Goal: Communication & Community: Answer question/provide support

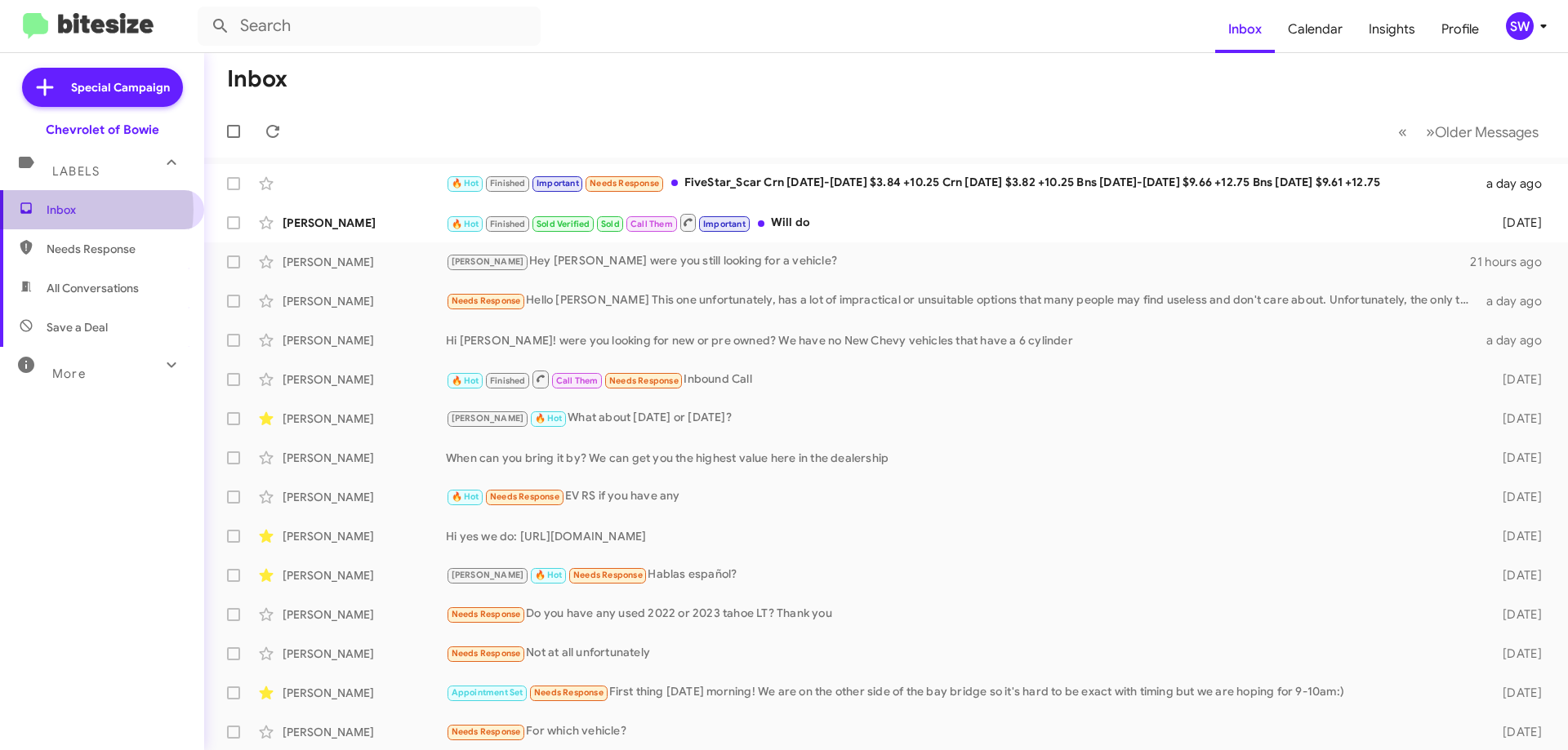
drag, startPoint x: 68, startPoint y: 208, endPoint x: 128, endPoint y: 207, distance: 60.0
click at [68, 209] on span "Inbox" at bounding box center [115, 210] width 138 height 17
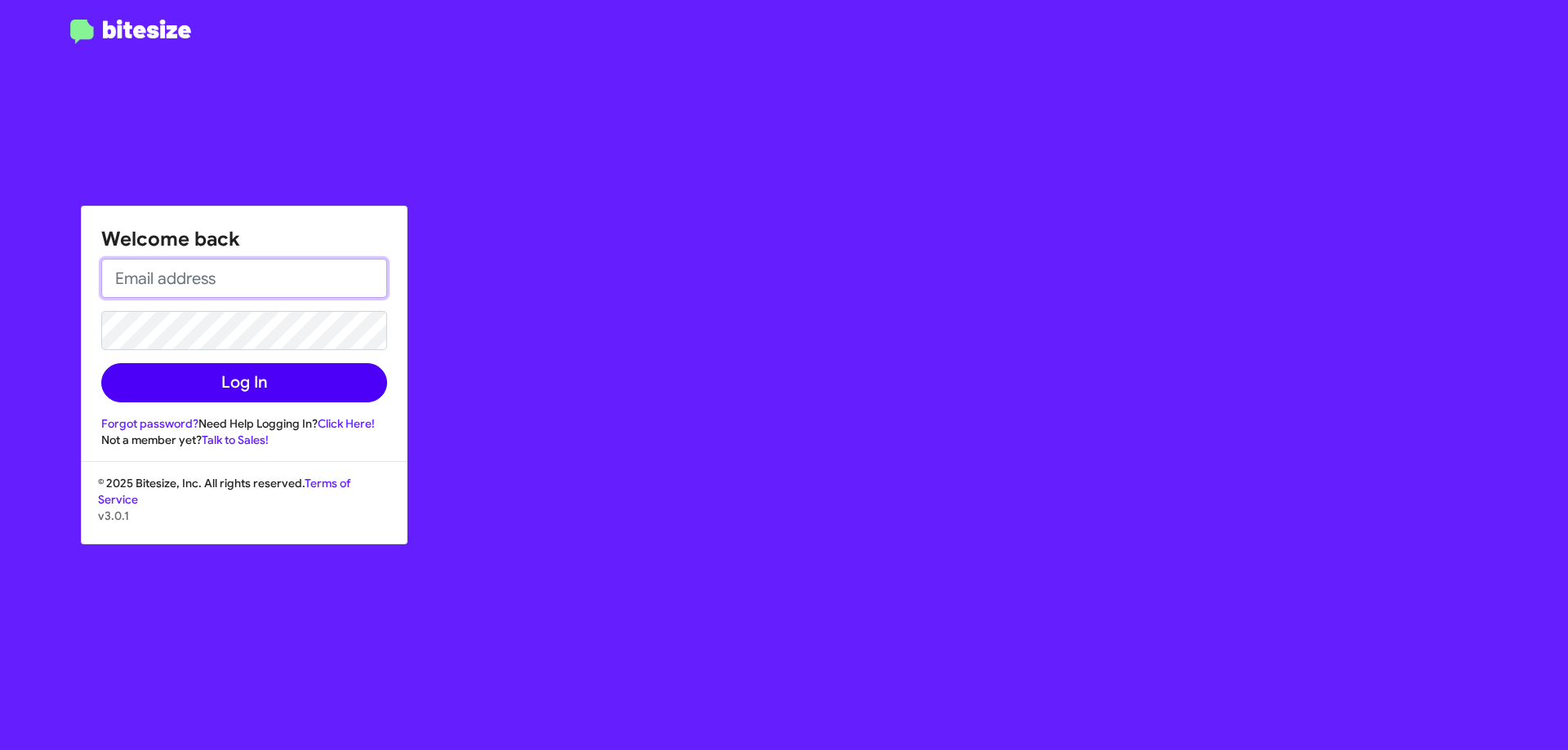
type input "[EMAIL_ADDRESS][DOMAIN_NAME]"
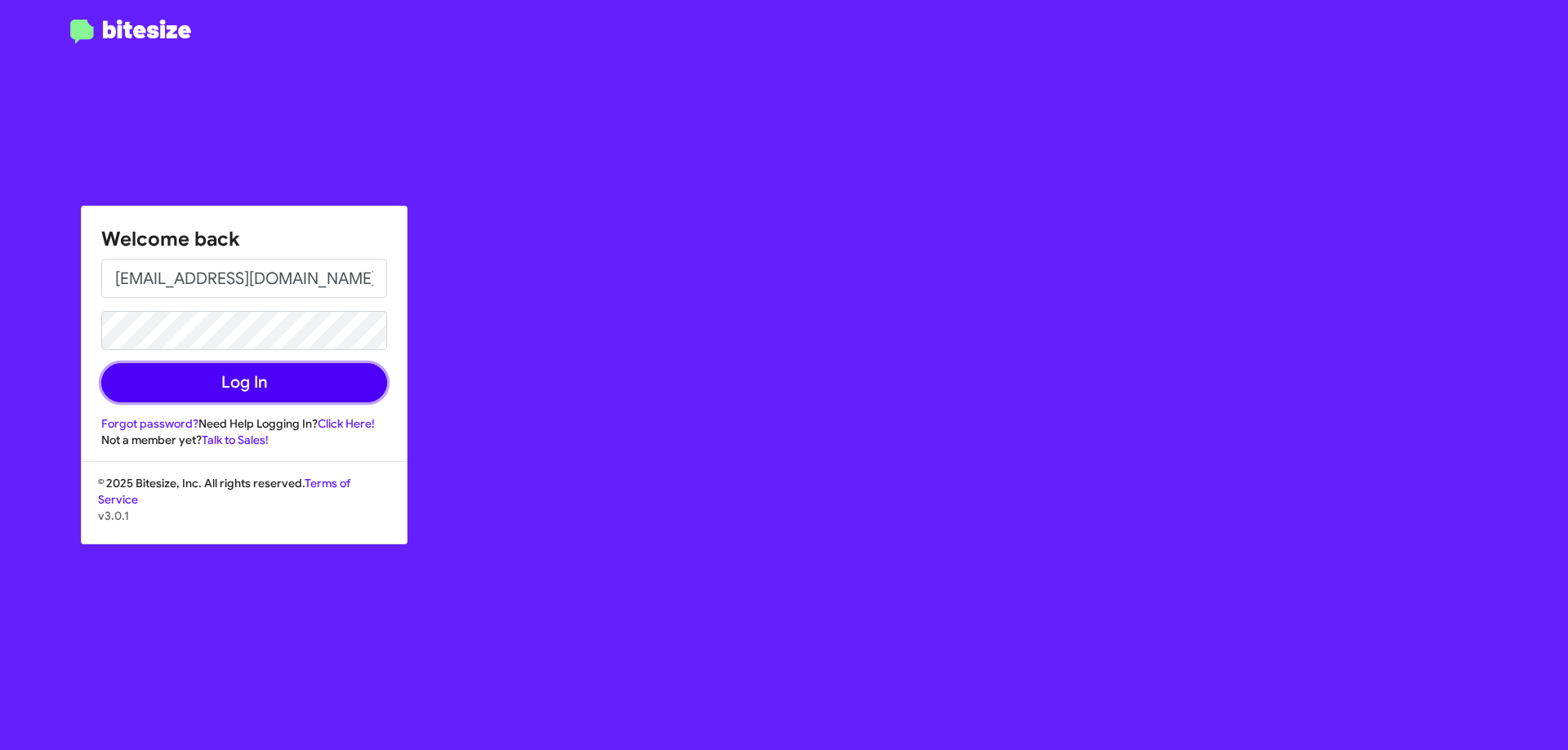
drag, startPoint x: 180, startPoint y: 380, endPoint x: 203, endPoint y: 373, distance: 24.0
click at [180, 381] on button "Log In" at bounding box center [245, 383] width 286 height 39
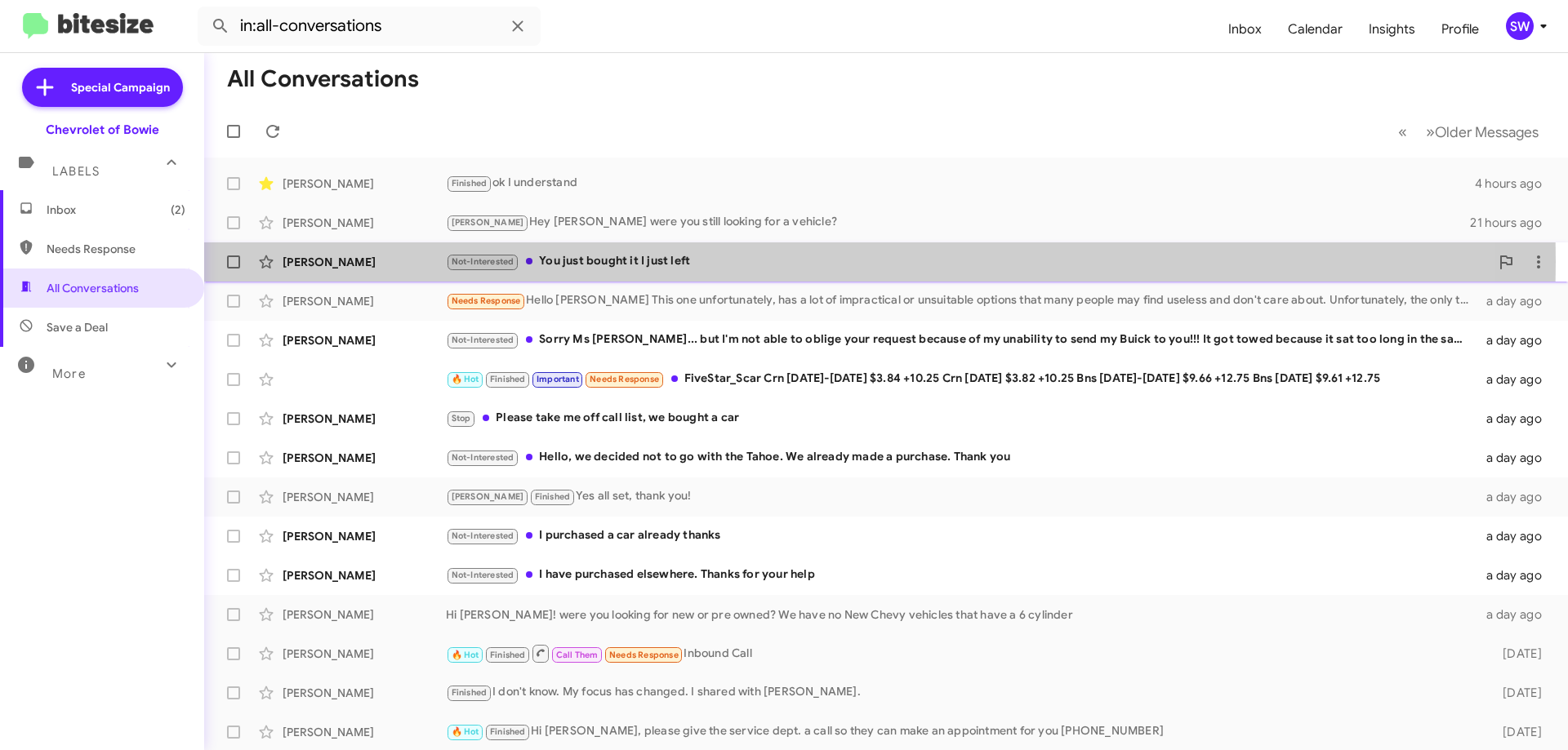
drag, startPoint x: 591, startPoint y: 261, endPoint x: 690, endPoint y: 250, distance: 99.6
click at [596, 260] on div "Not-Interested You just bought it I just left" at bounding box center [967, 261] width 1044 height 18
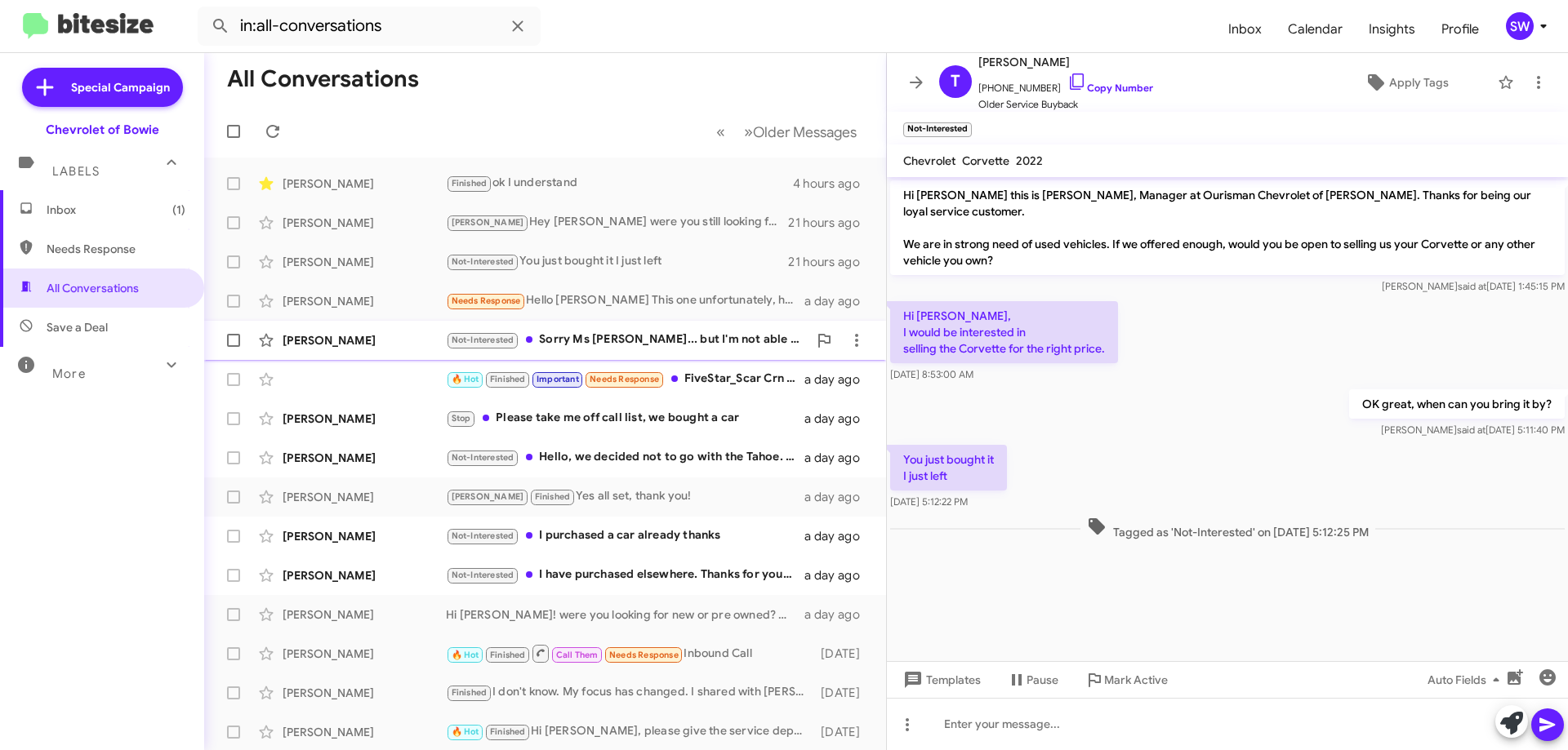
drag, startPoint x: 611, startPoint y: 350, endPoint x: 622, endPoint y: 351, distance: 11.0
click at [612, 351] on div "Bobbie Robinson Not-Interested Sorry Ms Stephanie... but I'm not able to oblige…" at bounding box center [545, 339] width 655 height 32
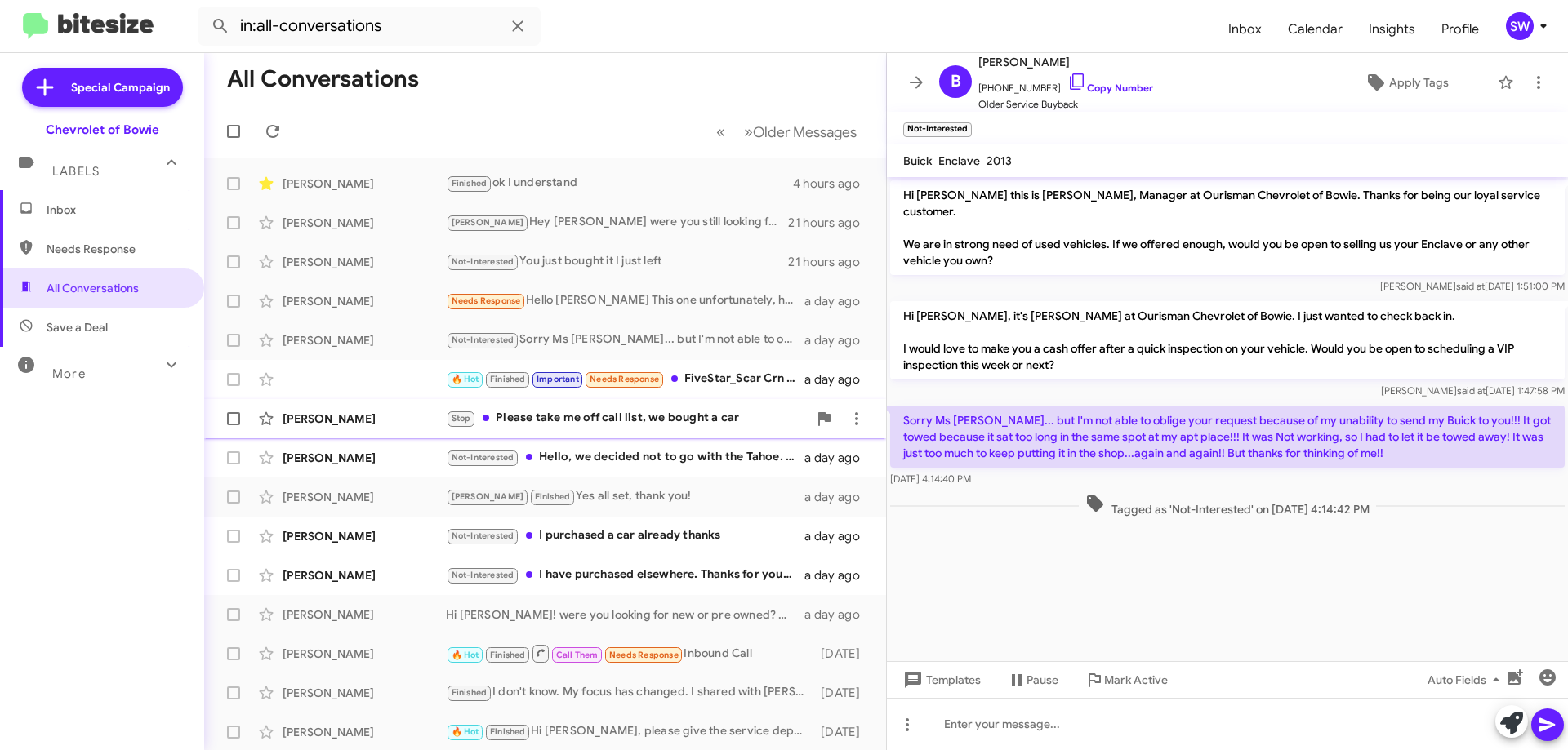
click at [618, 412] on div "Stop Please take me off call list, we bought a car" at bounding box center [627, 418] width 362 height 18
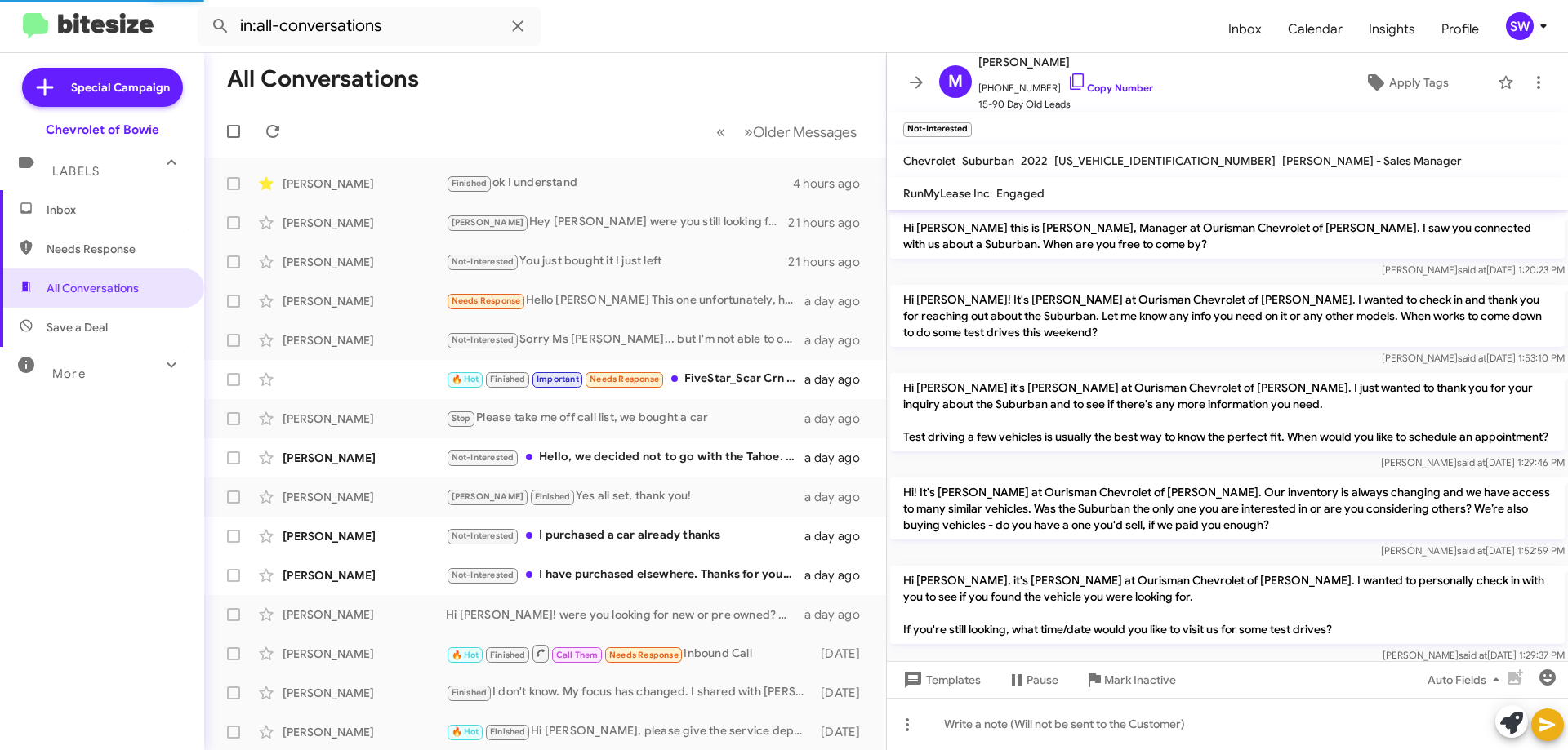
scroll to position [477, 0]
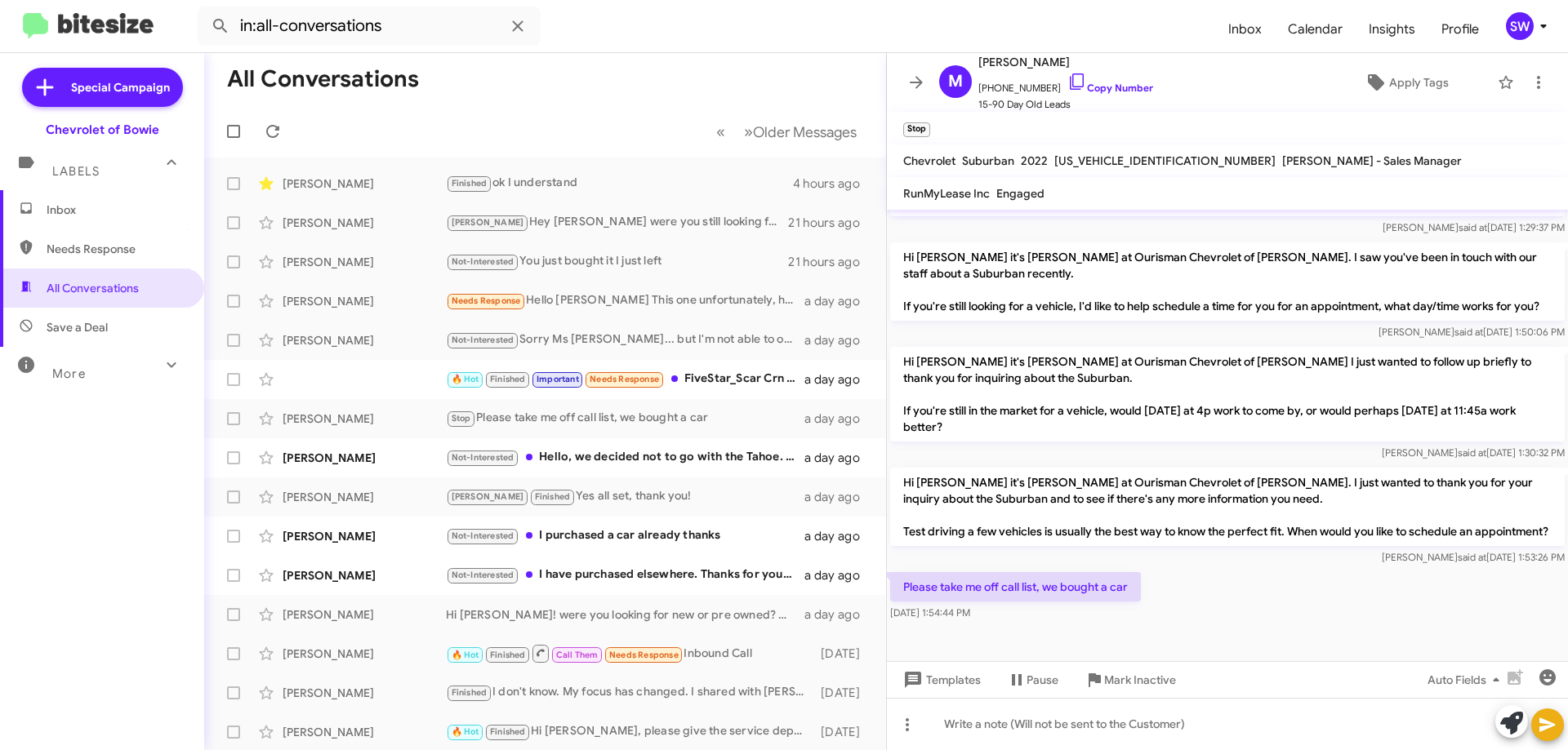
drag, startPoint x: 1069, startPoint y: 75, endPoint x: 1276, endPoint y: 209, distance: 246.6
click at [1070, 76] on icon at bounding box center [1076, 82] width 14 height 17
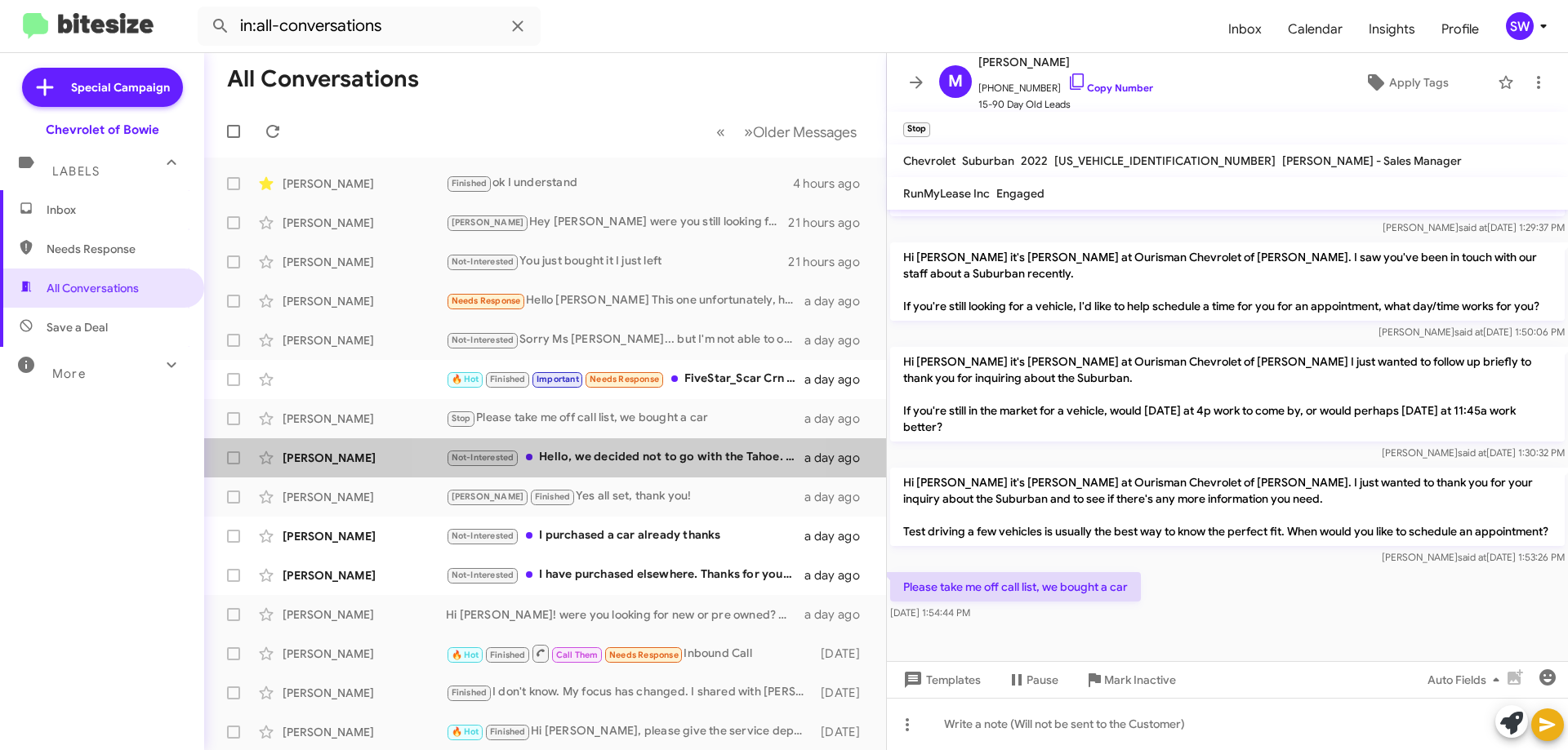
drag, startPoint x: 606, startPoint y: 455, endPoint x: 895, endPoint y: 482, distance: 290.3
click at [611, 455] on div "Not-Interested Hello, we decided not to go with the Tahoe. We already made a pu…" at bounding box center [625, 458] width 358 height 18
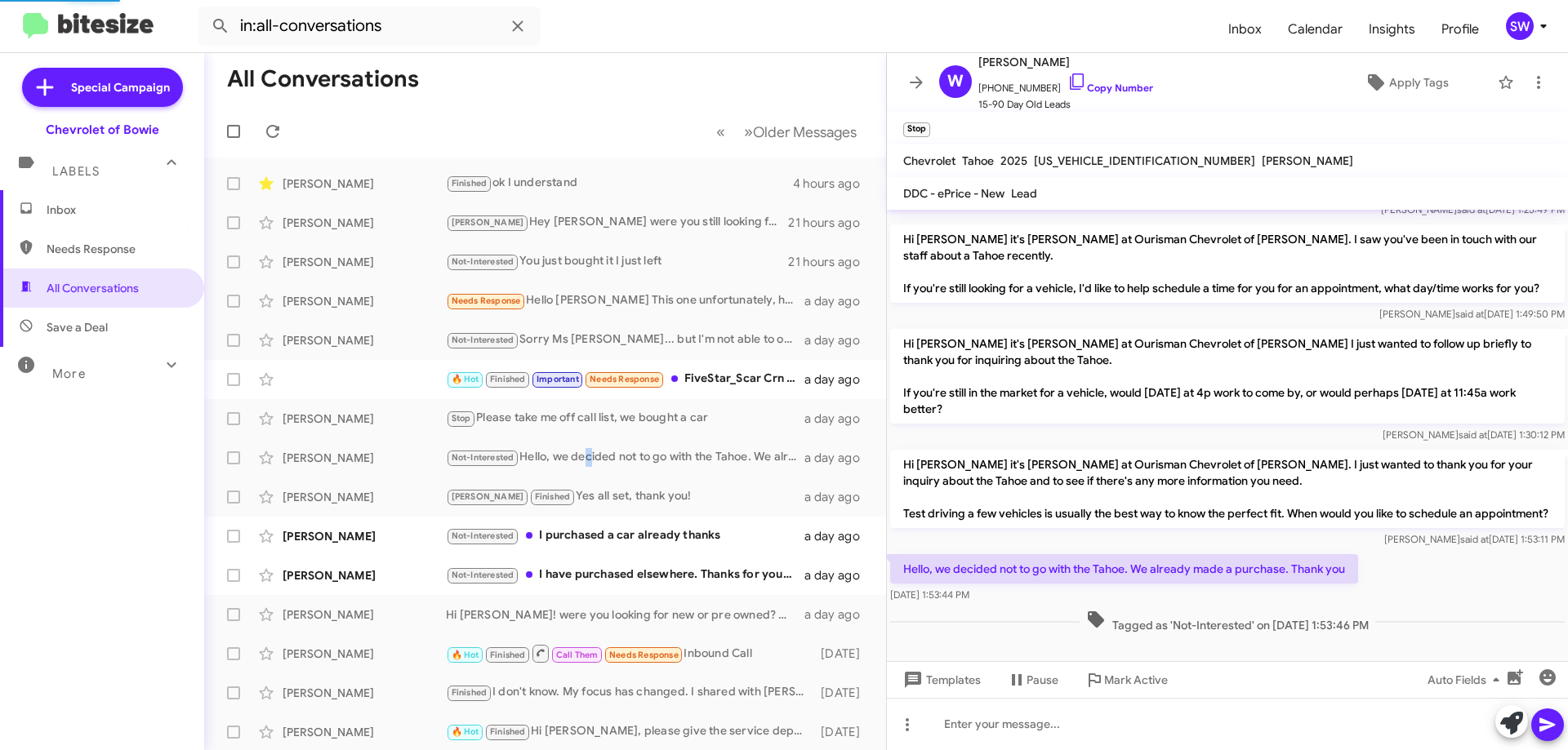
scroll to position [191, 0]
click at [1067, 75] on icon at bounding box center [1076, 81] width 19 height 19
click at [605, 539] on div "Not-Interested I purchased a car already thanks" at bounding box center [627, 536] width 362 height 18
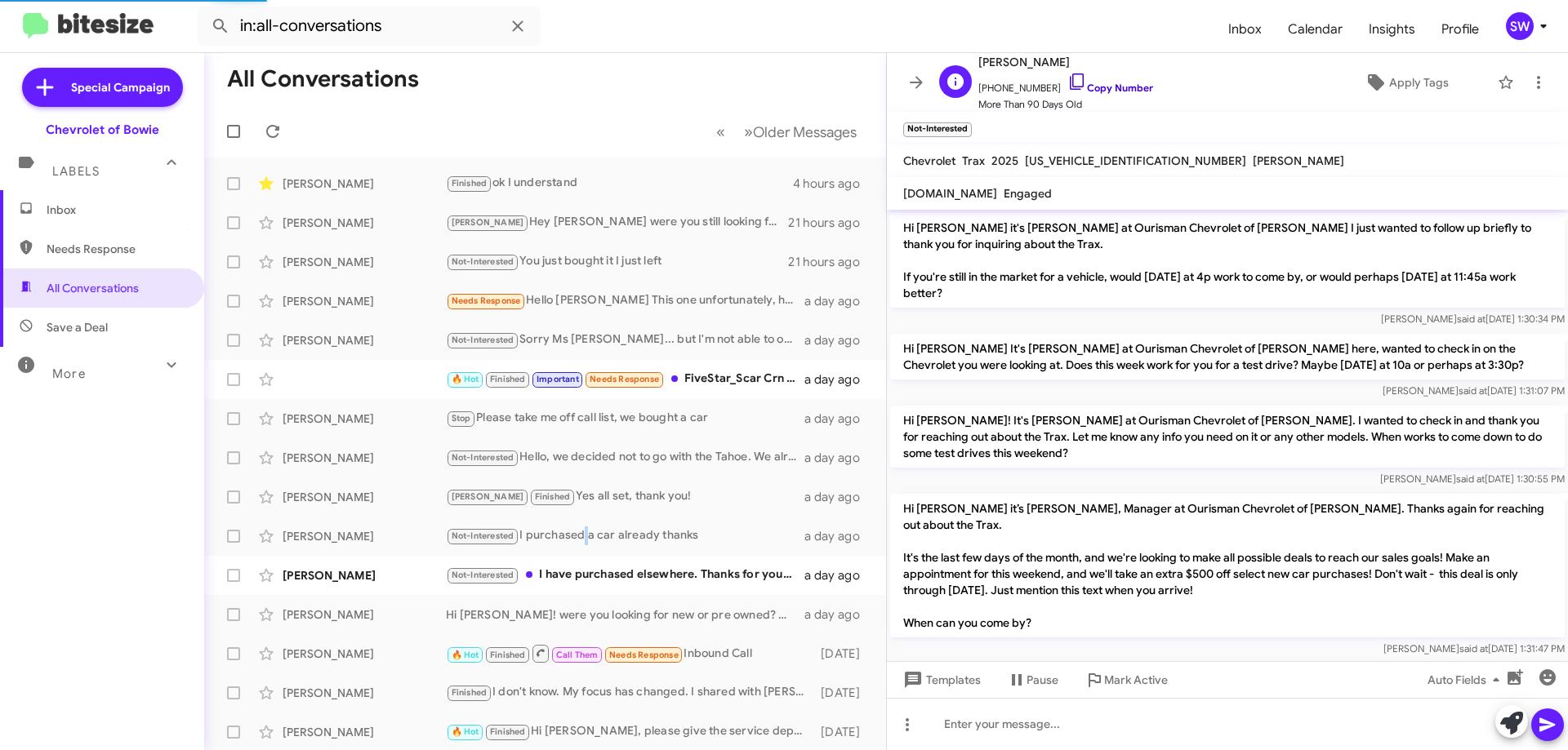
scroll to position [81, 0]
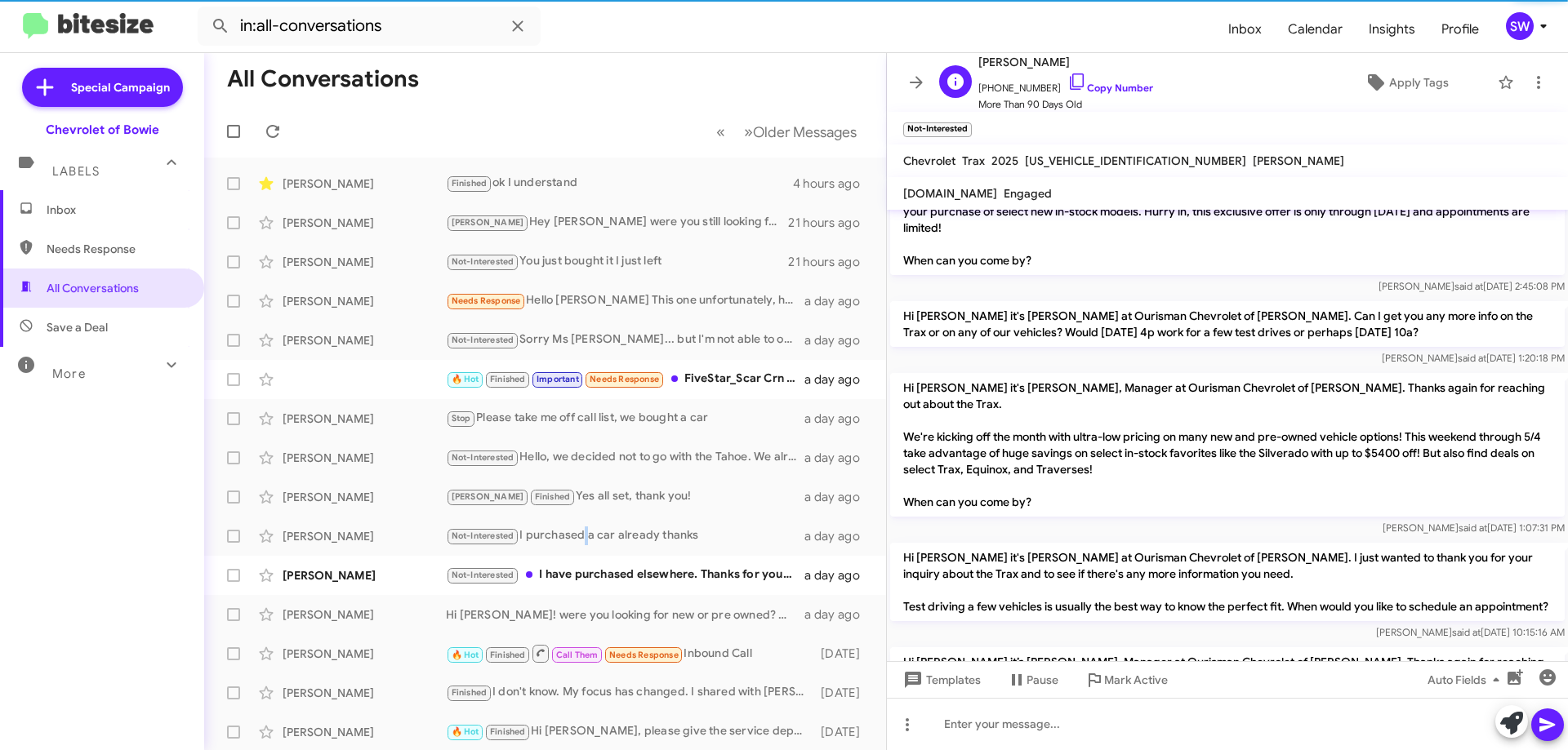
click at [1067, 75] on icon at bounding box center [1076, 81] width 19 height 19
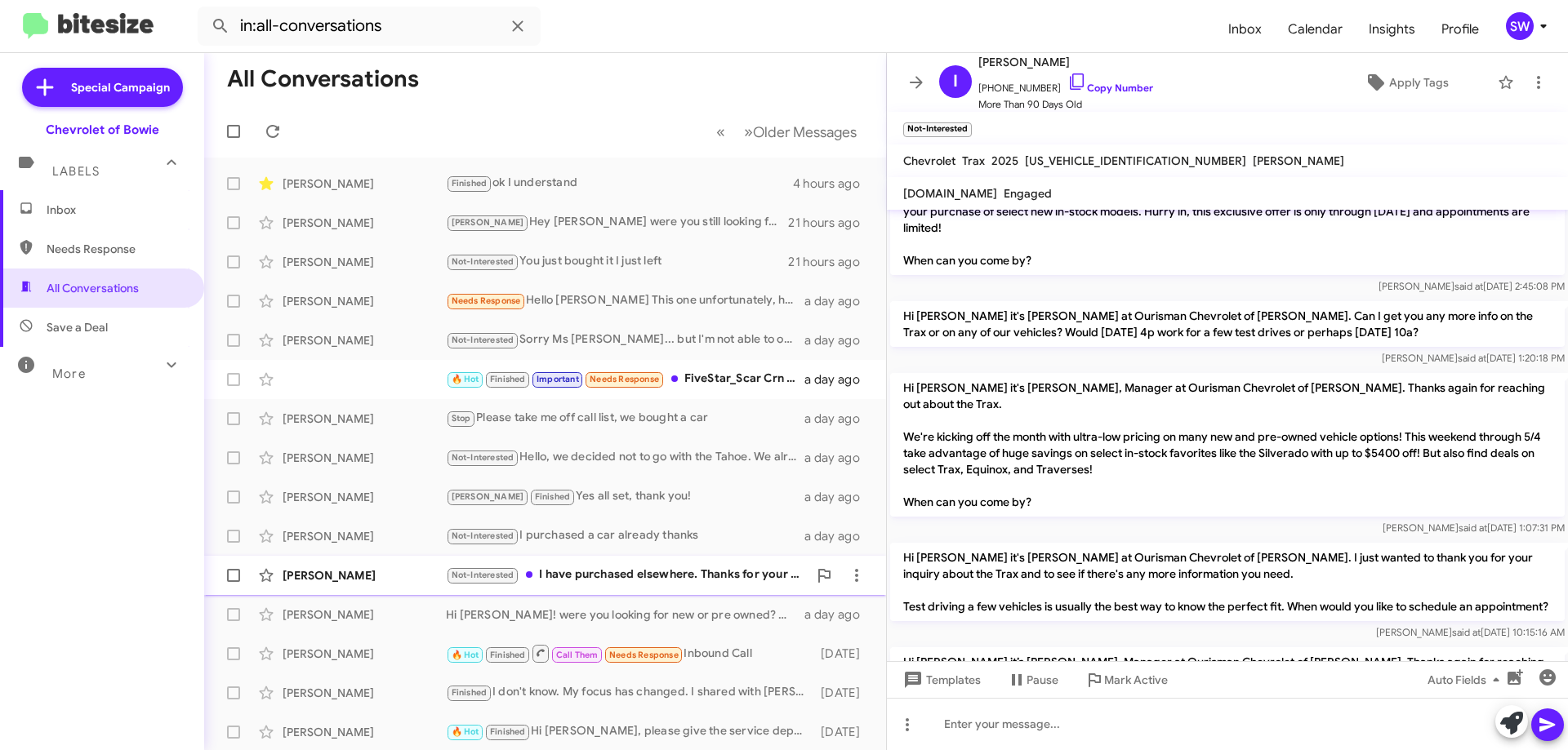
drag, startPoint x: 638, startPoint y: 569, endPoint x: 698, endPoint y: 558, distance: 61.0
click at [639, 569] on div "Not-Interested I have purchased elsewhere. Thanks for your help" at bounding box center [627, 575] width 362 height 18
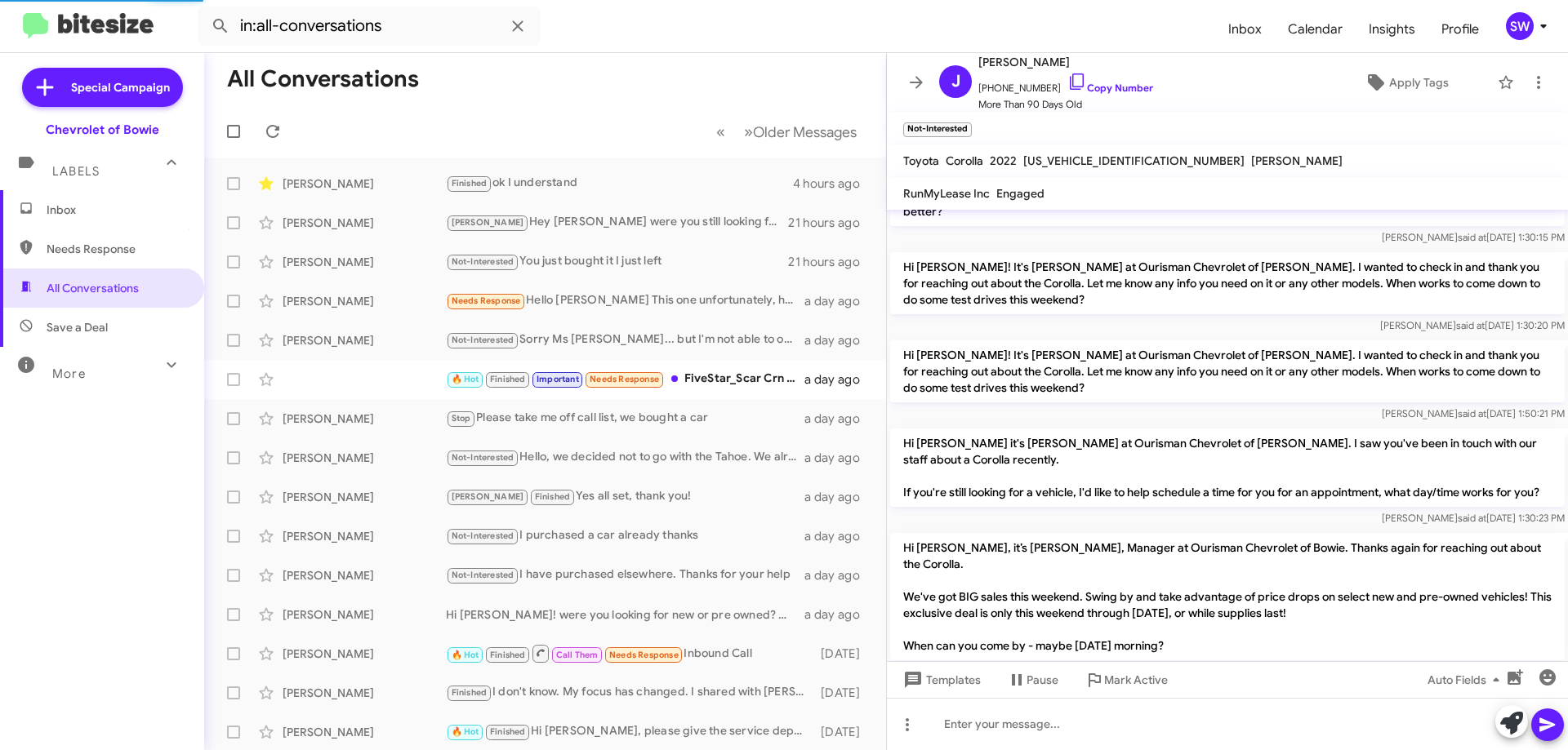
scroll to position [1661, 0]
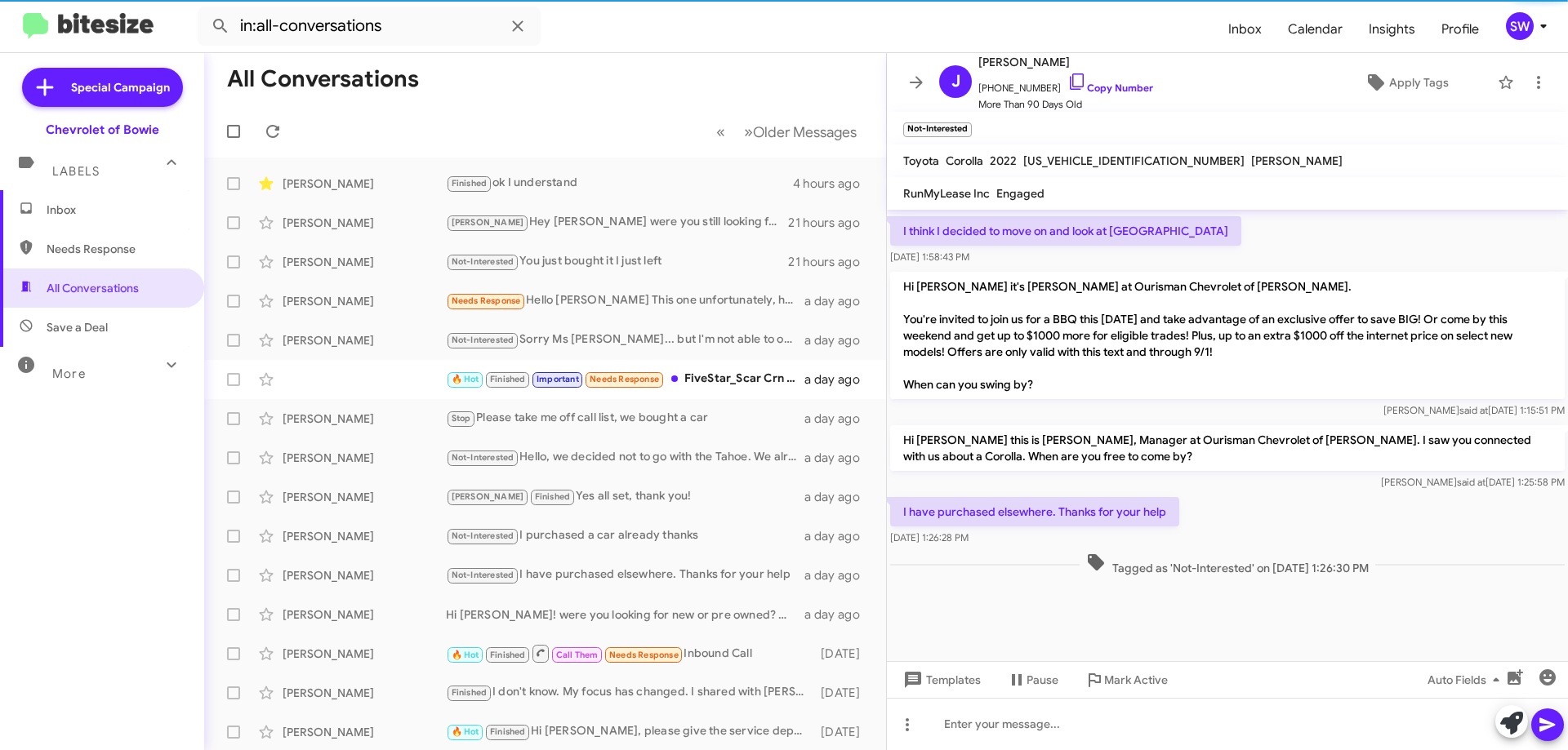
drag, startPoint x: 1066, startPoint y: 81, endPoint x: 1200, endPoint y: 164, distance: 157.6
click at [1070, 82] on icon at bounding box center [1076, 82] width 14 height 17
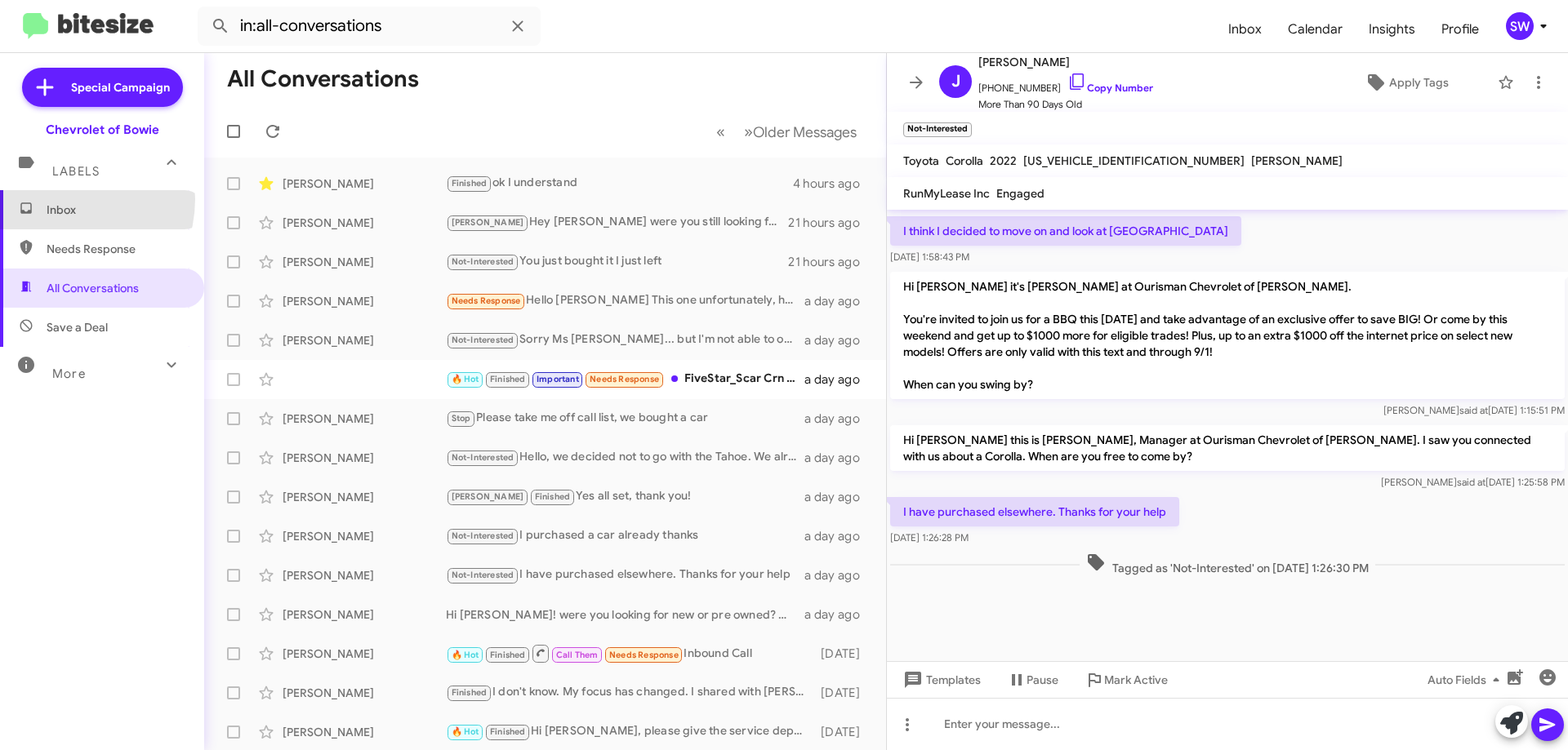
click at [59, 199] on span "Inbox" at bounding box center [102, 209] width 204 height 39
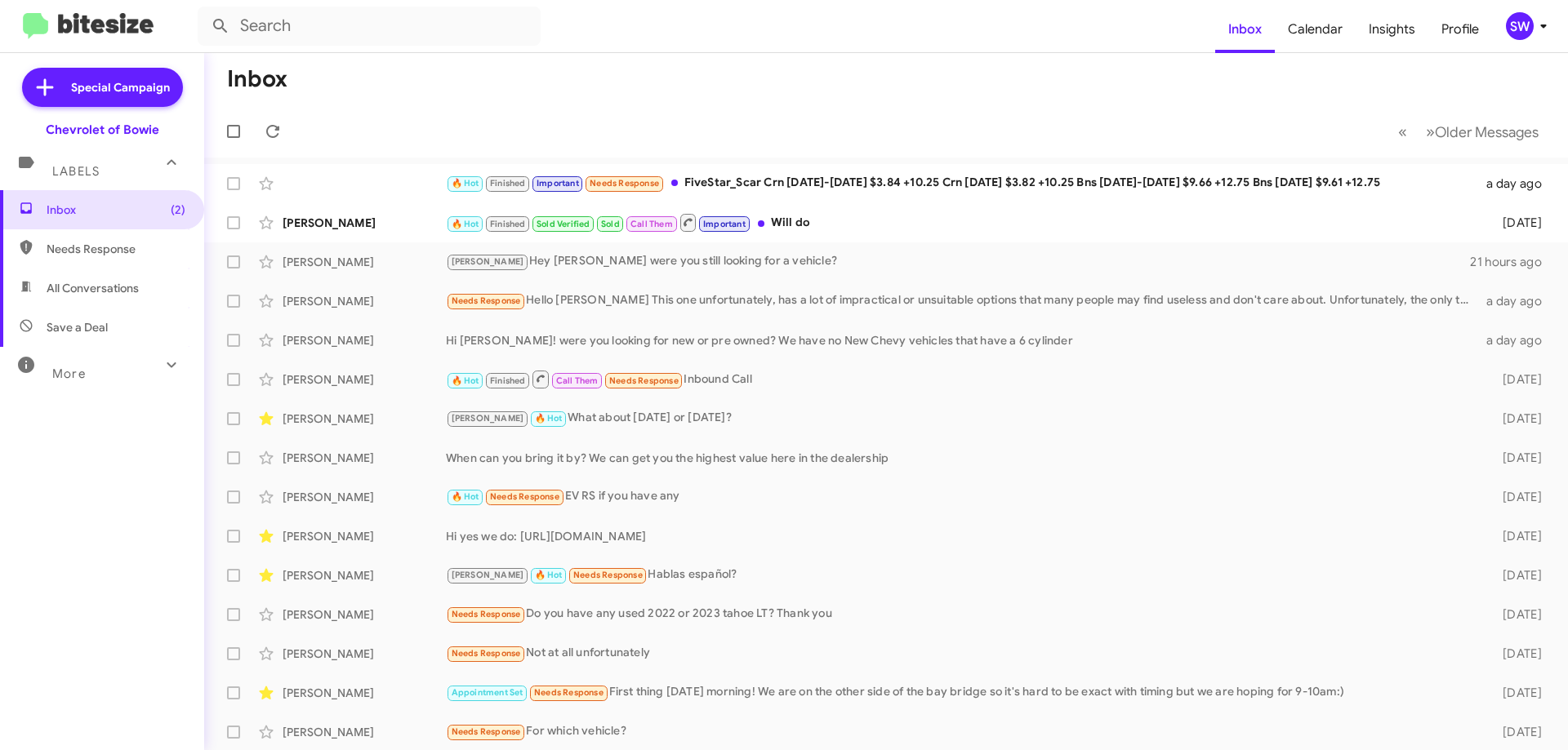
click at [83, 244] on span "Needs Response" at bounding box center [115, 249] width 138 height 17
type input "in:needs-response"
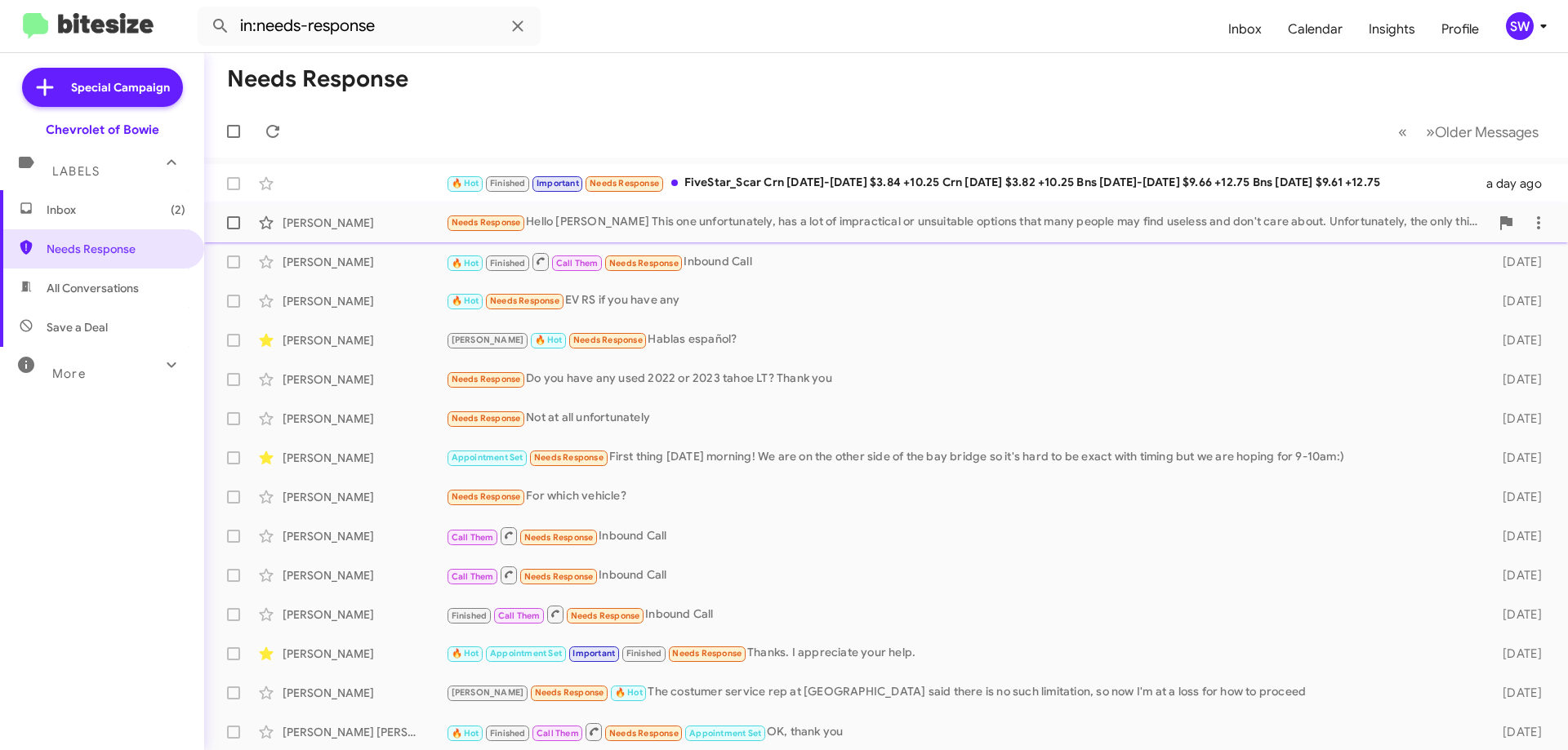
click at [719, 233] on div "Jerry Jones Jr. Needs Response Hello Stephanie This one unfortunately, has a lo…" at bounding box center [885, 222] width 1337 height 32
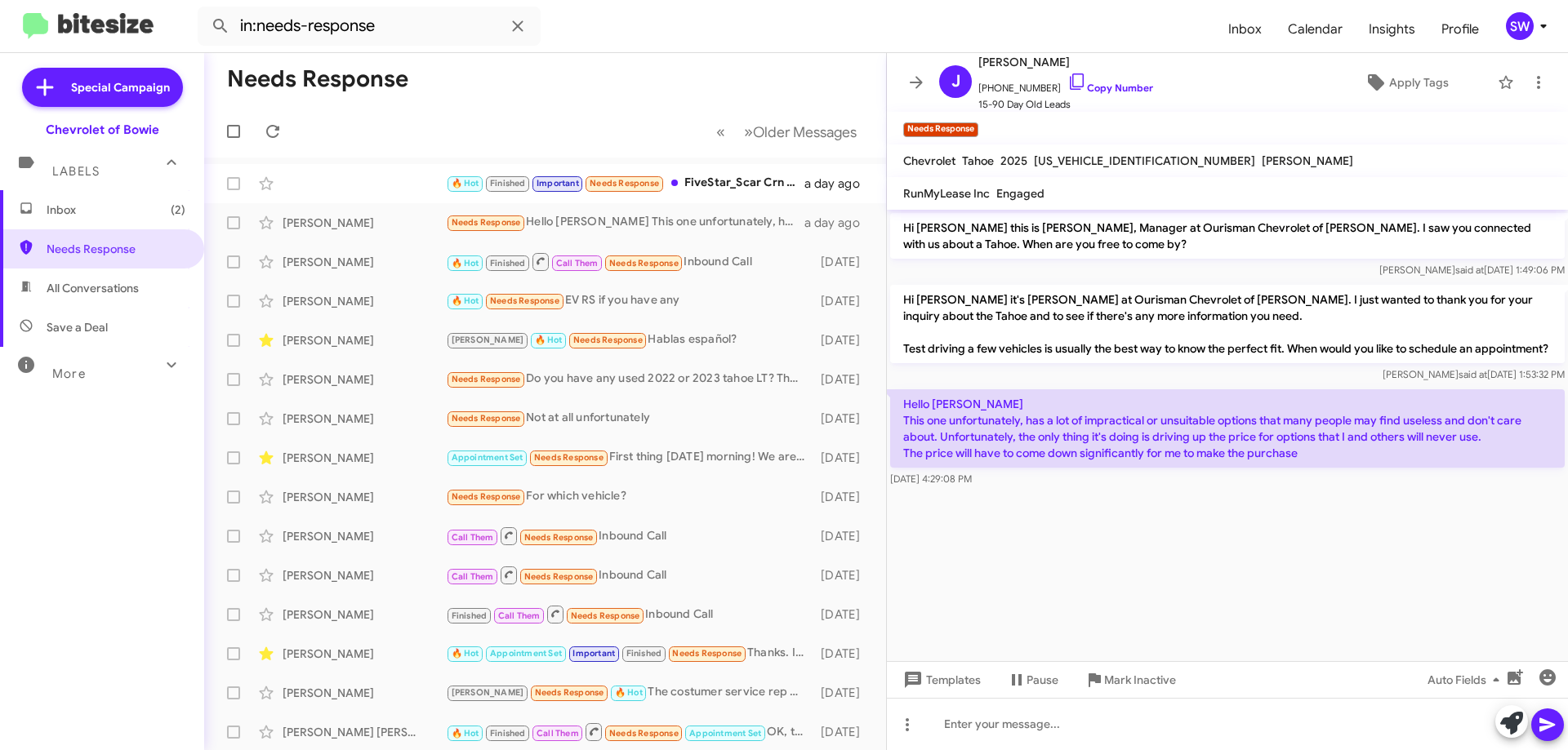
drag, startPoint x: 1058, startPoint y: 77, endPoint x: 1232, endPoint y: 114, distance: 177.9
click at [1067, 78] on icon at bounding box center [1076, 81] width 19 height 19
click at [1124, 687] on span "Mark Inactive" at bounding box center [1140, 680] width 72 height 30
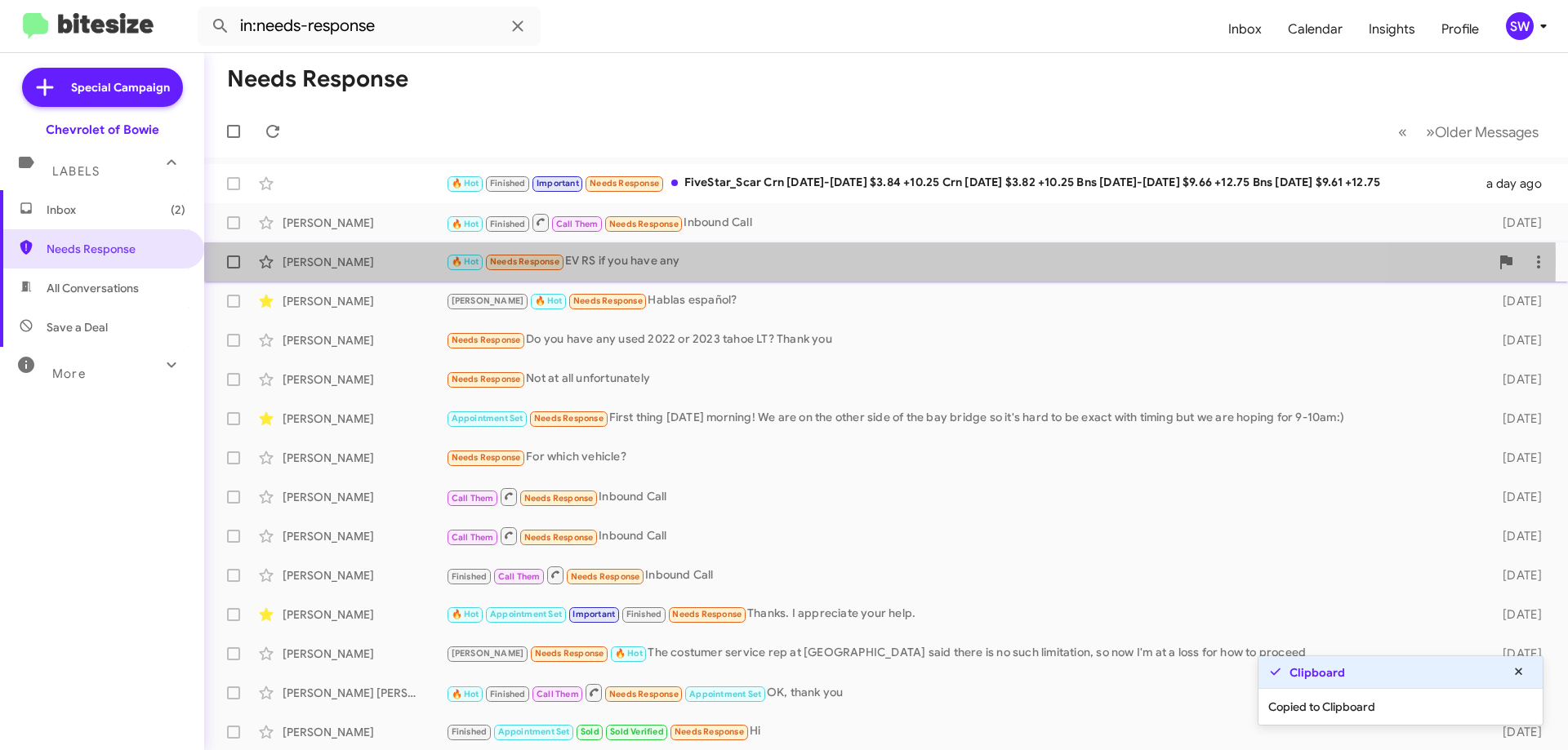
click at [640, 259] on div "🔥 Hot Needs Response EV RS if you have any" at bounding box center [967, 261] width 1044 height 18
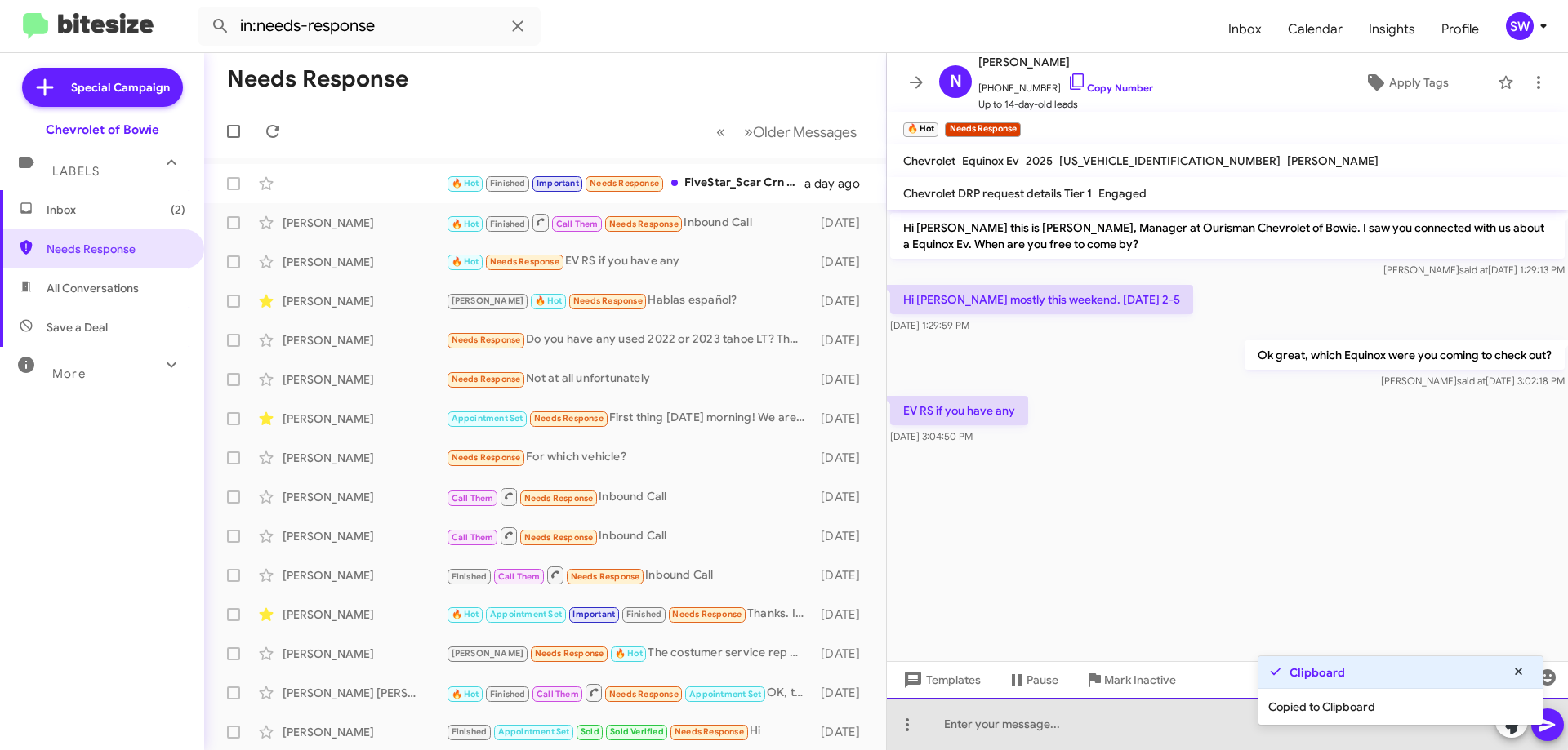
drag, startPoint x: 995, startPoint y: 718, endPoint x: 984, endPoint y: 712, distance: 12.5
click at [994, 718] on div at bounding box center [1227, 723] width 681 height 53
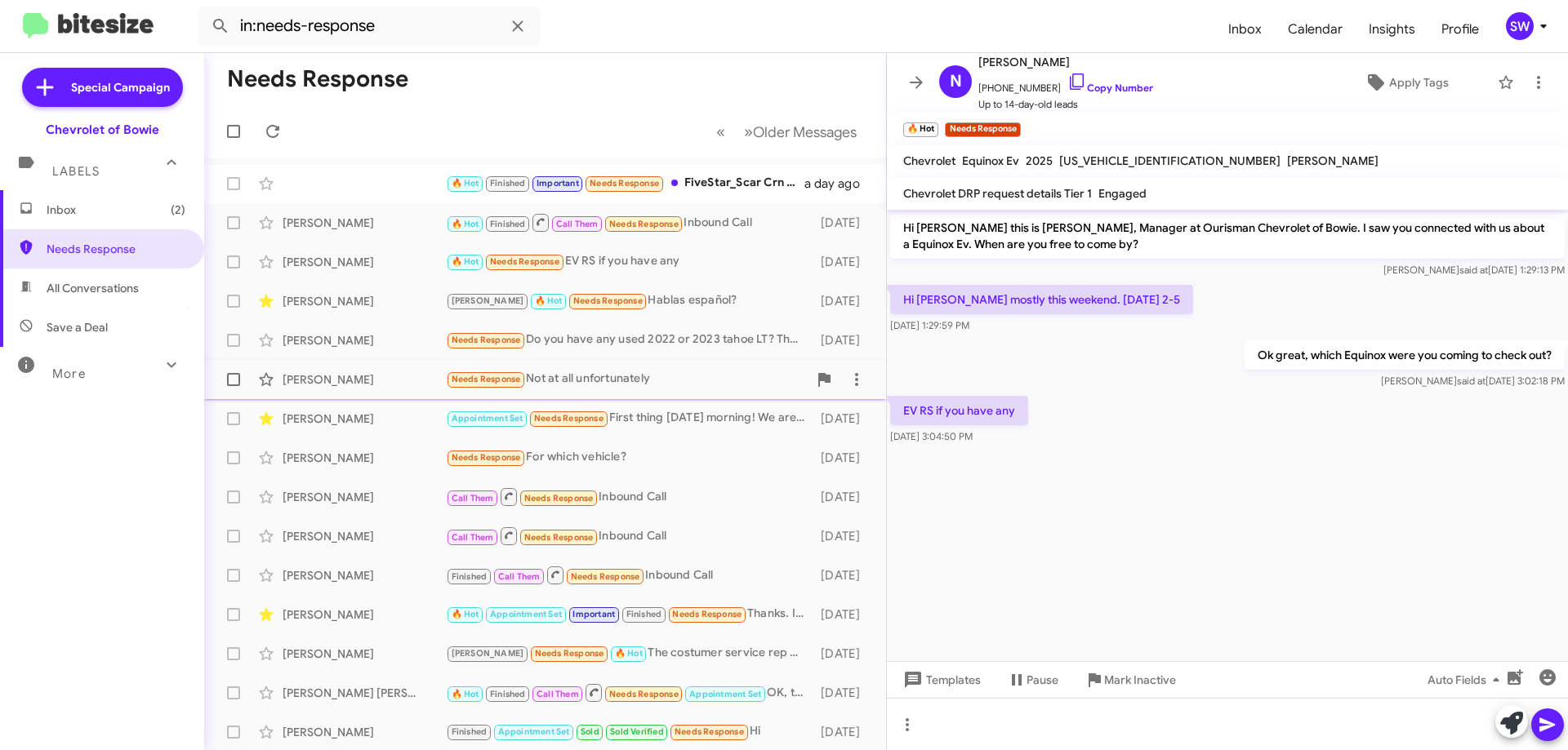
click at [632, 379] on div "Needs Response Not at all unfortunately" at bounding box center [627, 379] width 362 height 18
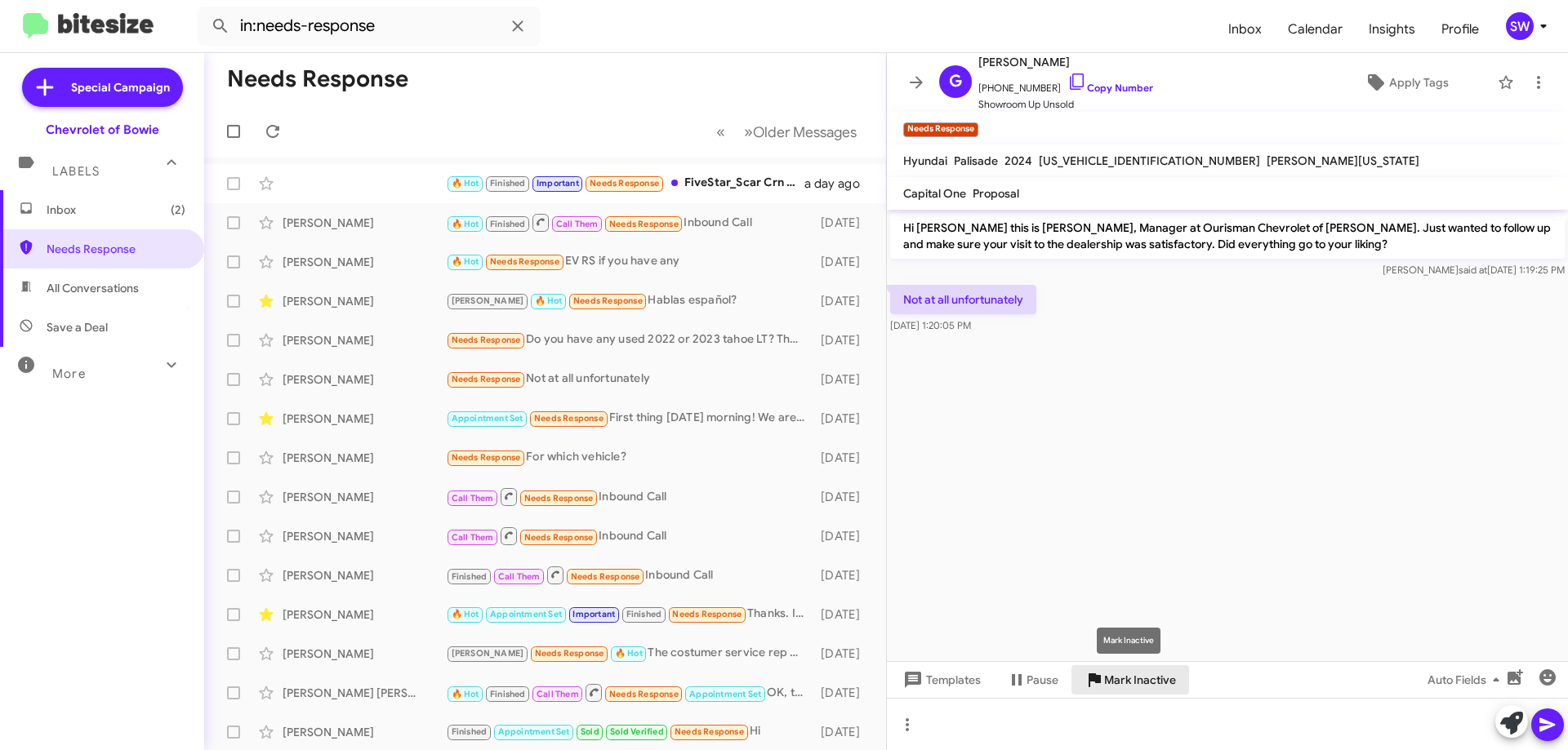
click at [1124, 681] on span "Mark Inactive" at bounding box center [1140, 680] width 72 height 30
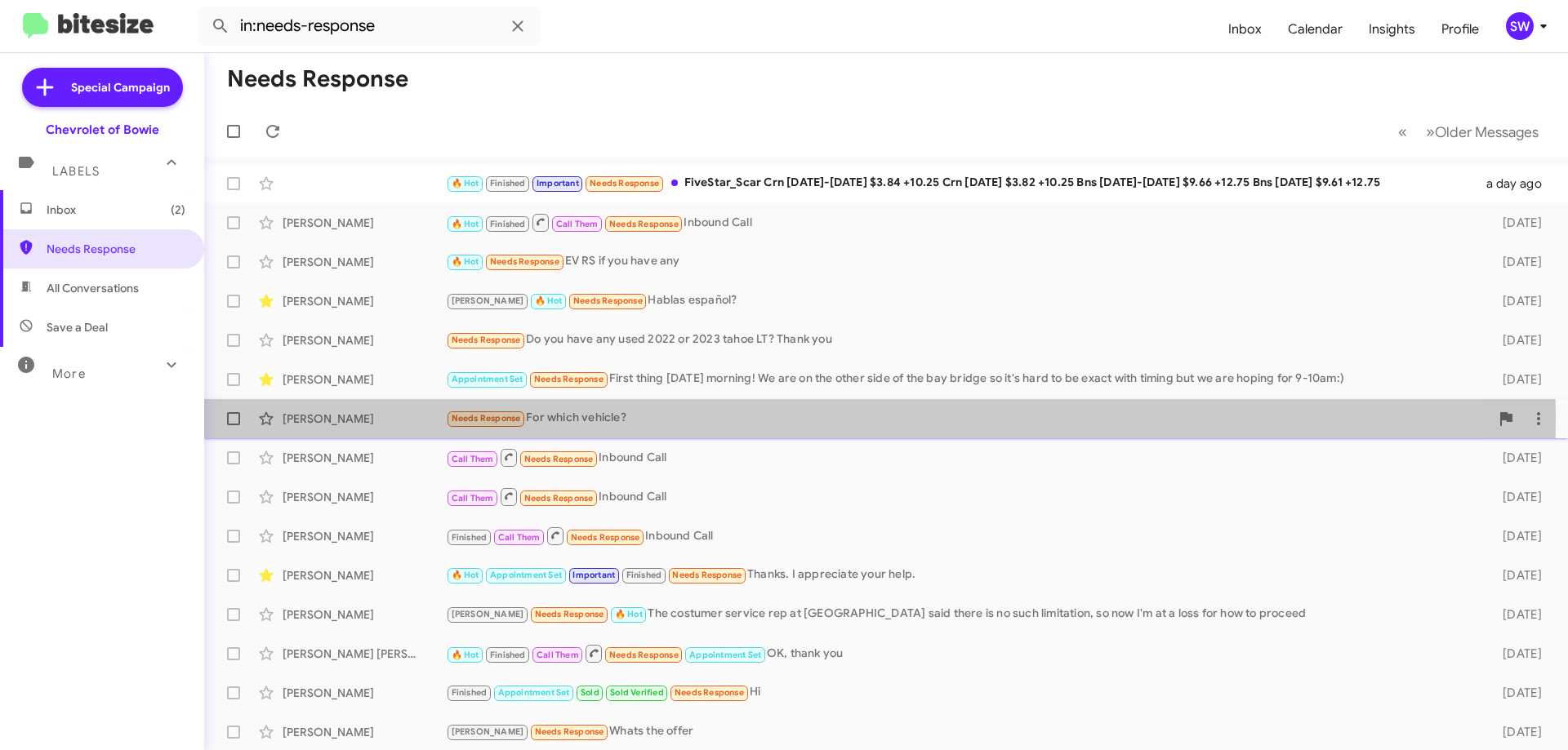
drag, startPoint x: 585, startPoint y: 417, endPoint x: 594, endPoint y: 411, distance: 10.8
click at [590, 414] on div "Needs Response For which vehicle?" at bounding box center [967, 418] width 1044 height 18
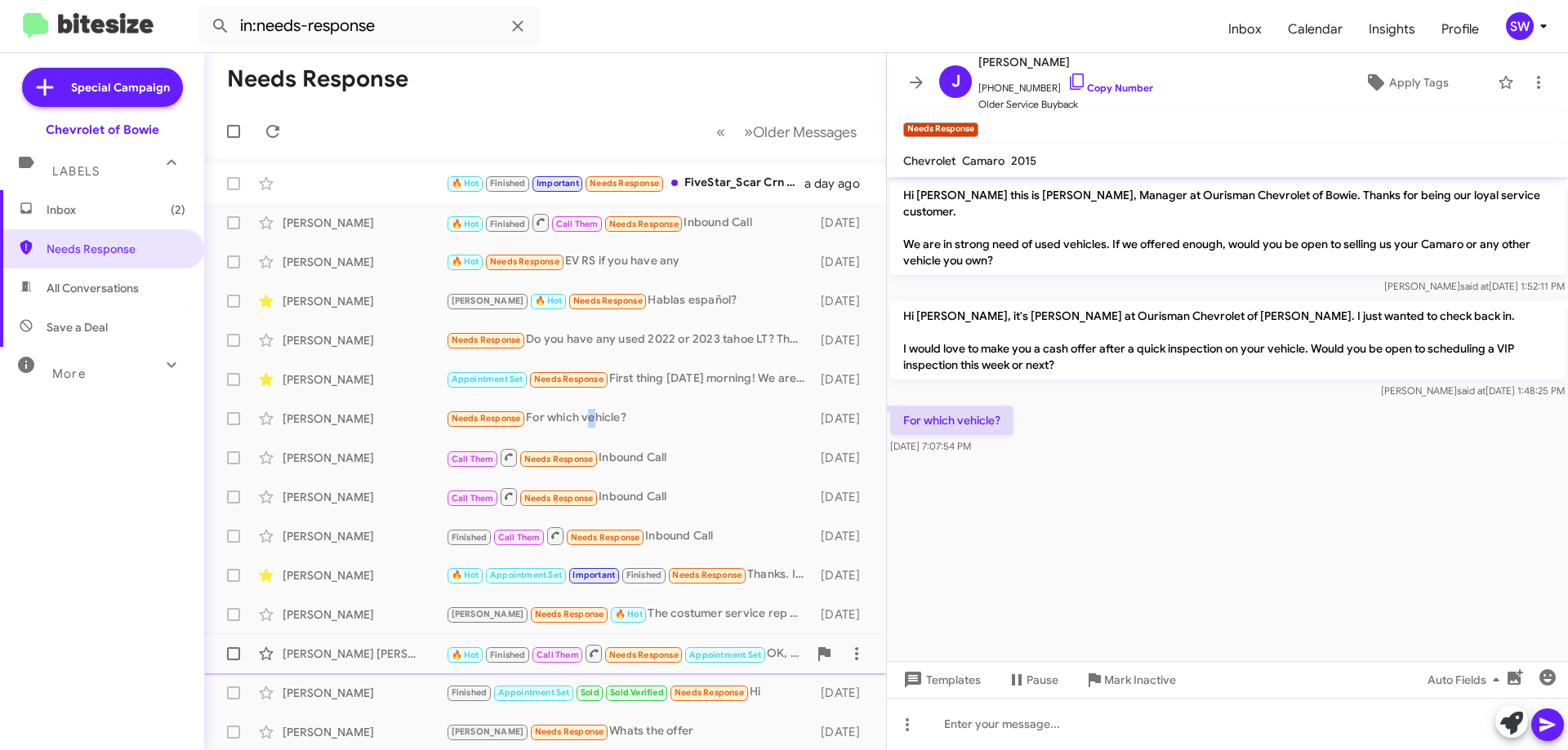
drag, startPoint x: 1108, startPoint y: 683, endPoint x: 1087, endPoint y: 648, distance: 40.8
click at [1107, 682] on span "Mark Inactive" at bounding box center [1140, 680] width 72 height 30
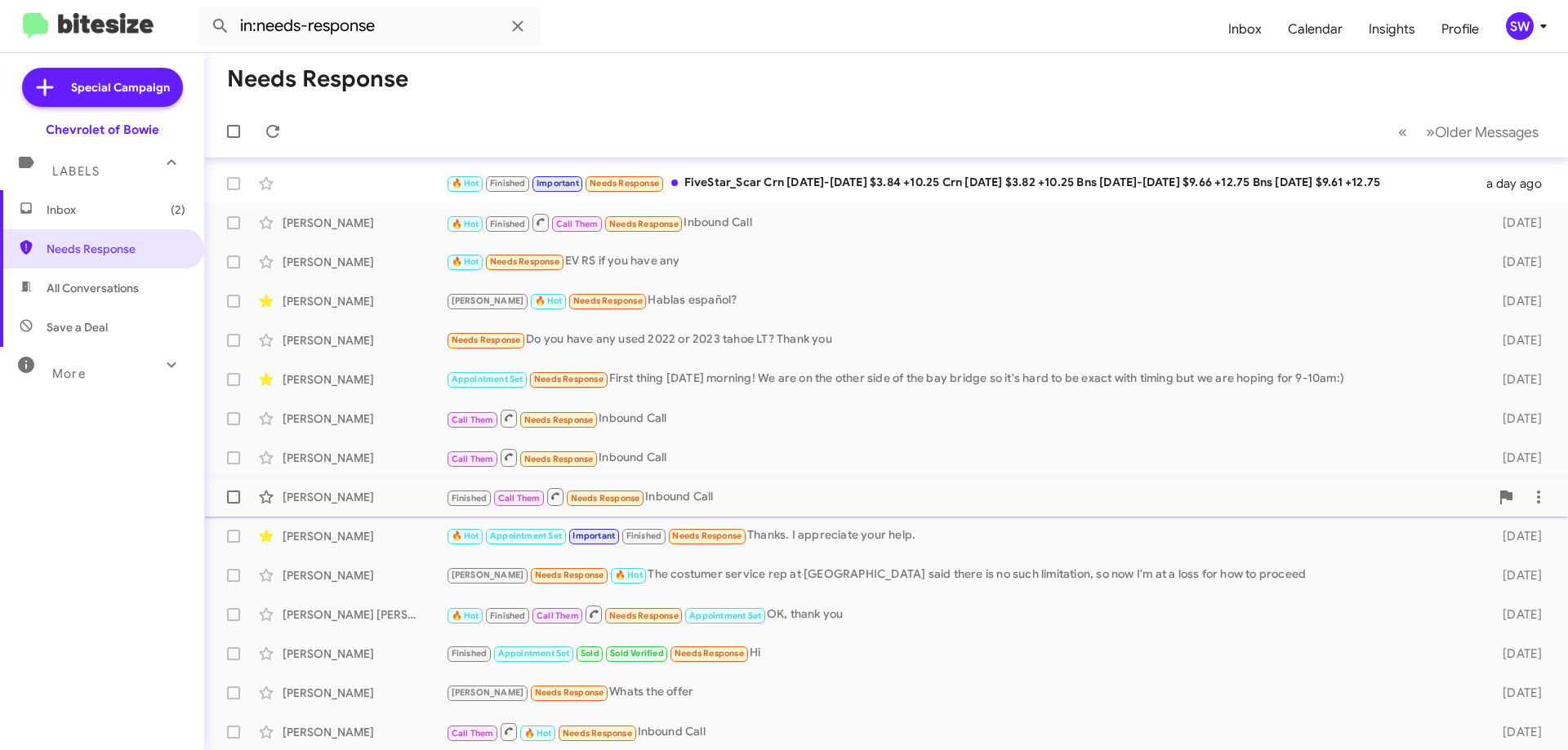
scroll to position [80, 0]
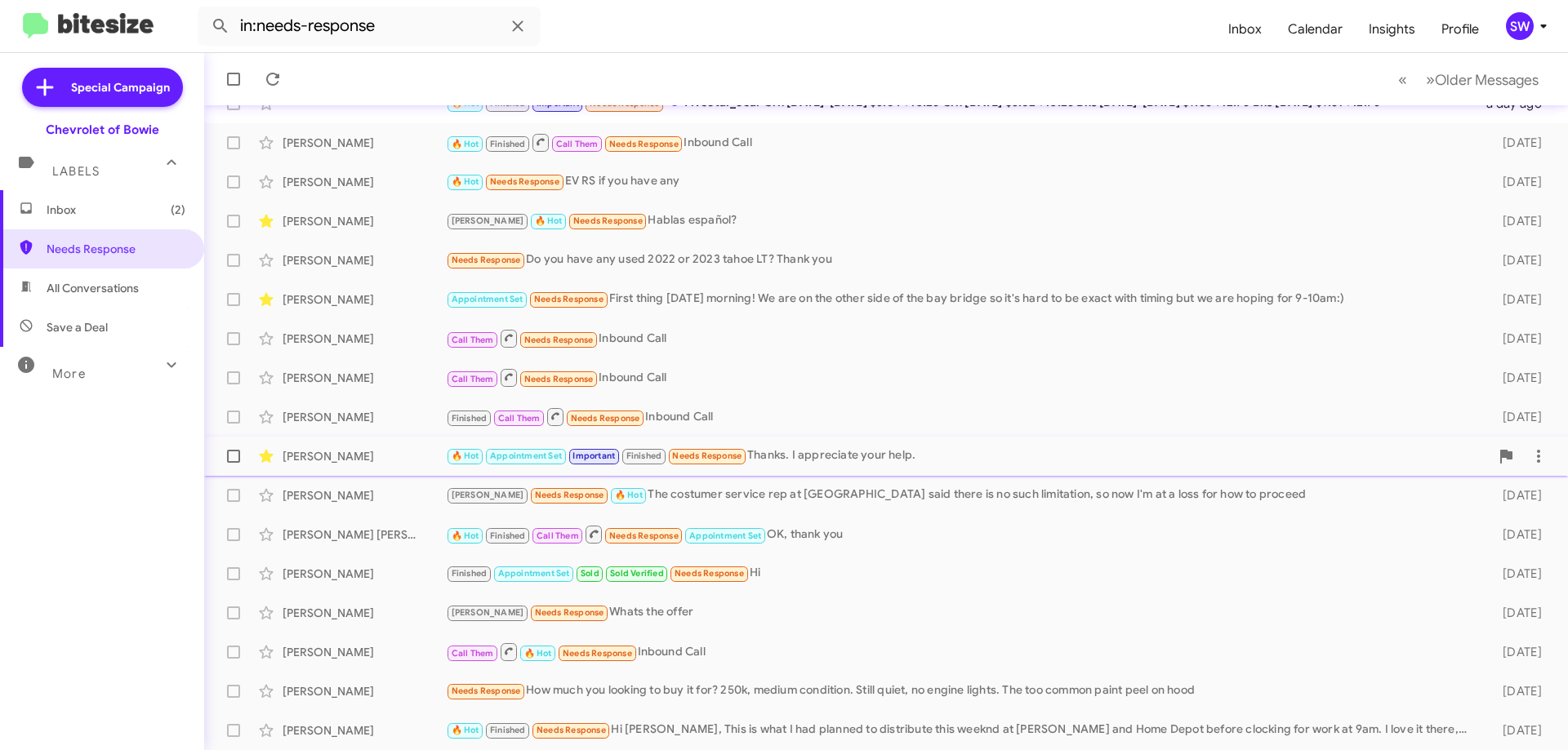
drag, startPoint x: 810, startPoint y: 452, endPoint x: 865, endPoint y: 458, distance: 55.3
click at [810, 452] on div "🔥 Hot Appointment Set Important Finished Needs Response Thanks. I appreciate yo…" at bounding box center [967, 456] width 1044 height 18
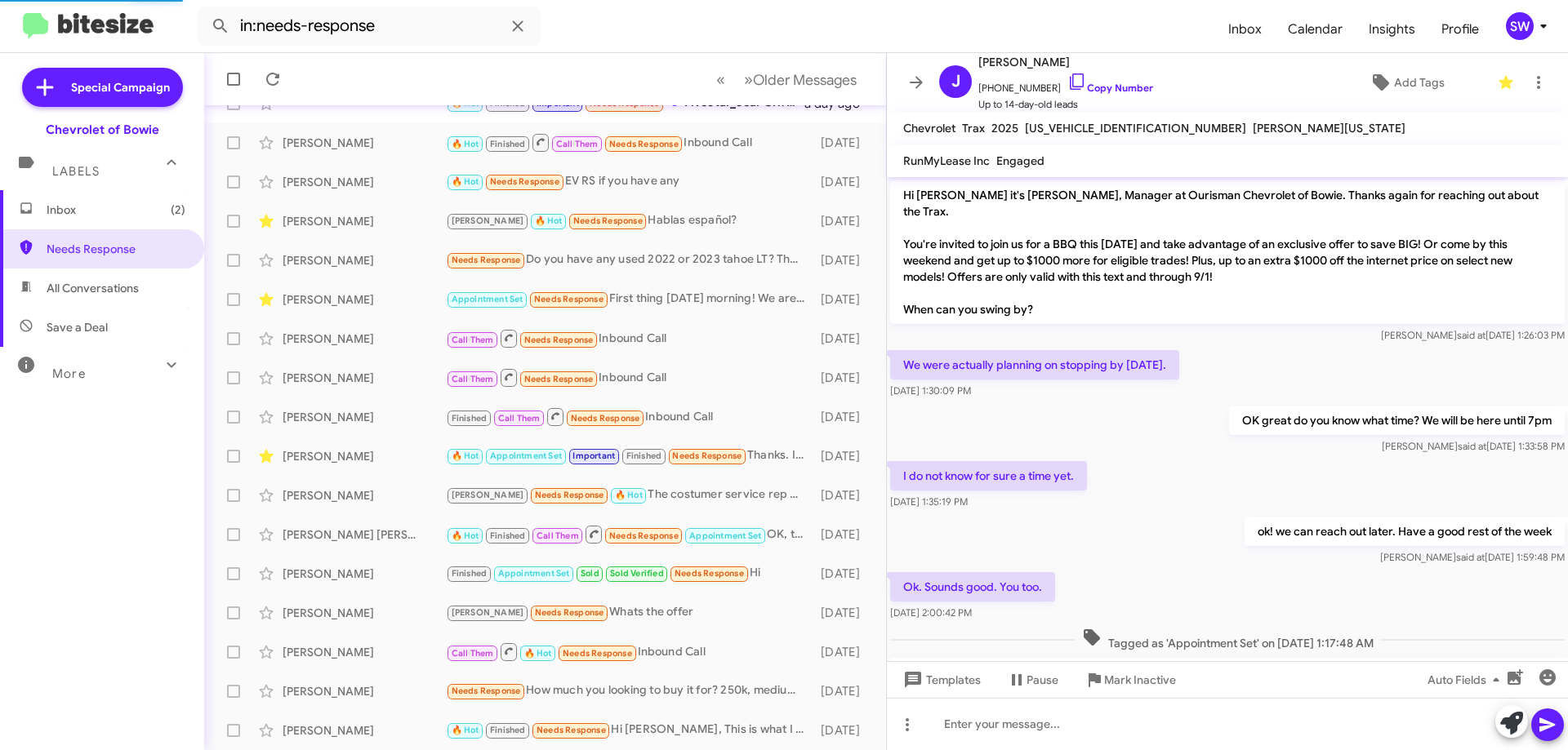
scroll to position [435, 0]
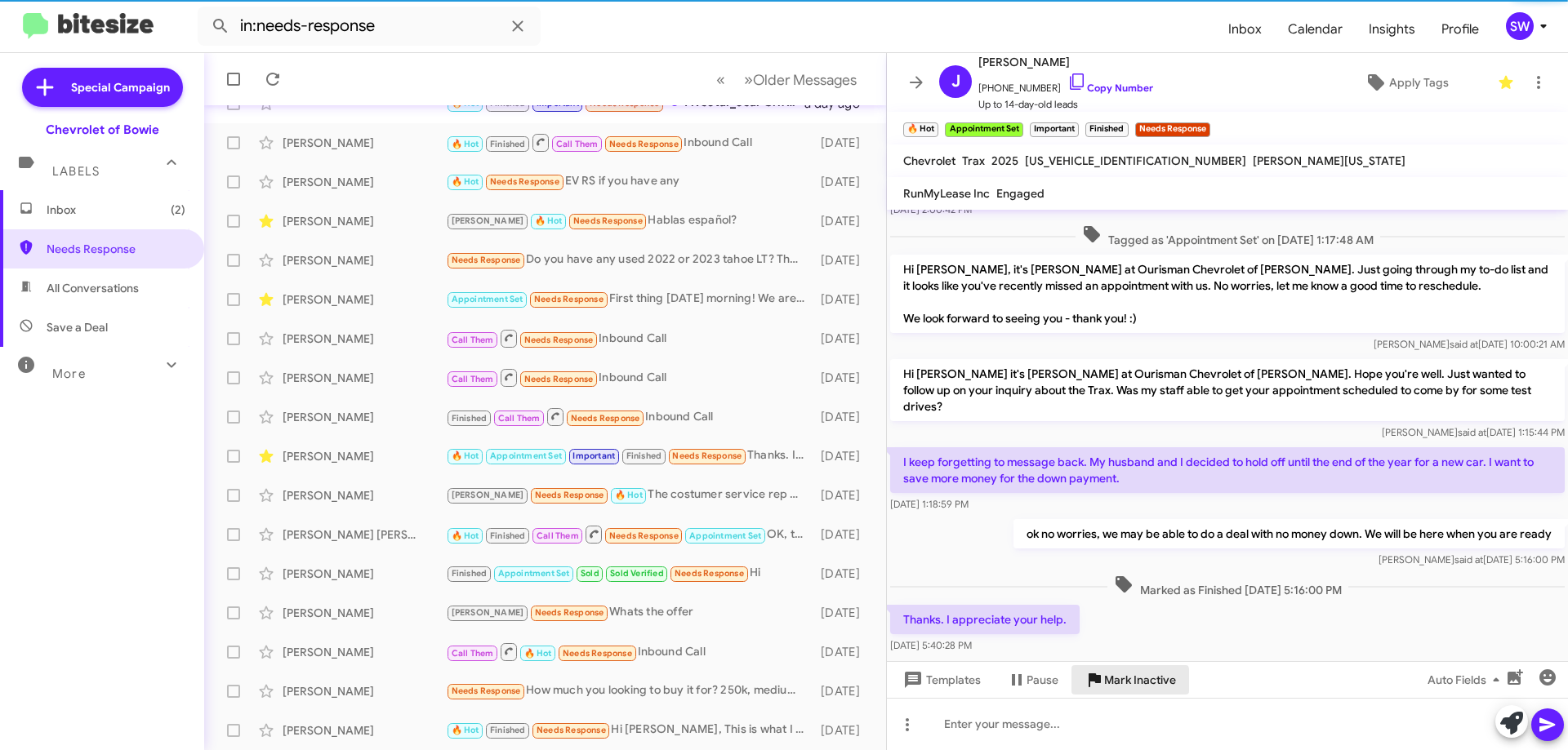
drag, startPoint x: 1126, startPoint y: 683, endPoint x: 1019, endPoint y: 599, distance: 136.0
click at [1125, 682] on span "Mark Inactive" at bounding box center [1140, 680] width 72 height 30
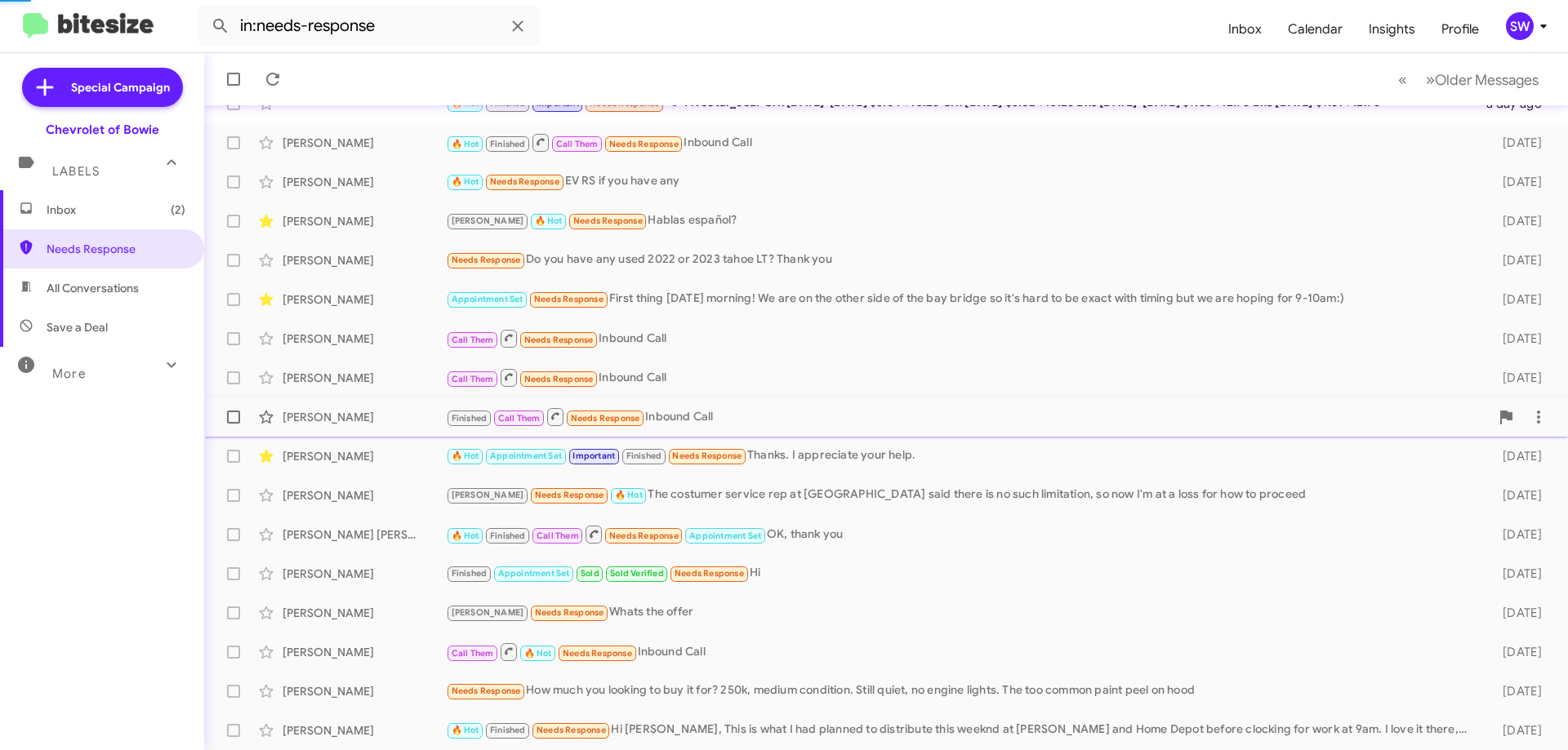
scroll to position [41, 0]
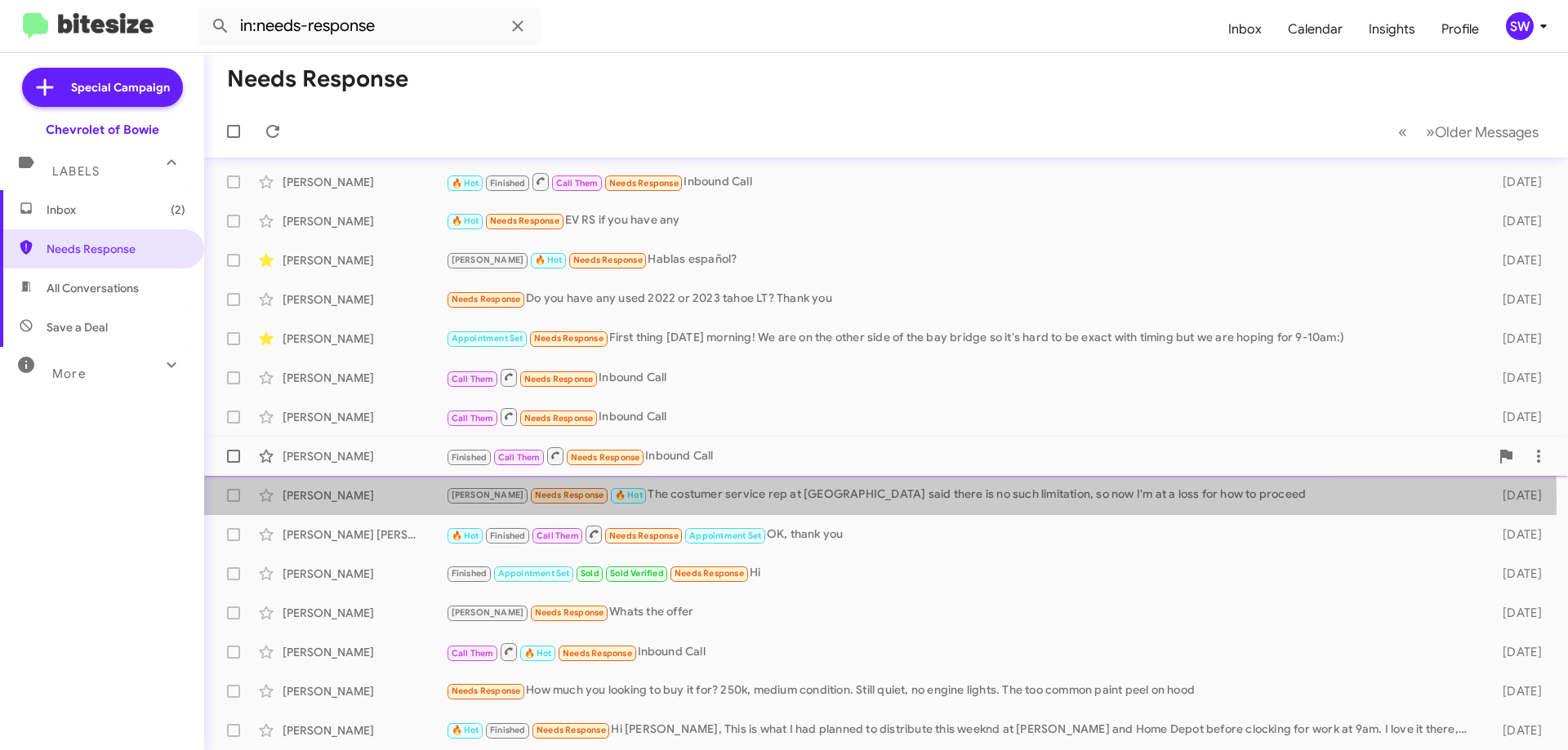
drag, startPoint x: 719, startPoint y: 503, endPoint x: 867, endPoint y: 470, distance: 151.6
click at [722, 503] on div "Brian Needs Response 🔥 Hot The costumer service rep at Chevy said there is no s…" at bounding box center [961, 494] width 1030 height 18
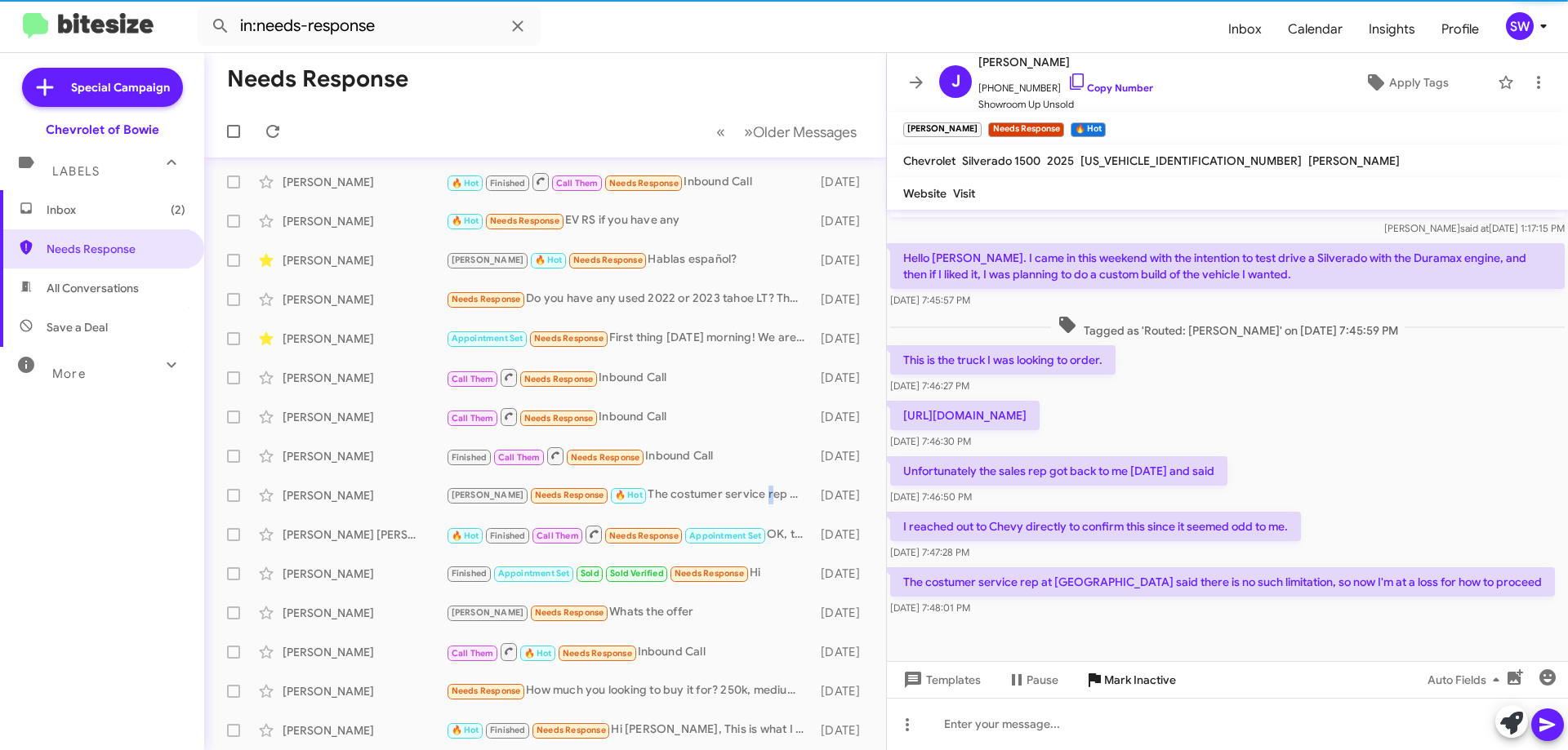
scroll to position [591, 0]
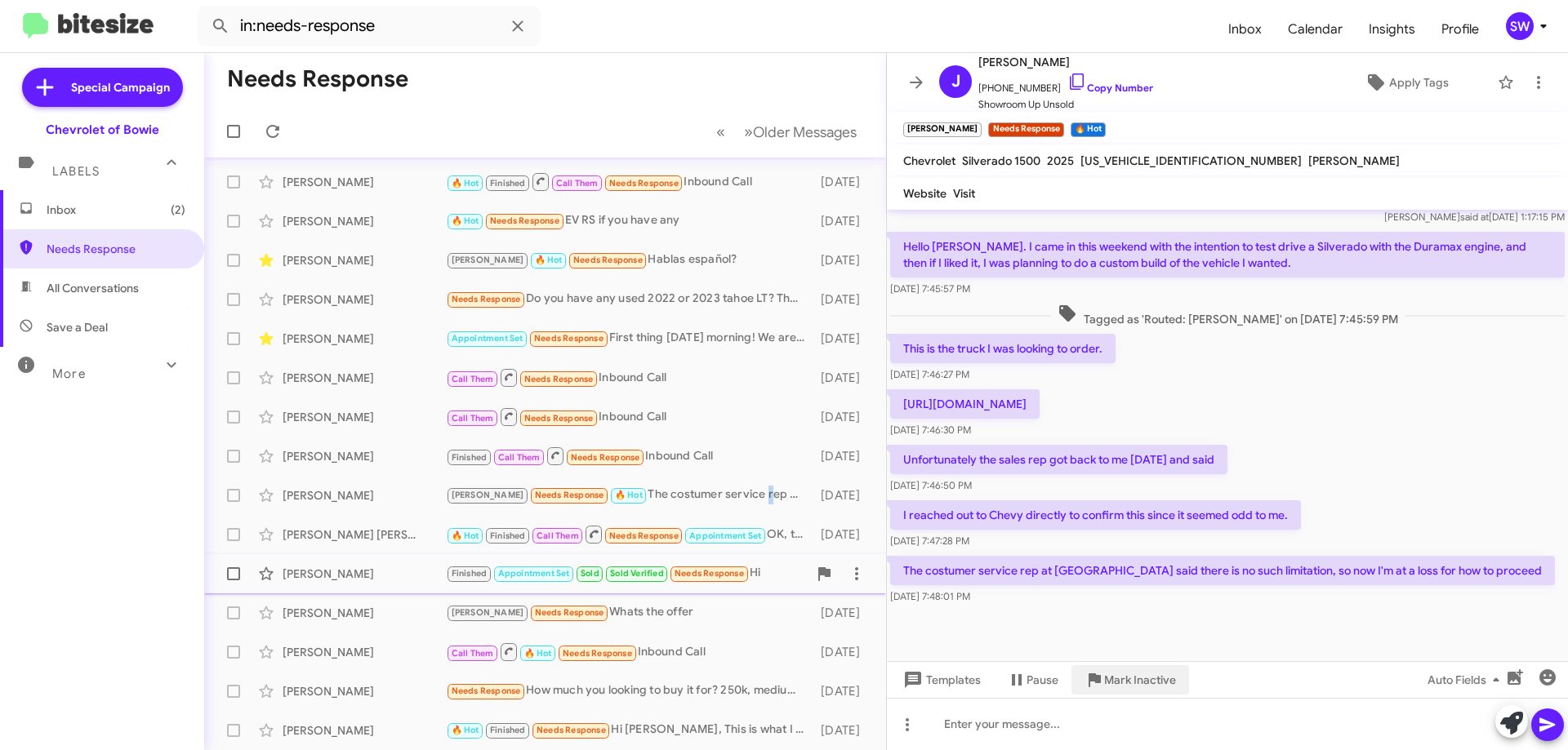
drag, startPoint x: 1132, startPoint y: 679, endPoint x: 987, endPoint y: 566, distance: 183.8
click at [1131, 678] on span "Mark Inactive" at bounding box center [1140, 680] width 72 height 30
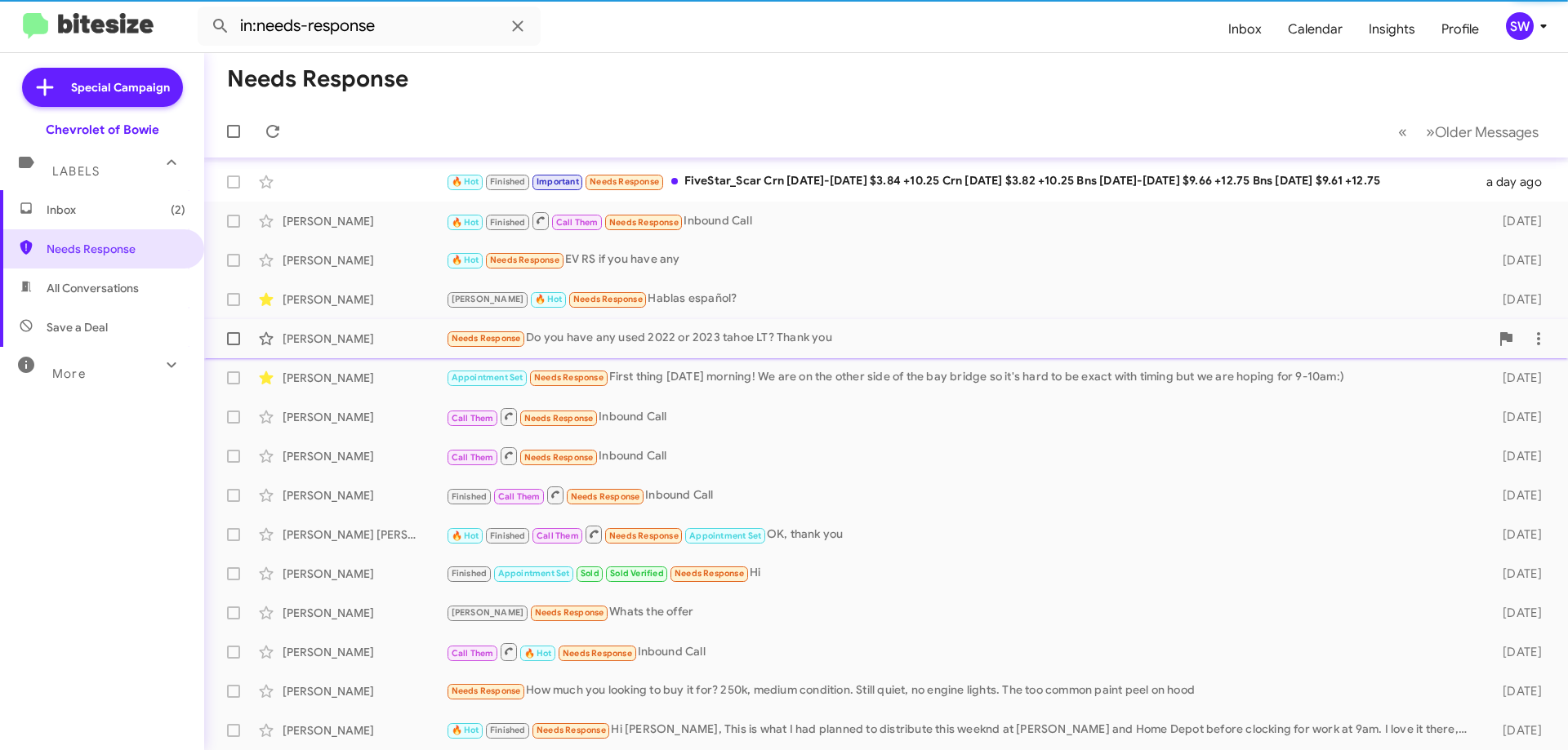
scroll to position [2, 0]
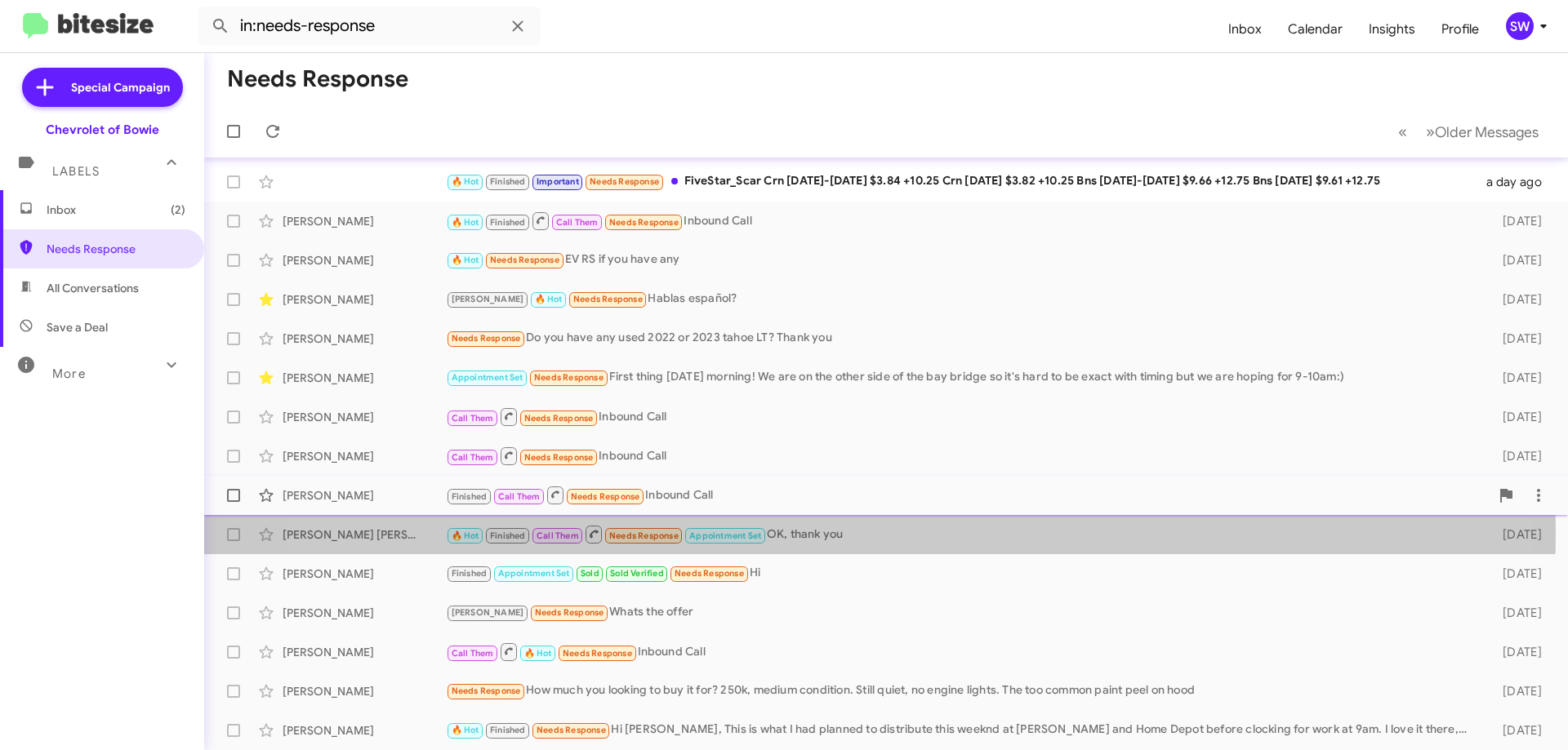
drag, startPoint x: 818, startPoint y: 533, endPoint x: 864, endPoint y: 513, distance: 50.2
click at [820, 532] on div "🔥 Hot Finished Call Them Needs Response Appointment Set OK, thank you" at bounding box center [961, 534] width 1030 height 20
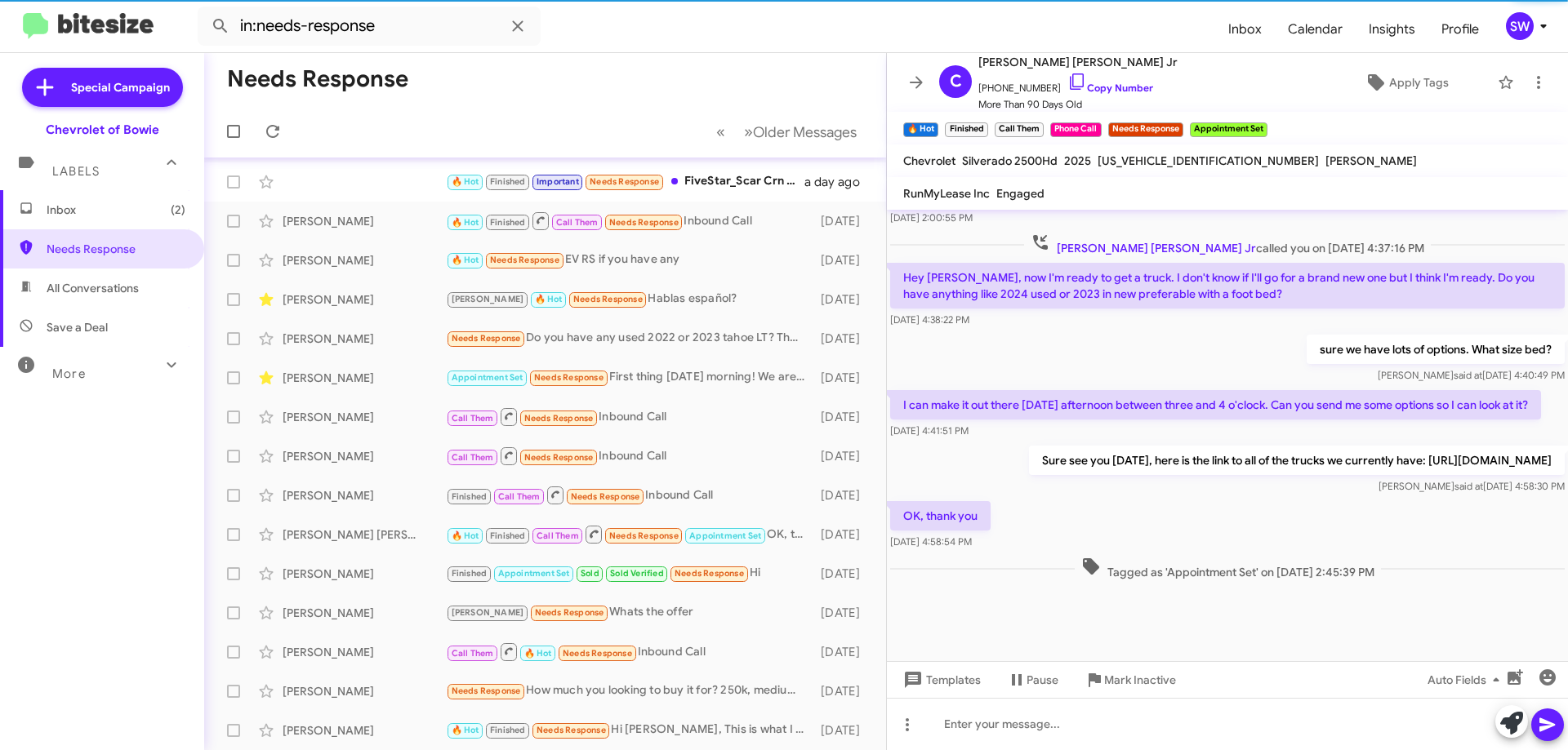
scroll to position [818, 0]
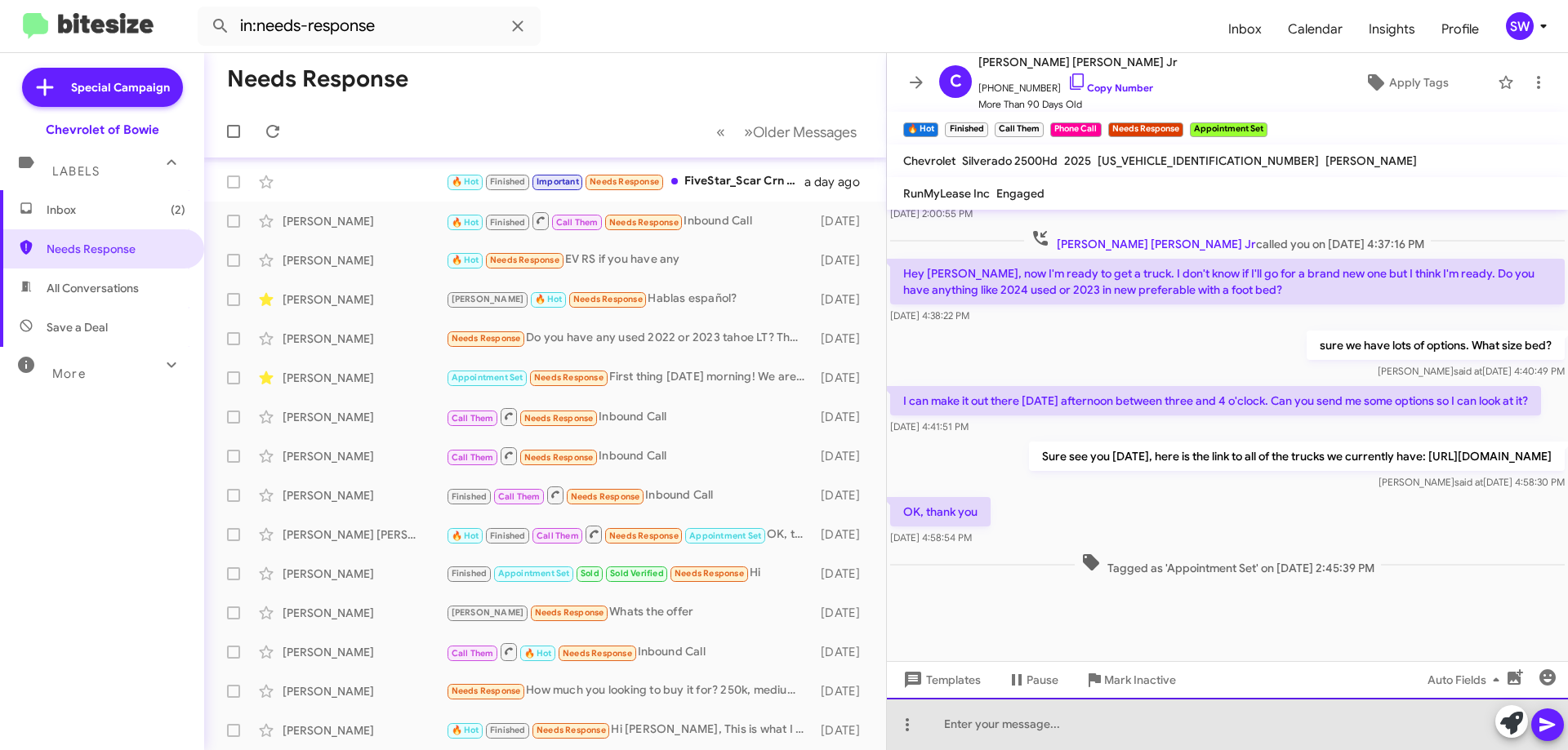
click at [1130, 723] on div at bounding box center [1227, 723] width 681 height 53
click at [1131, 725] on div "Hi Carvalho still interested ina" at bounding box center [1227, 723] width 681 height 53
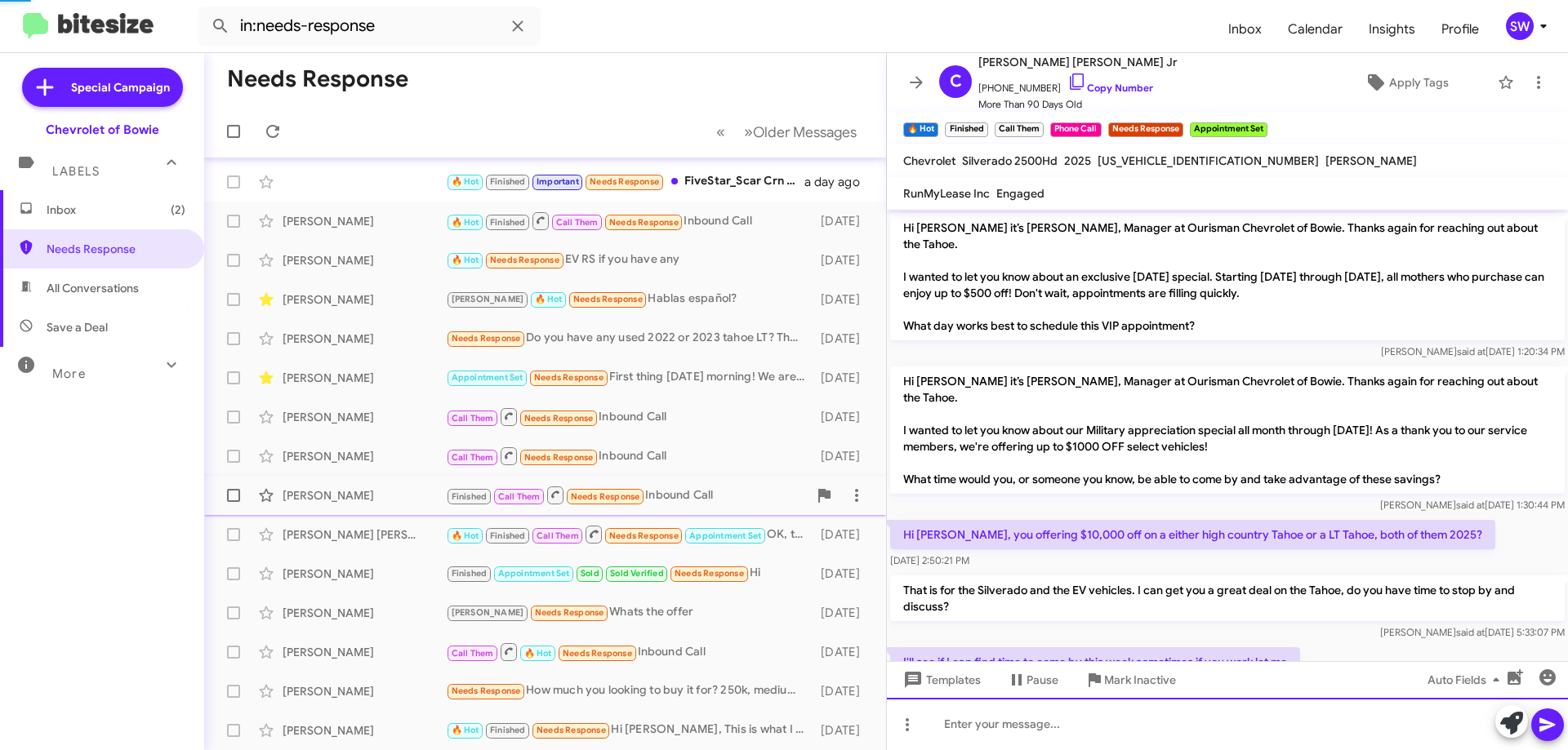
scroll to position [81, 0]
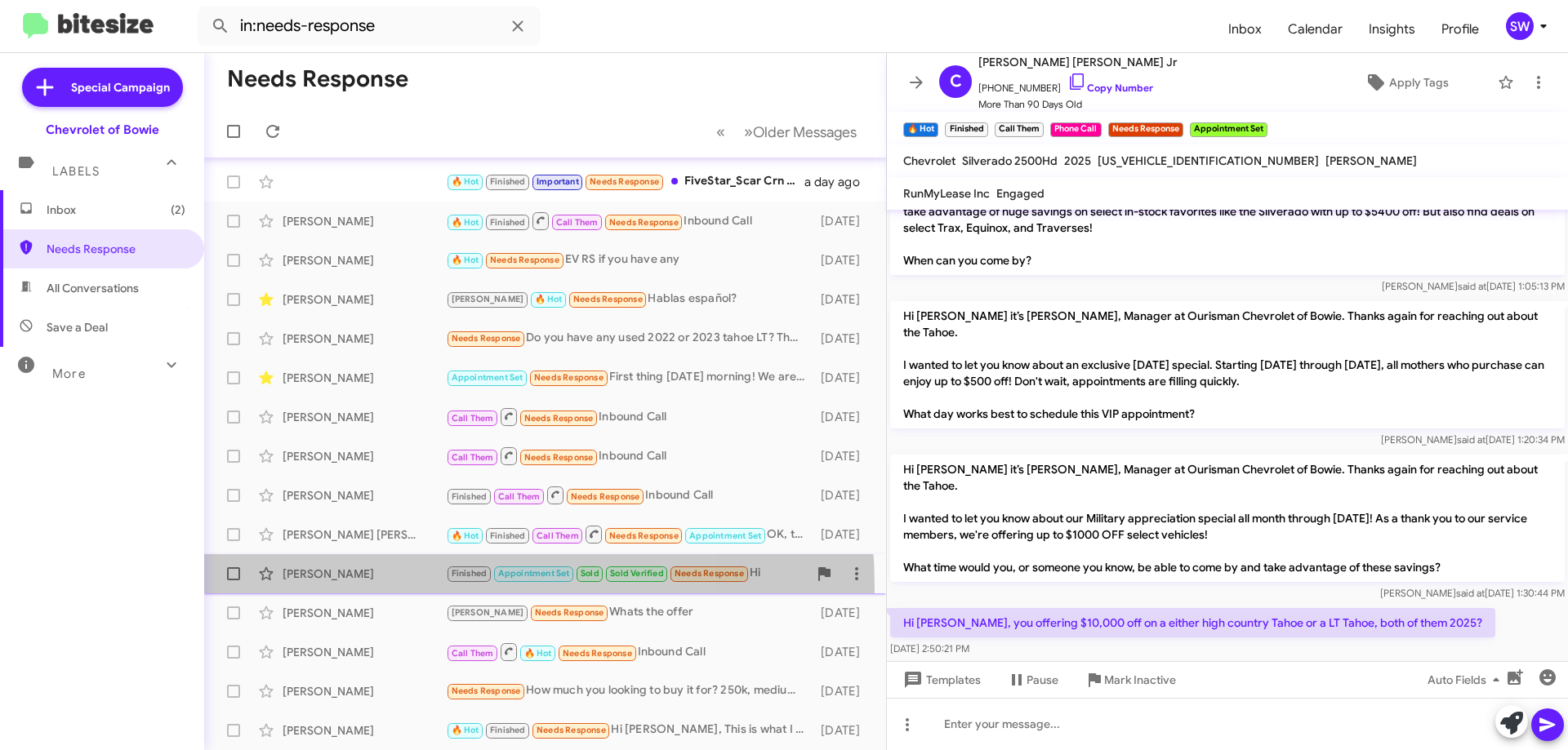
click at [379, 589] on div "Duy Nguyen Finished Appointment Set Sold Sold Verified Needs Response Hi 11 day…" at bounding box center [545, 573] width 655 height 32
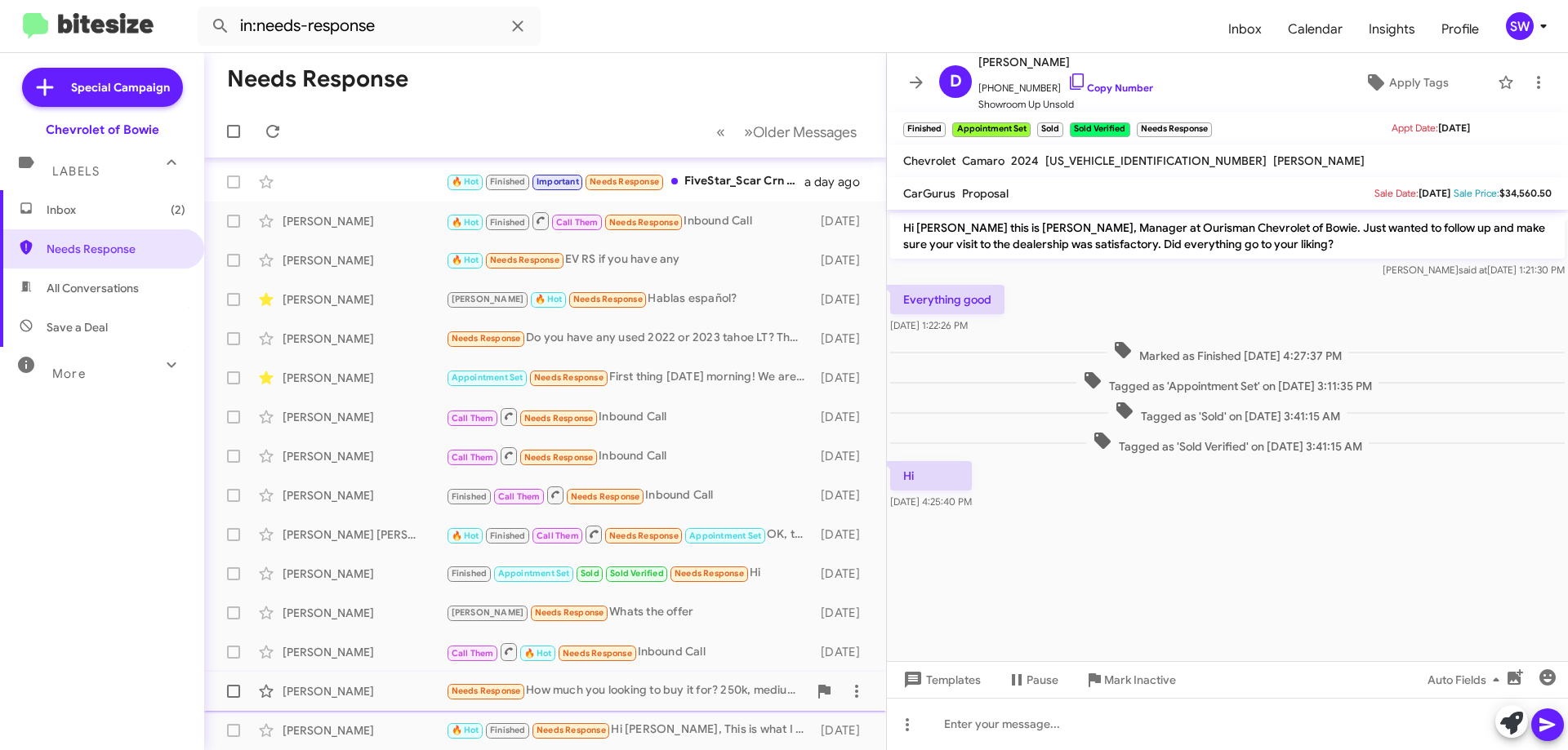
click at [1123, 681] on span "Mark Inactive" at bounding box center [1140, 680] width 72 height 30
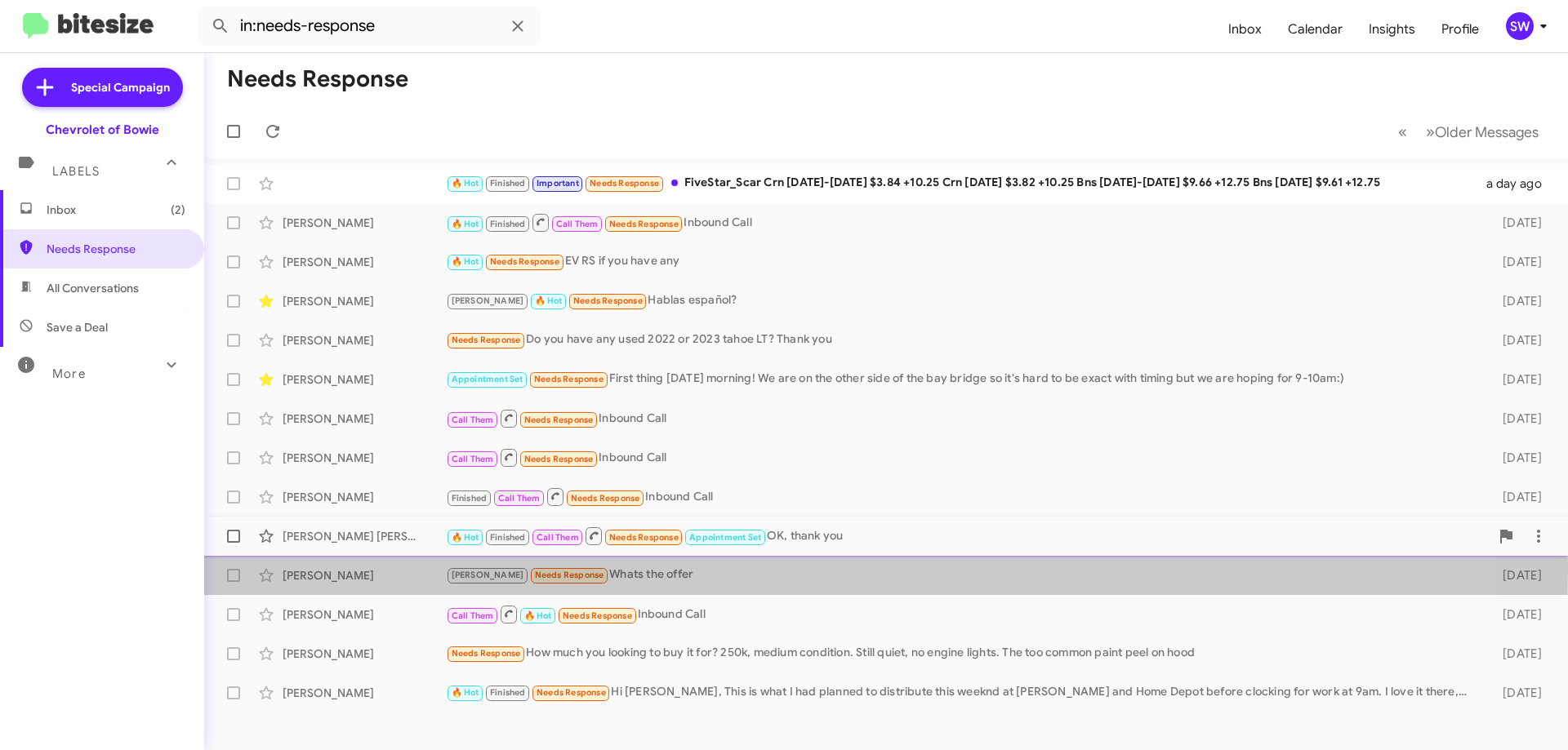
drag, startPoint x: 598, startPoint y: 568, endPoint x: 856, endPoint y: 555, distance: 258.3
click at [604, 566] on div "Brian Needs Response Whats the offer" at bounding box center [961, 575] width 1030 height 18
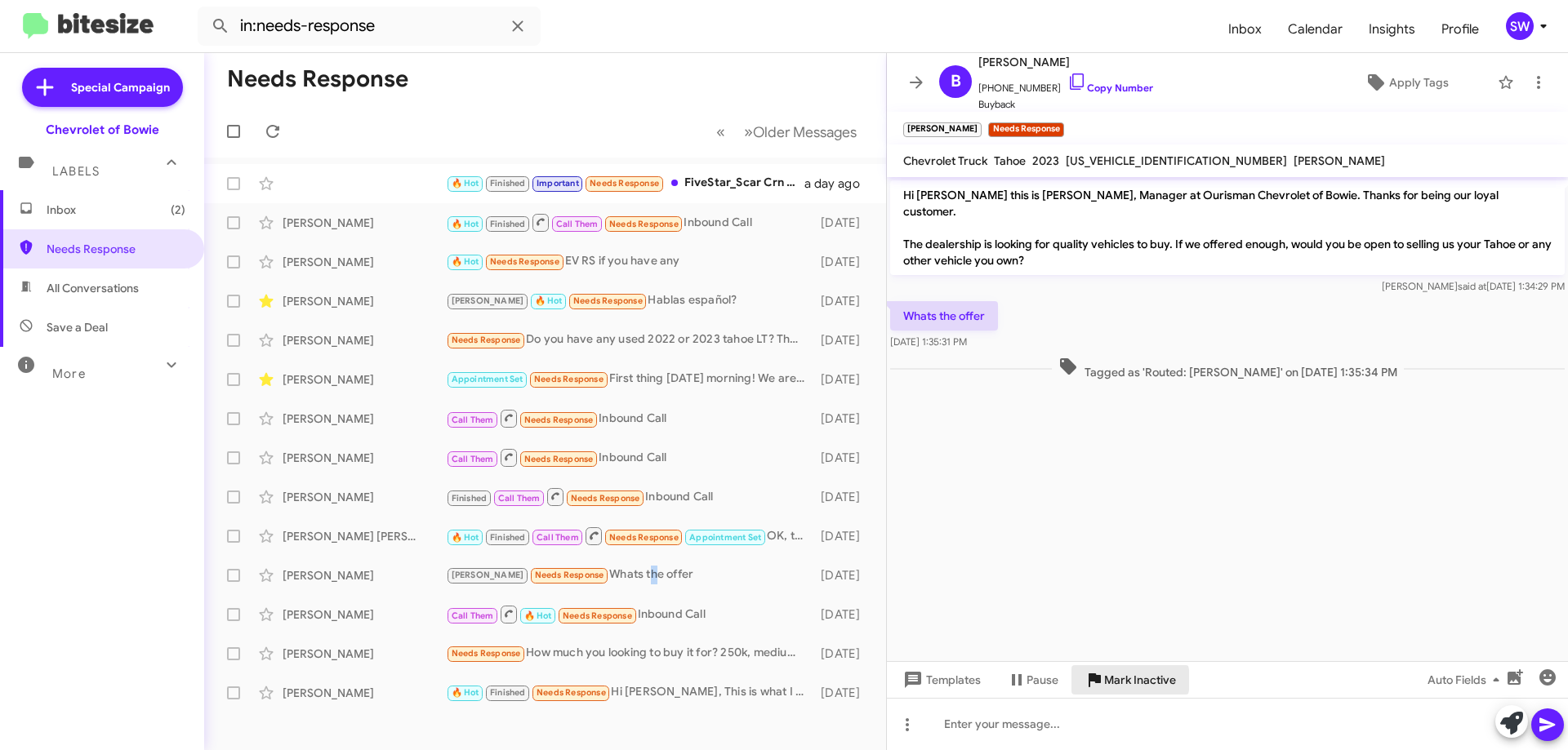
click at [1124, 680] on span "Mark Inactive" at bounding box center [1140, 680] width 72 height 30
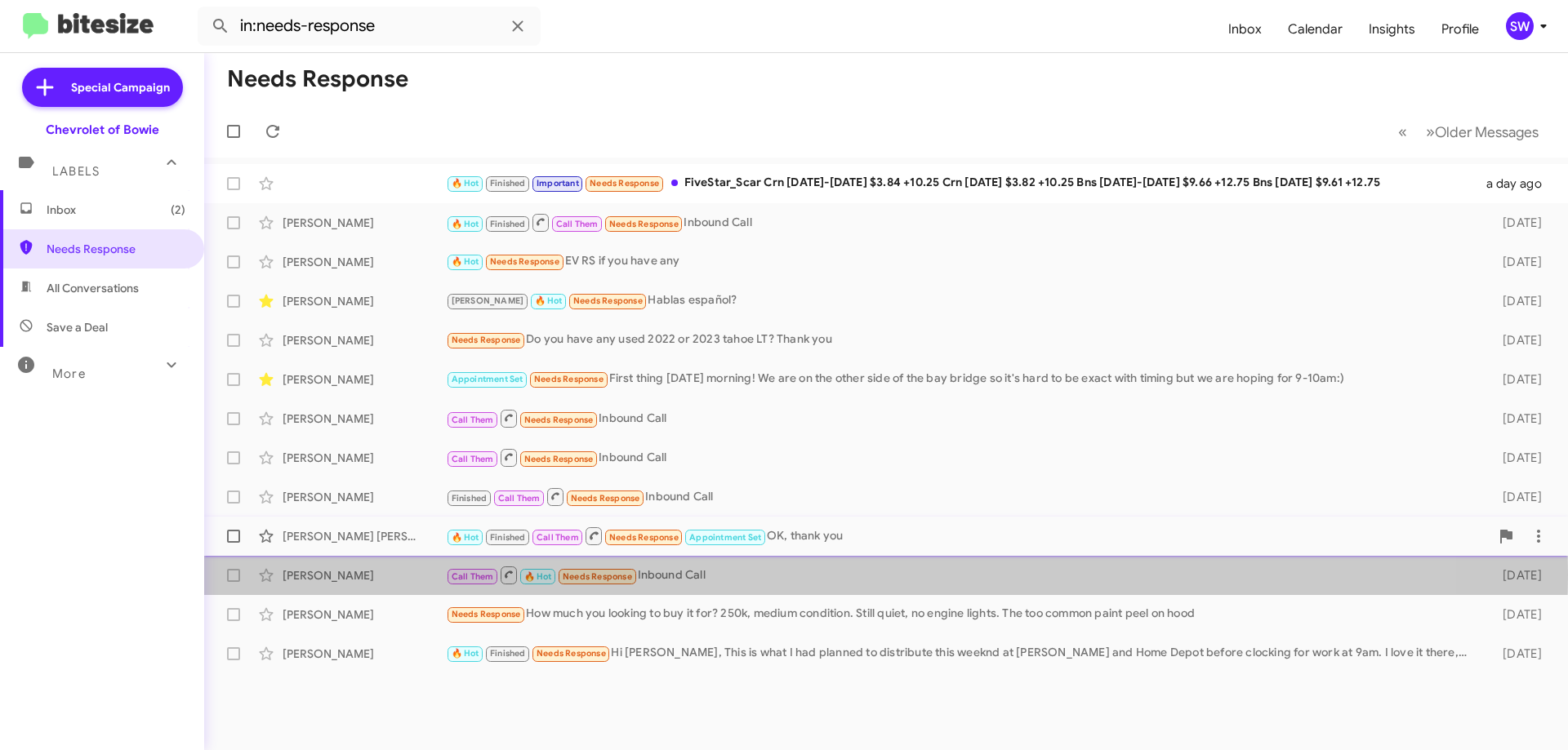
drag, startPoint x: 682, startPoint y: 575, endPoint x: 880, endPoint y: 547, distance: 200.0
click at [683, 573] on div "Call Them 🔥 Hot Needs Response Inbound Call" at bounding box center [961, 575] width 1030 height 20
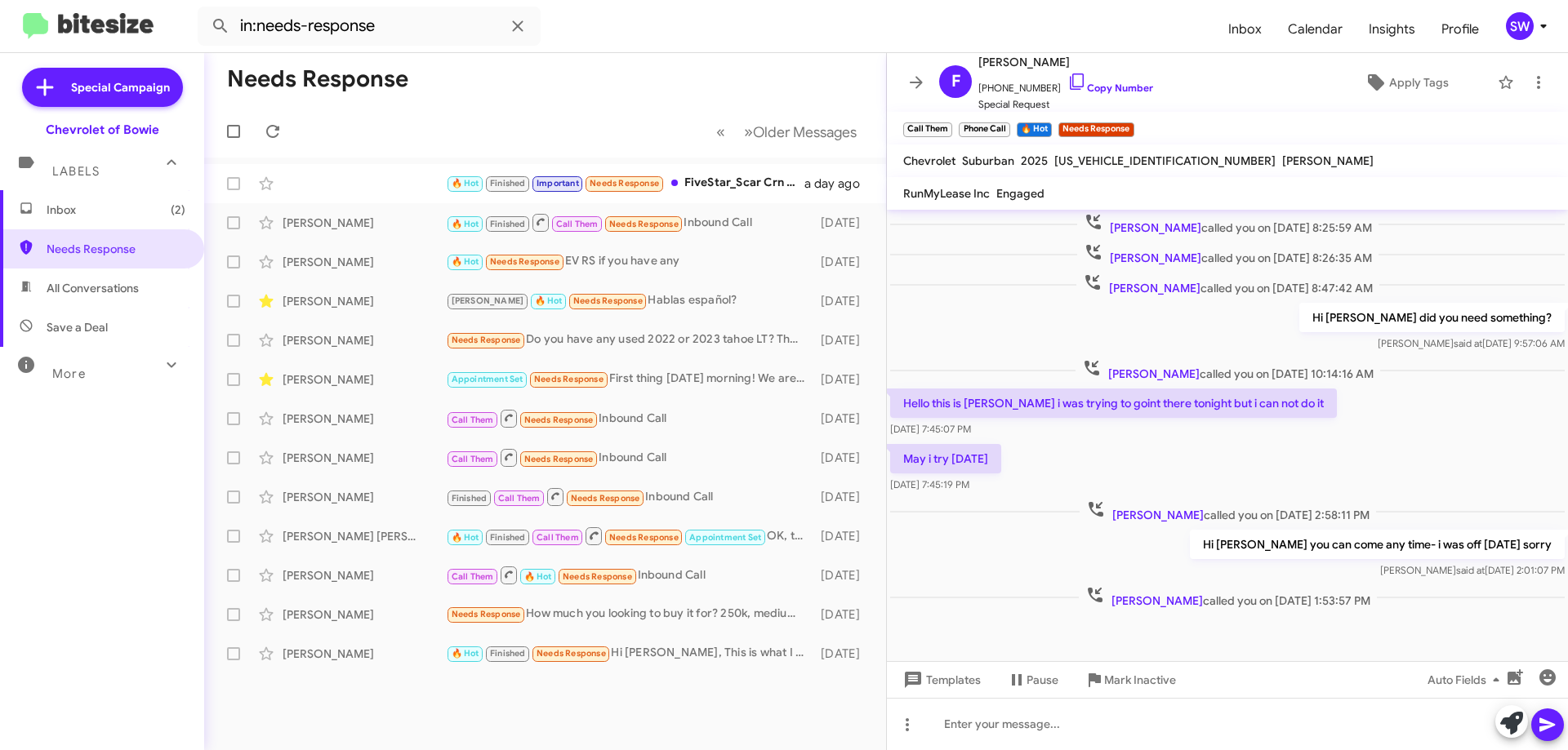
scroll to position [601, 0]
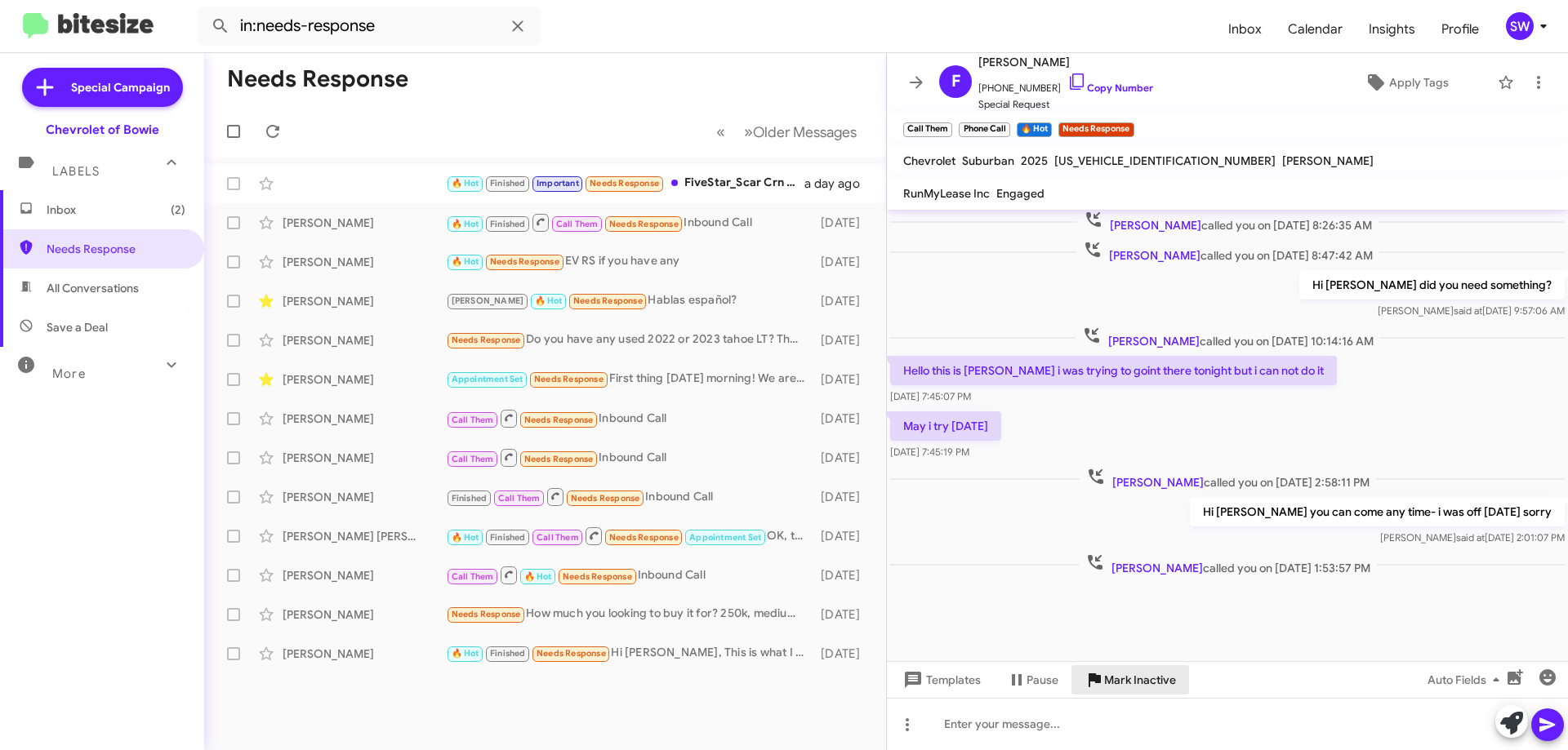
click at [1133, 685] on span "Mark Inactive" at bounding box center [1140, 680] width 72 height 30
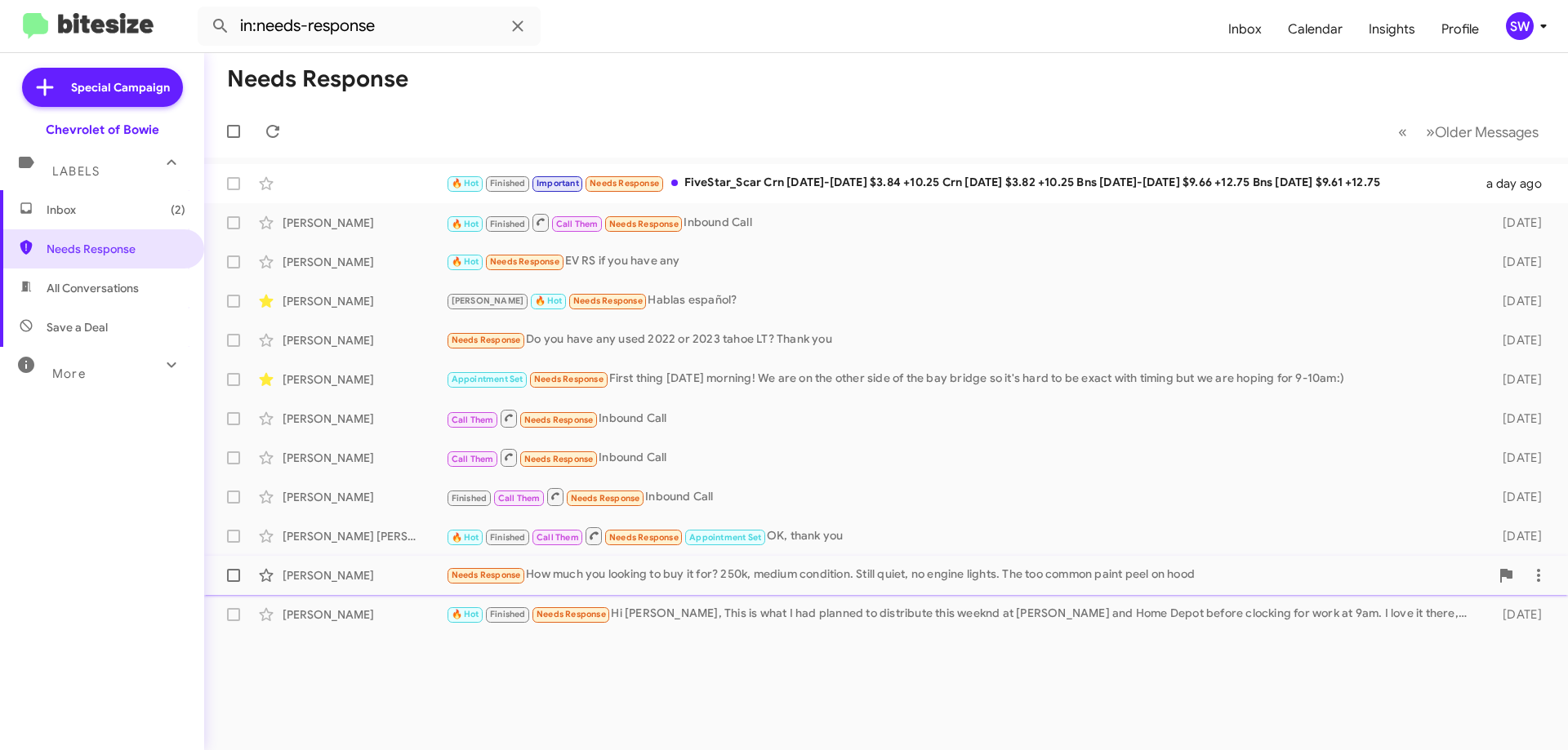
drag, startPoint x: 735, startPoint y: 615, endPoint x: 840, endPoint y: 594, distance: 107.1
click at [741, 611] on div "🔥 Hot Finished Needs Response Hi Stephanie, This is what I had planned to distr…" at bounding box center [961, 614] width 1030 height 18
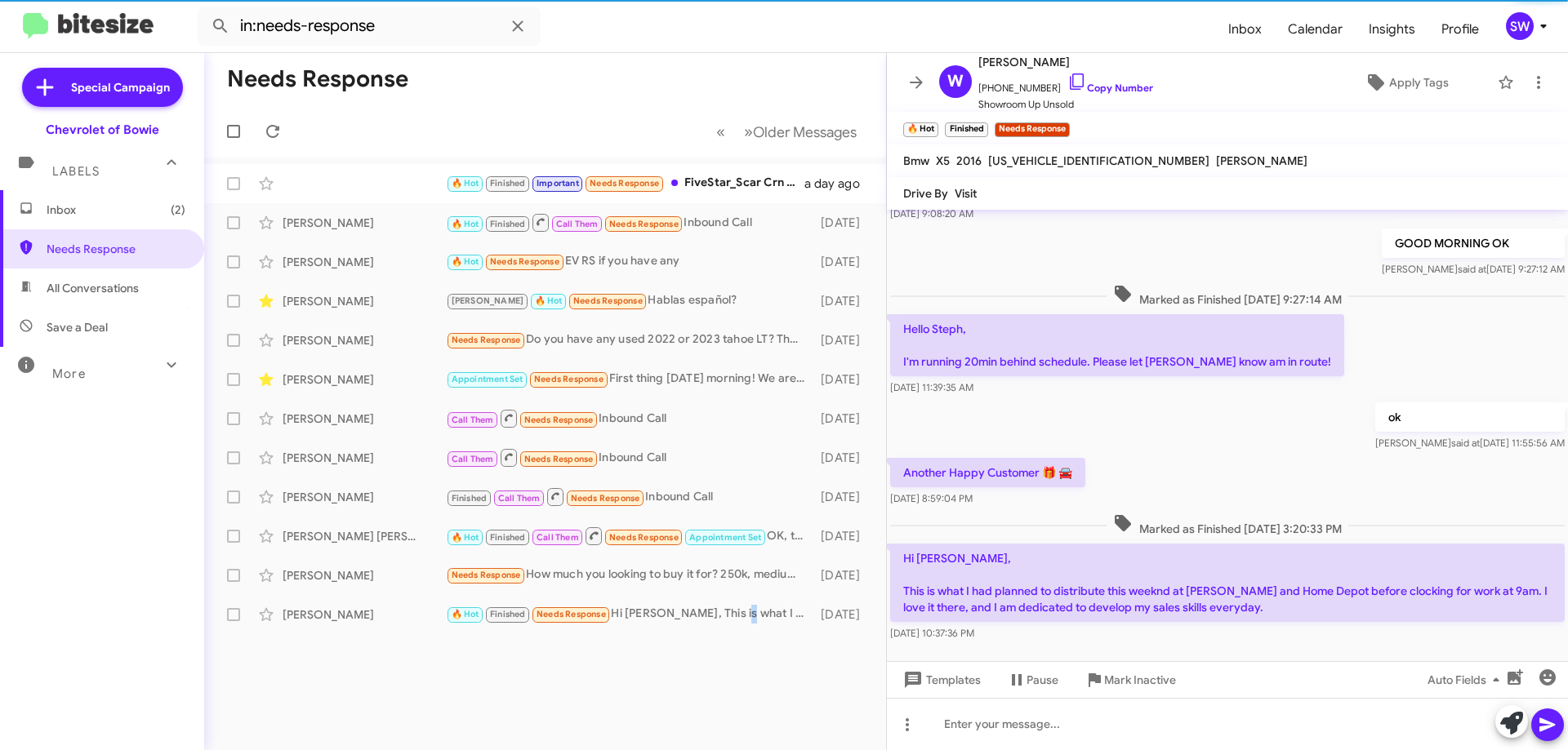
scroll to position [197, 0]
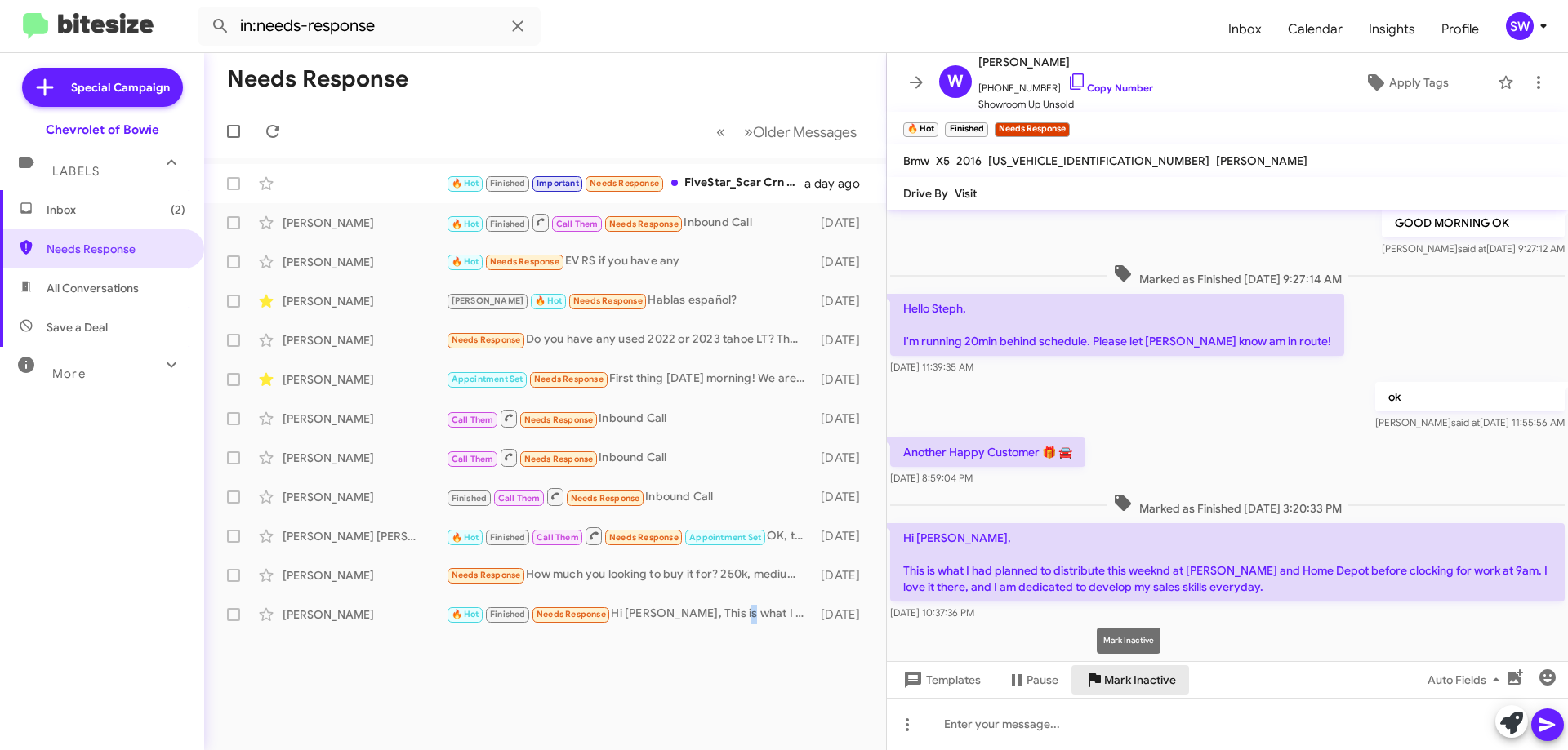
click at [1142, 678] on span "Mark Inactive" at bounding box center [1140, 680] width 72 height 30
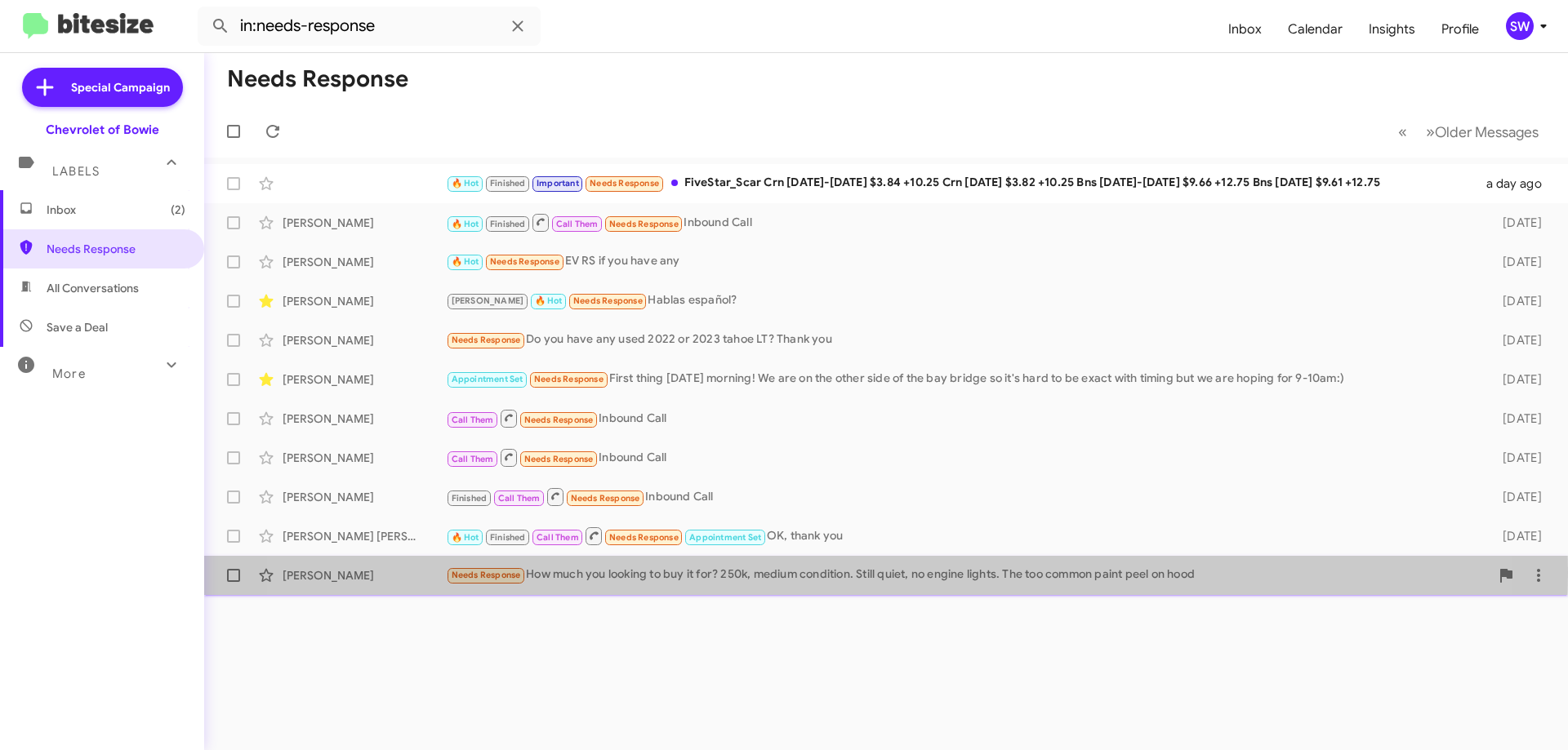
drag, startPoint x: 813, startPoint y: 572, endPoint x: 880, endPoint y: 561, distance: 67.9
click at [815, 571] on div "Needs Response How much you looking to buy it for? 250k, medium condition. Stil…" at bounding box center [967, 575] width 1044 height 18
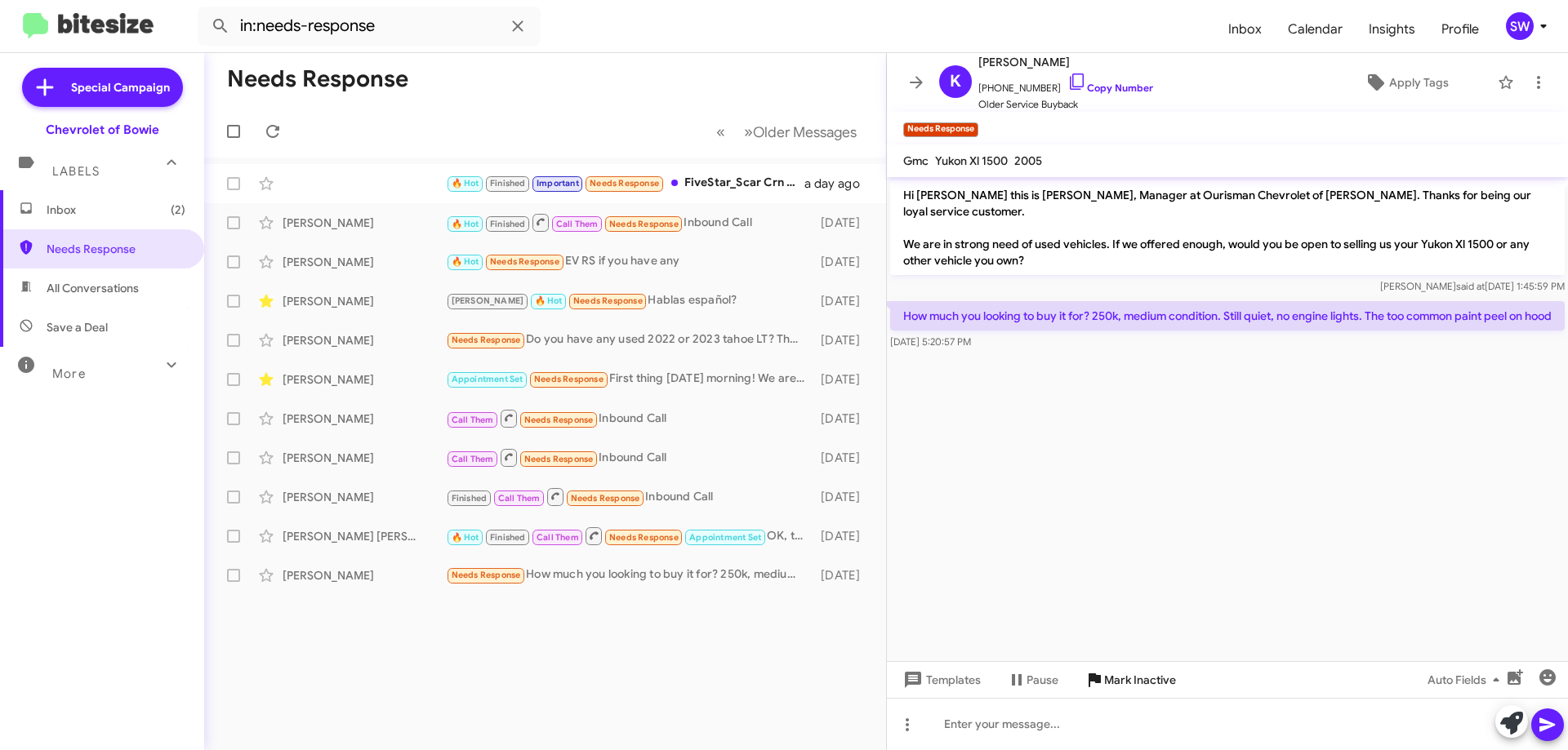
drag, startPoint x: 1133, startPoint y: 686, endPoint x: 1129, endPoint y: 668, distance: 18.4
click at [1134, 686] on span "Mark Inactive" at bounding box center [1140, 680] width 72 height 30
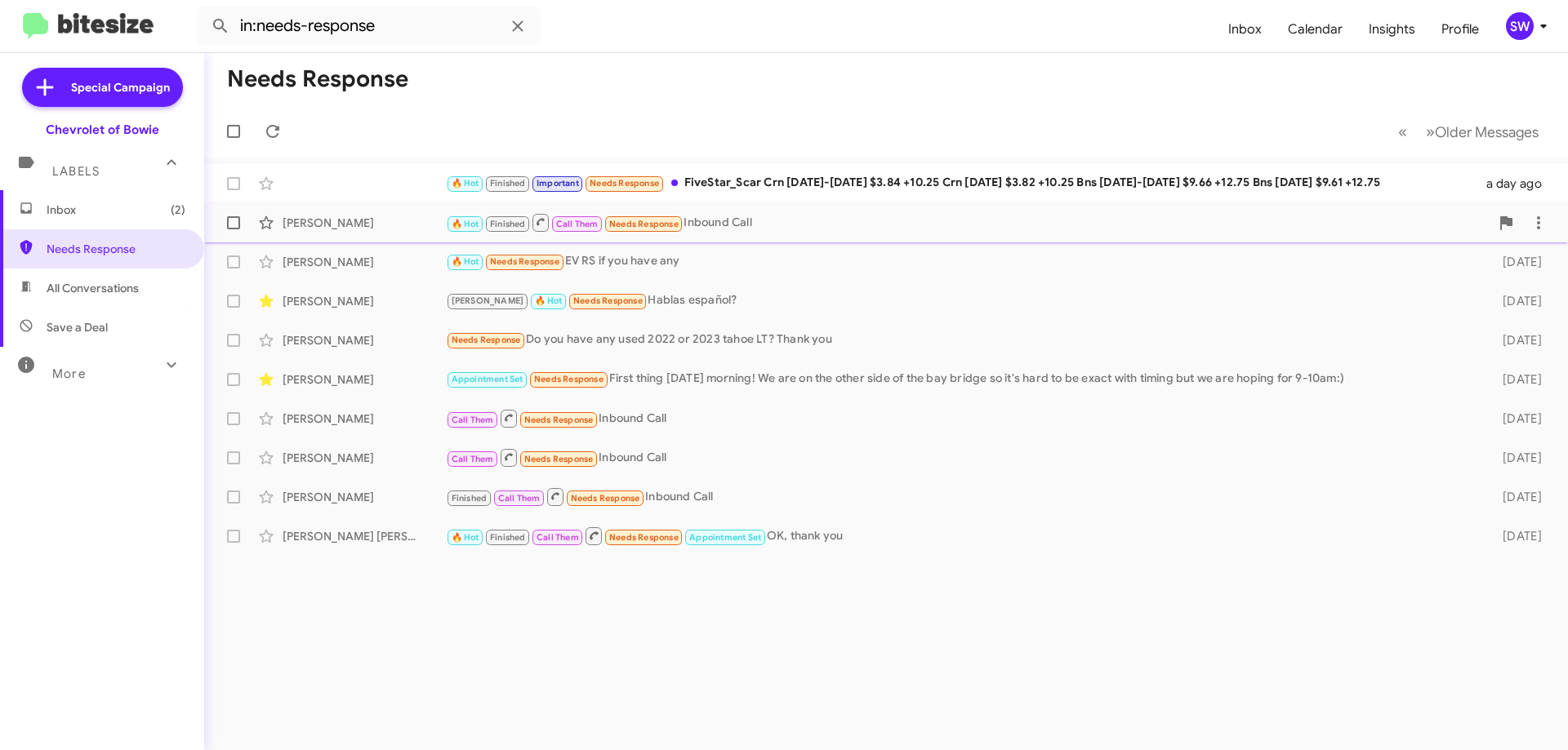
click at [705, 220] on div "🔥 Hot Finished Call Them Needs Response Inbound Call" at bounding box center [967, 222] width 1044 height 20
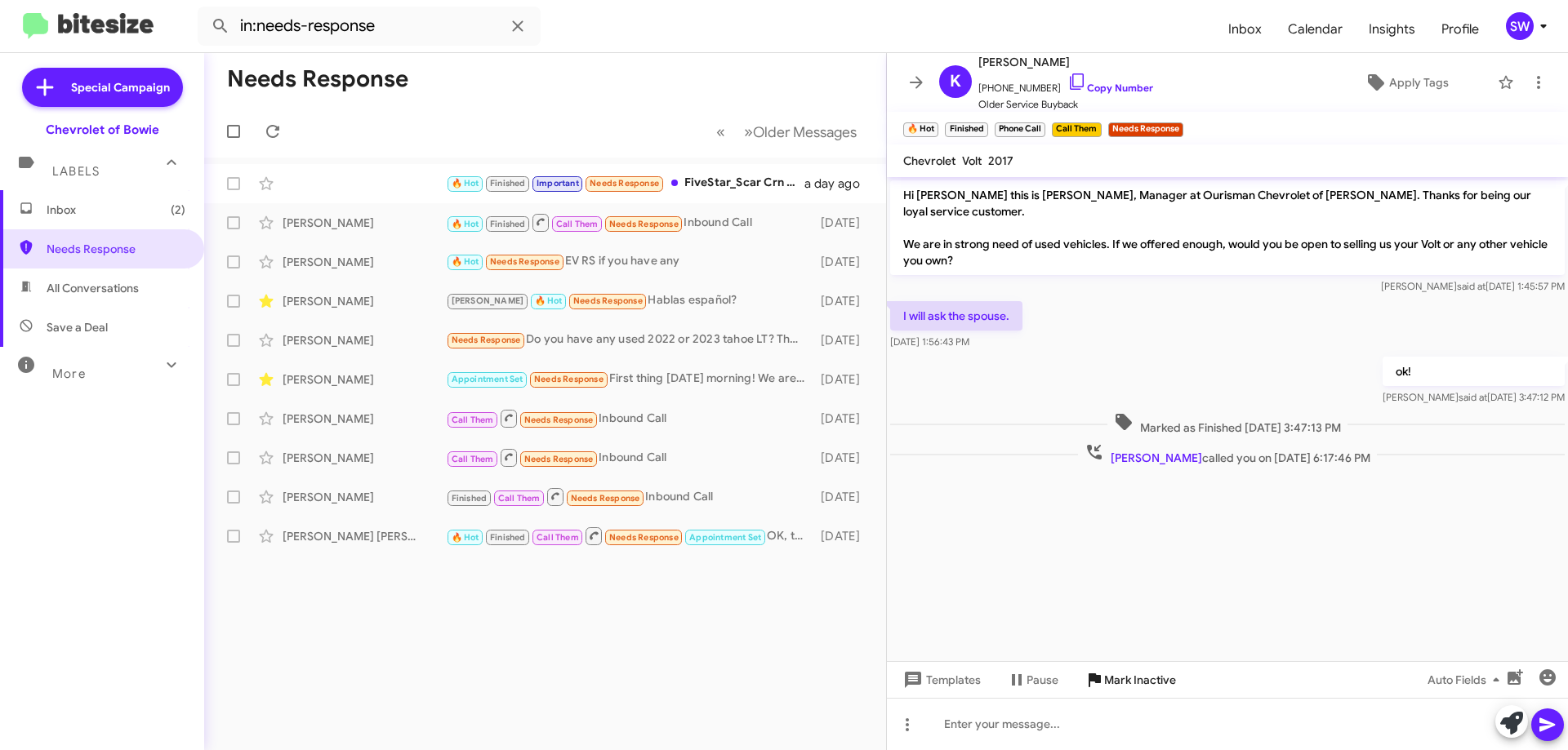
click at [1133, 673] on span "Mark Inactive" at bounding box center [1140, 680] width 72 height 30
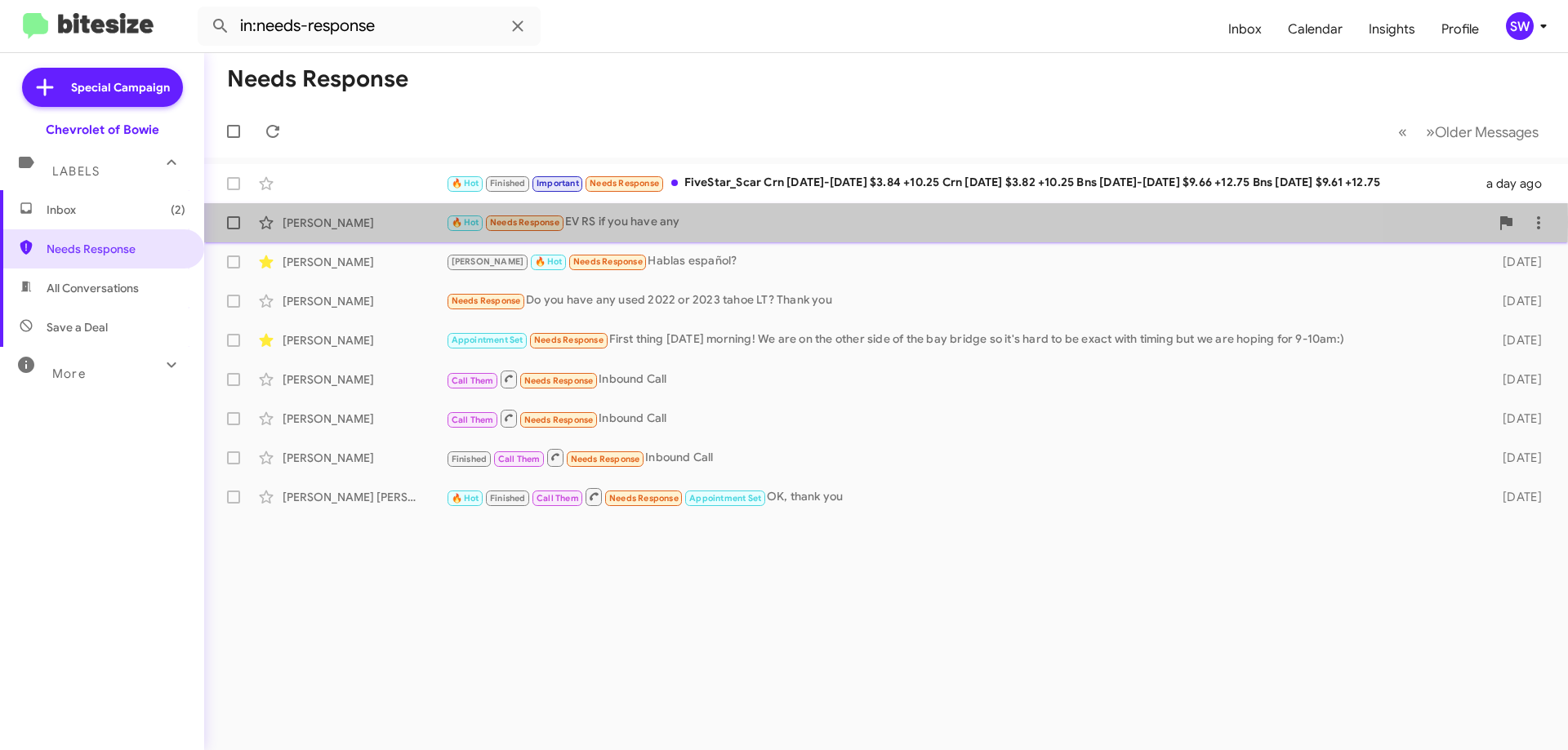
click at [645, 222] on div "🔥 Hot Needs Response EV RS if you have any" at bounding box center [967, 222] width 1044 height 18
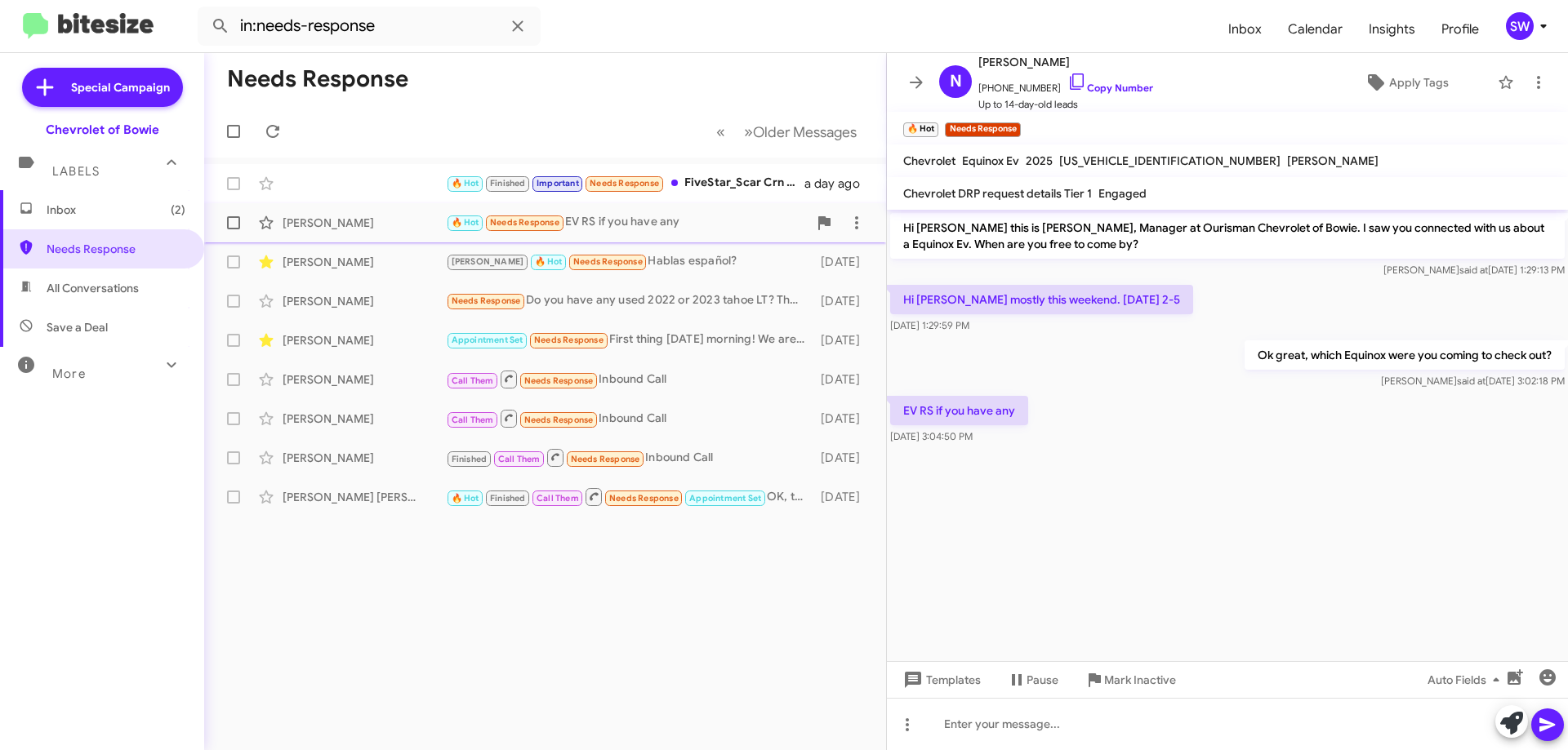
drag, startPoint x: 640, startPoint y: 224, endPoint x: 855, endPoint y: 244, distance: 215.9
click at [641, 224] on div "🔥 Hot Needs Response EV RS if you have any" at bounding box center [627, 222] width 362 height 18
drag, startPoint x: 640, startPoint y: 251, endPoint x: 930, endPoint y: 287, distance: 292.2
click at [644, 254] on div "Carlos Deleon Brian 🔥 Hot Needs Response Hablas español? 2 days ago" at bounding box center [545, 261] width 655 height 32
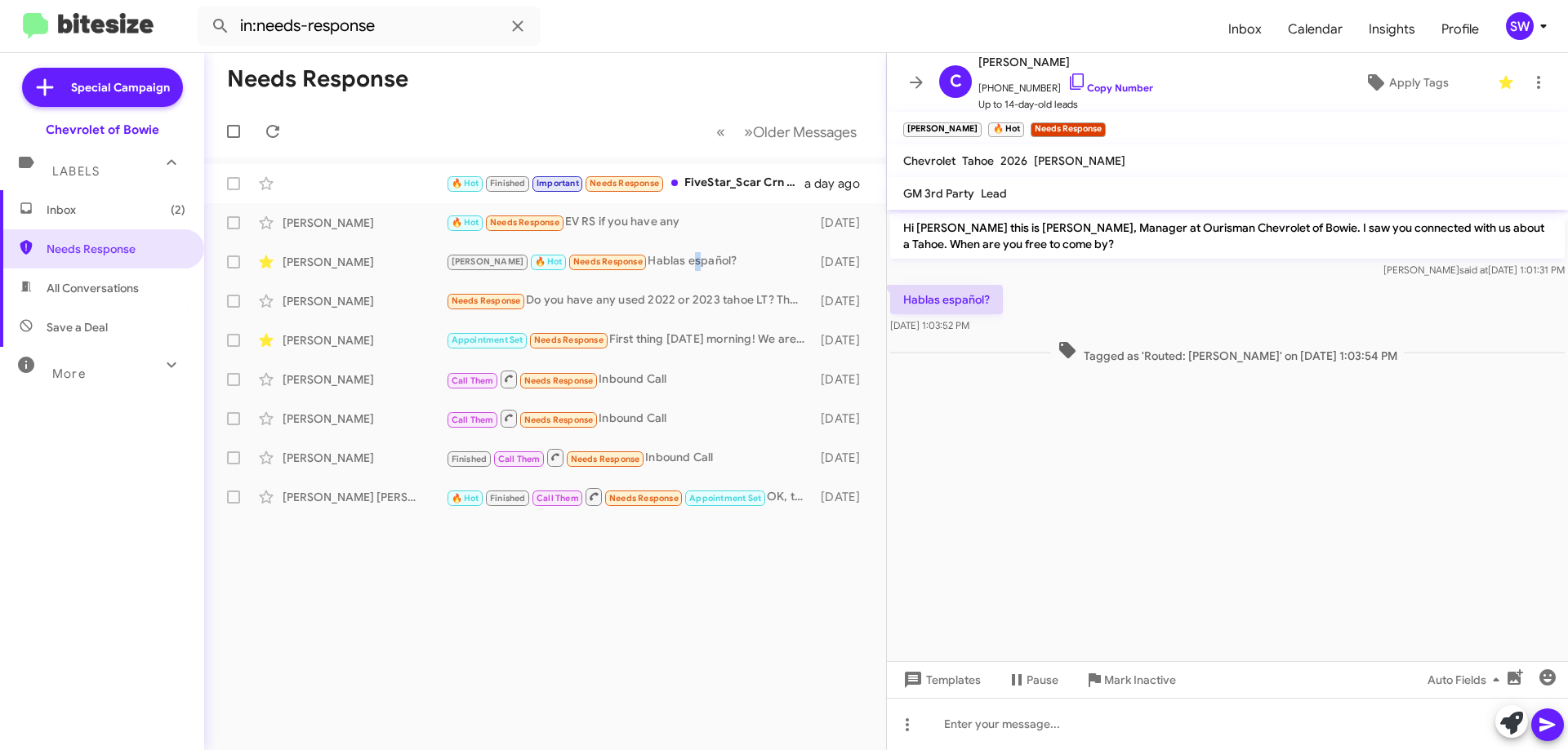
click at [1133, 675] on span "Mark Inactive" at bounding box center [1140, 680] width 72 height 30
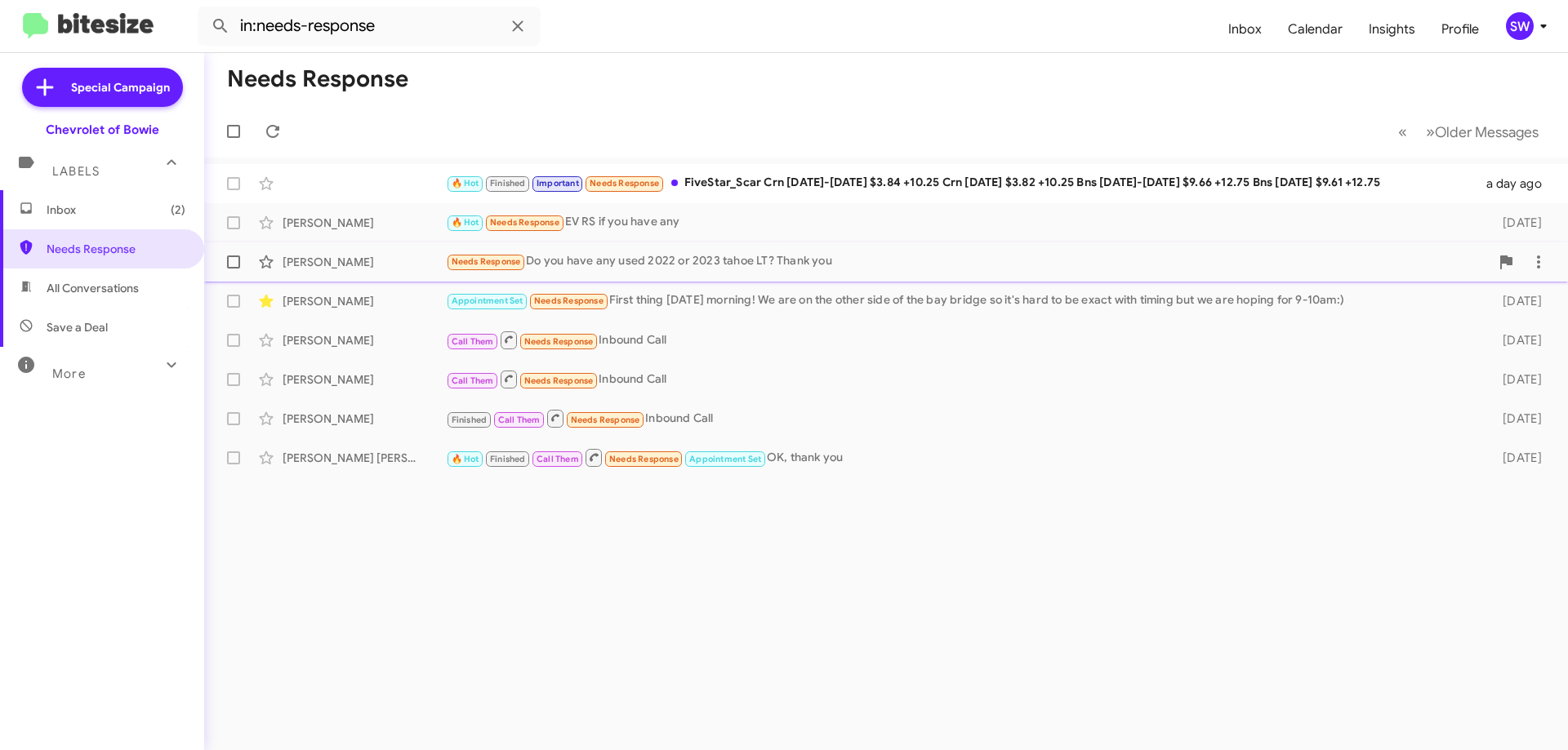
click at [676, 268] on div "Needs Response Do you have any used 2022 or 2023 tahoe LT? Thank you" at bounding box center [967, 261] width 1044 height 18
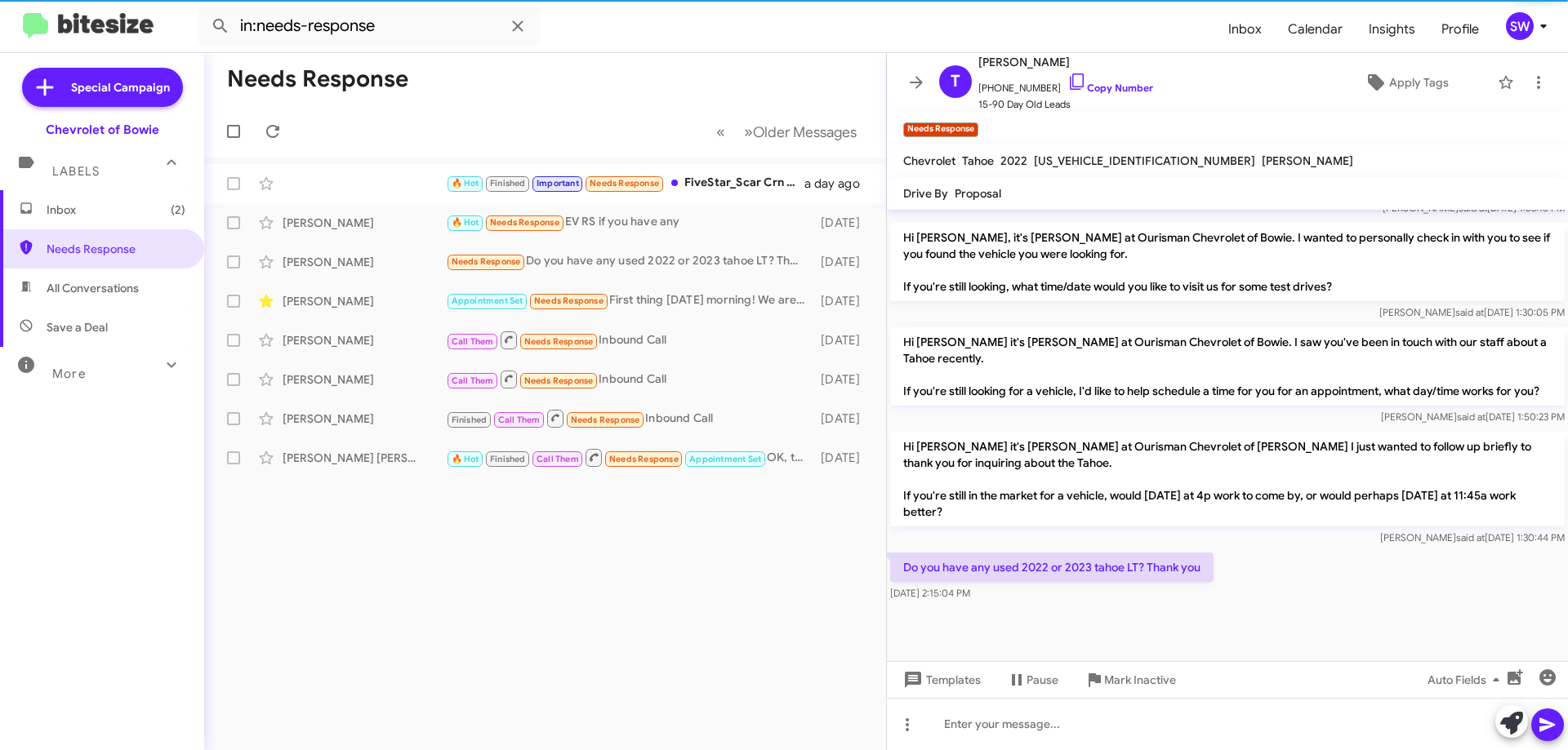
scroll to position [1036, 0]
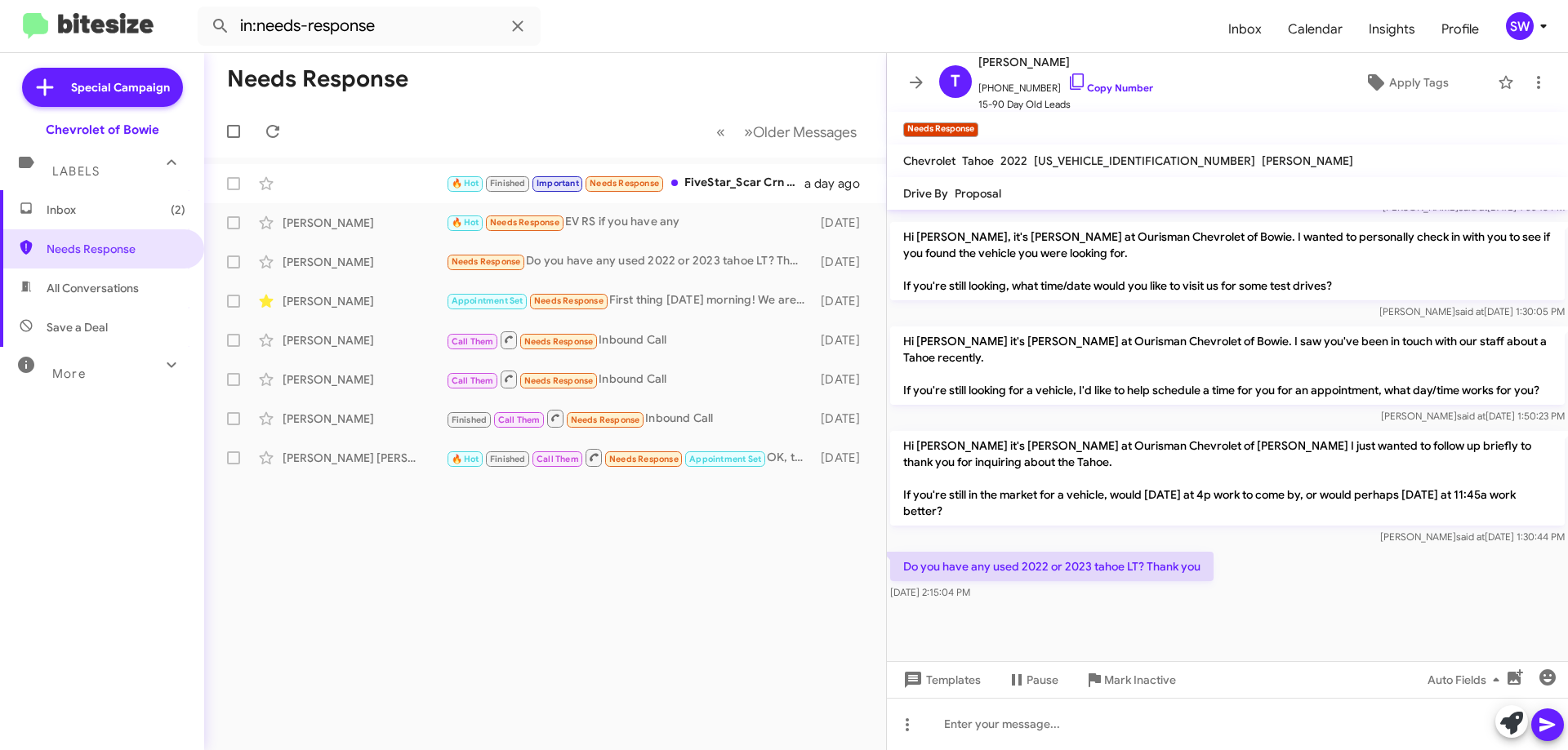
drag, startPoint x: 1060, startPoint y: 77, endPoint x: 1167, endPoint y: 120, distance: 115.3
click at [1067, 77] on icon at bounding box center [1076, 81] width 19 height 19
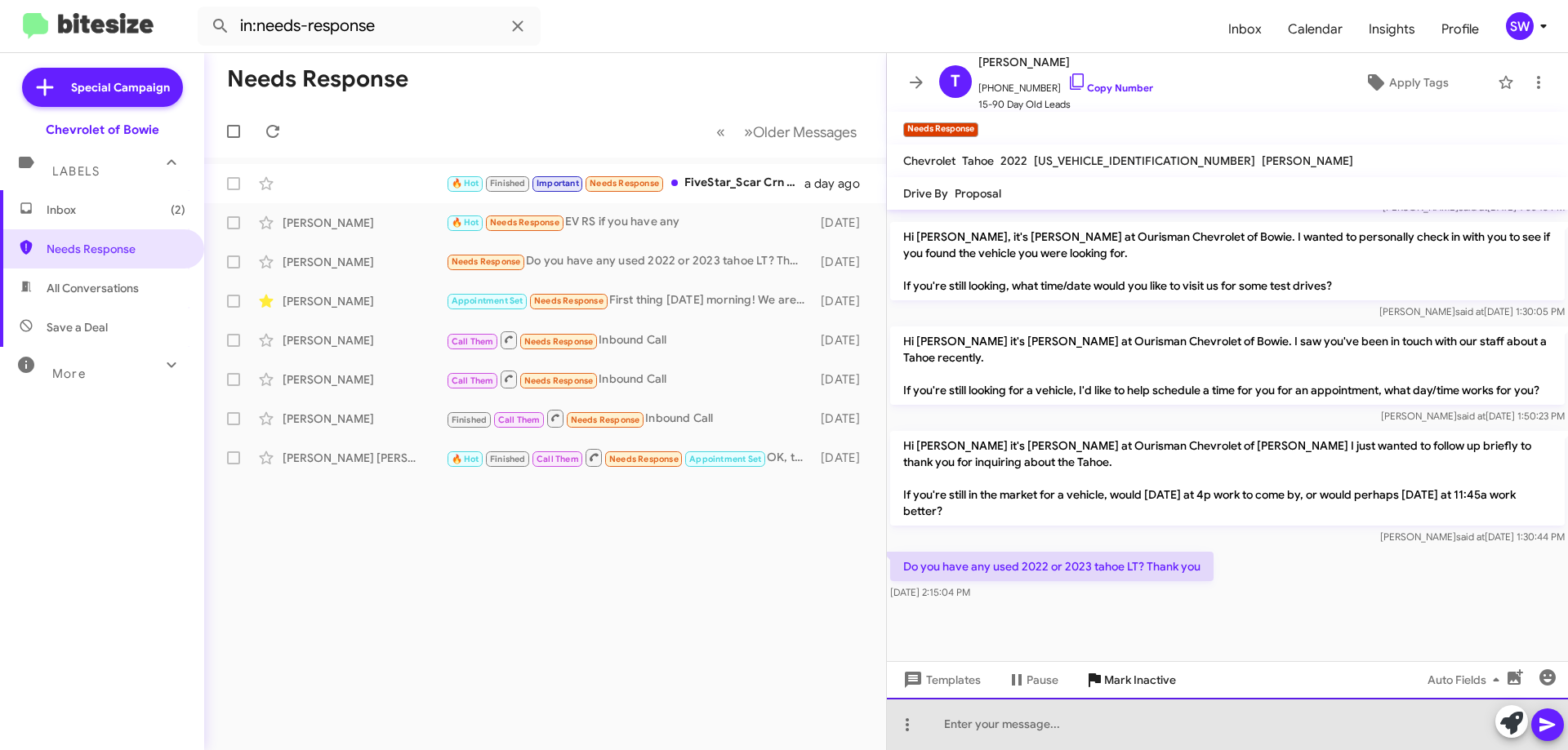
drag, startPoint x: 1022, startPoint y: 728, endPoint x: 1116, endPoint y: 687, distance: 102.6
click at [1023, 724] on div at bounding box center [1227, 723] width 681 height 53
click at [1051, 715] on div at bounding box center [1227, 723] width 681 height 53
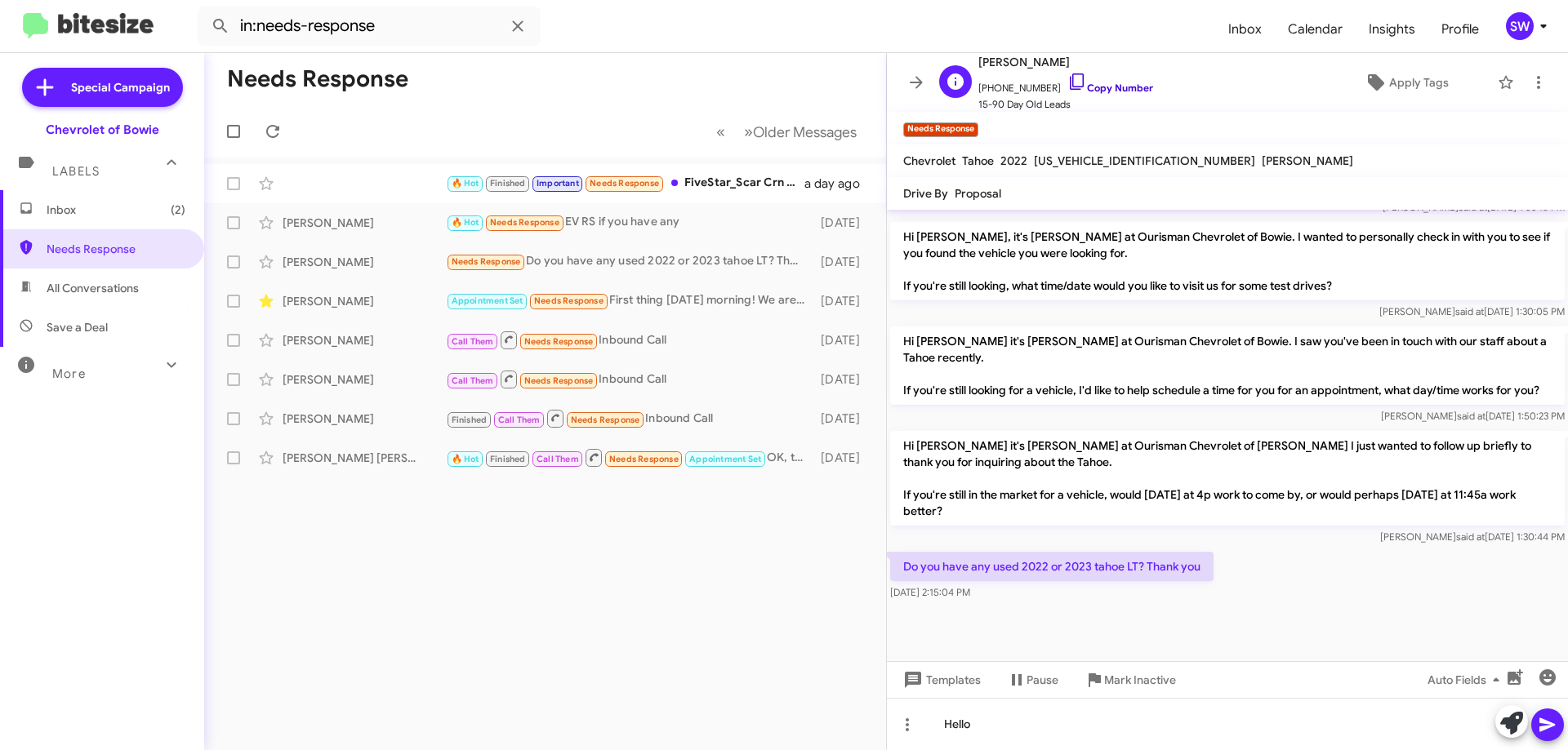
click at [1067, 86] on icon at bounding box center [1076, 81] width 19 height 19
drag, startPoint x: 1131, startPoint y: 675, endPoint x: 1137, endPoint y: 666, distance: 10.8
click at [1136, 670] on span "Mark Inactive" at bounding box center [1140, 680] width 72 height 30
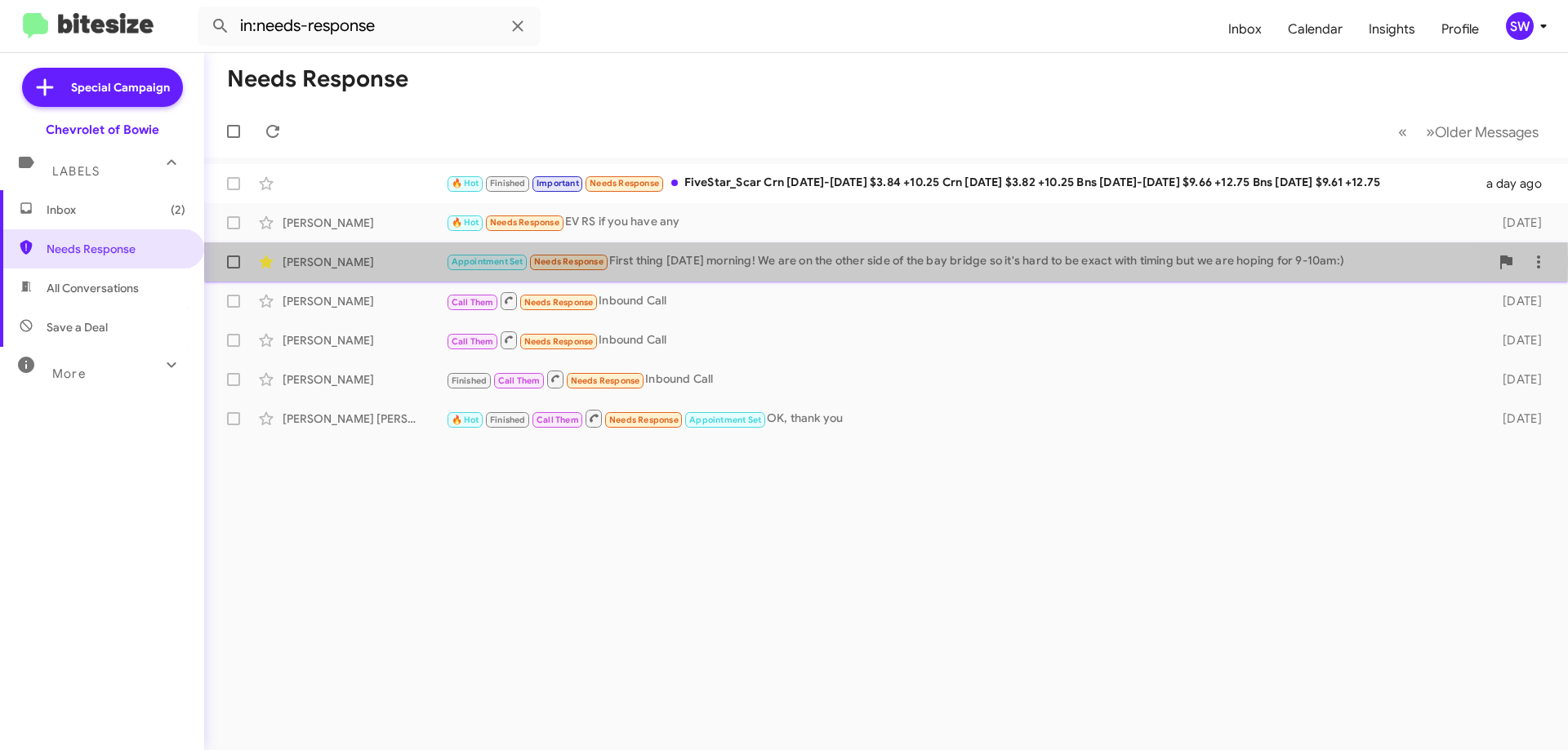
drag, startPoint x: 693, startPoint y: 263, endPoint x: 736, endPoint y: 269, distance: 43.4
click at [693, 264] on div "Appointment Set Needs Response First thing Saturday morning! We are on the othe…" at bounding box center [967, 261] width 1044 height 18
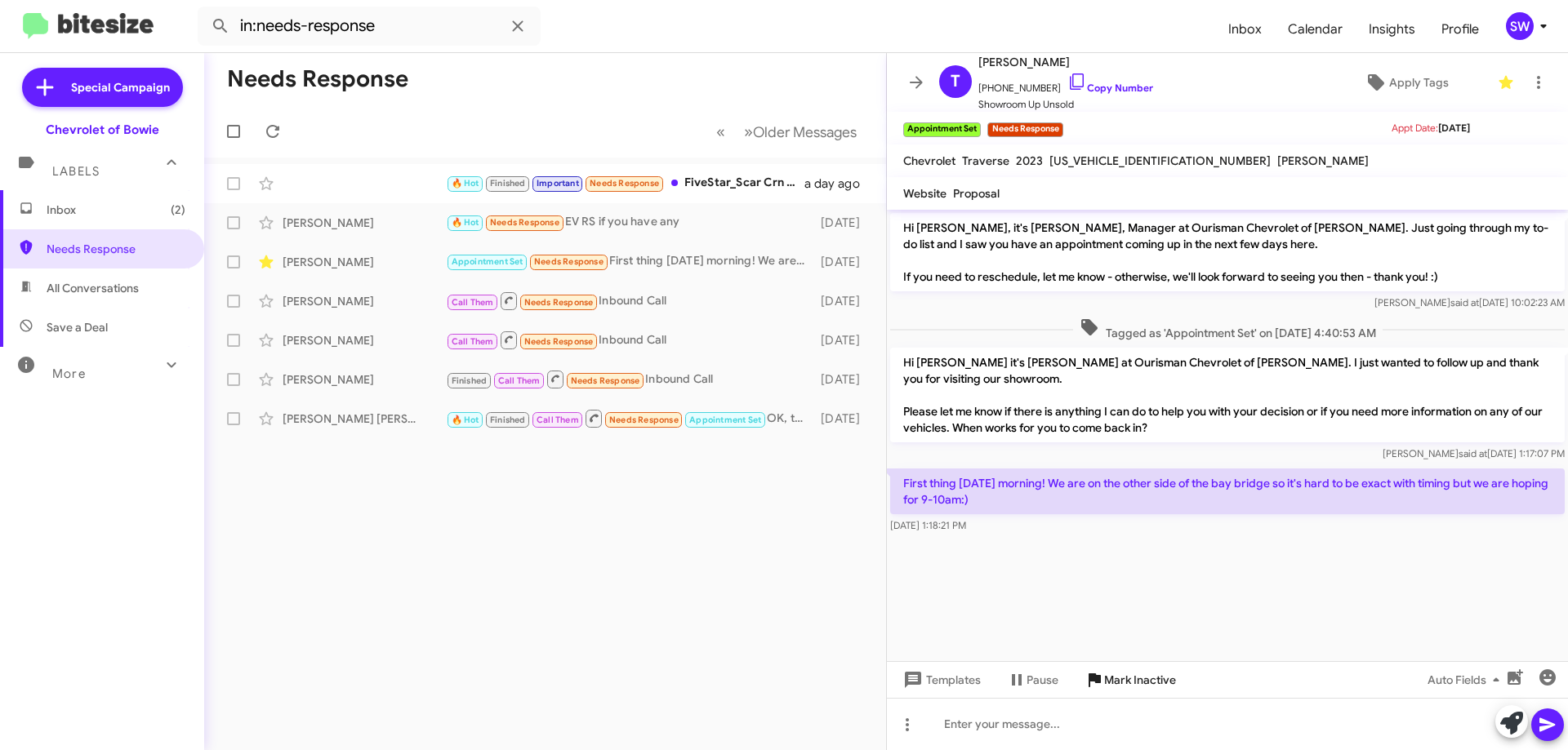
click at [1138, 673] on span "Mark Inactive" at bounding box center [1140, 680] width 72 height 30
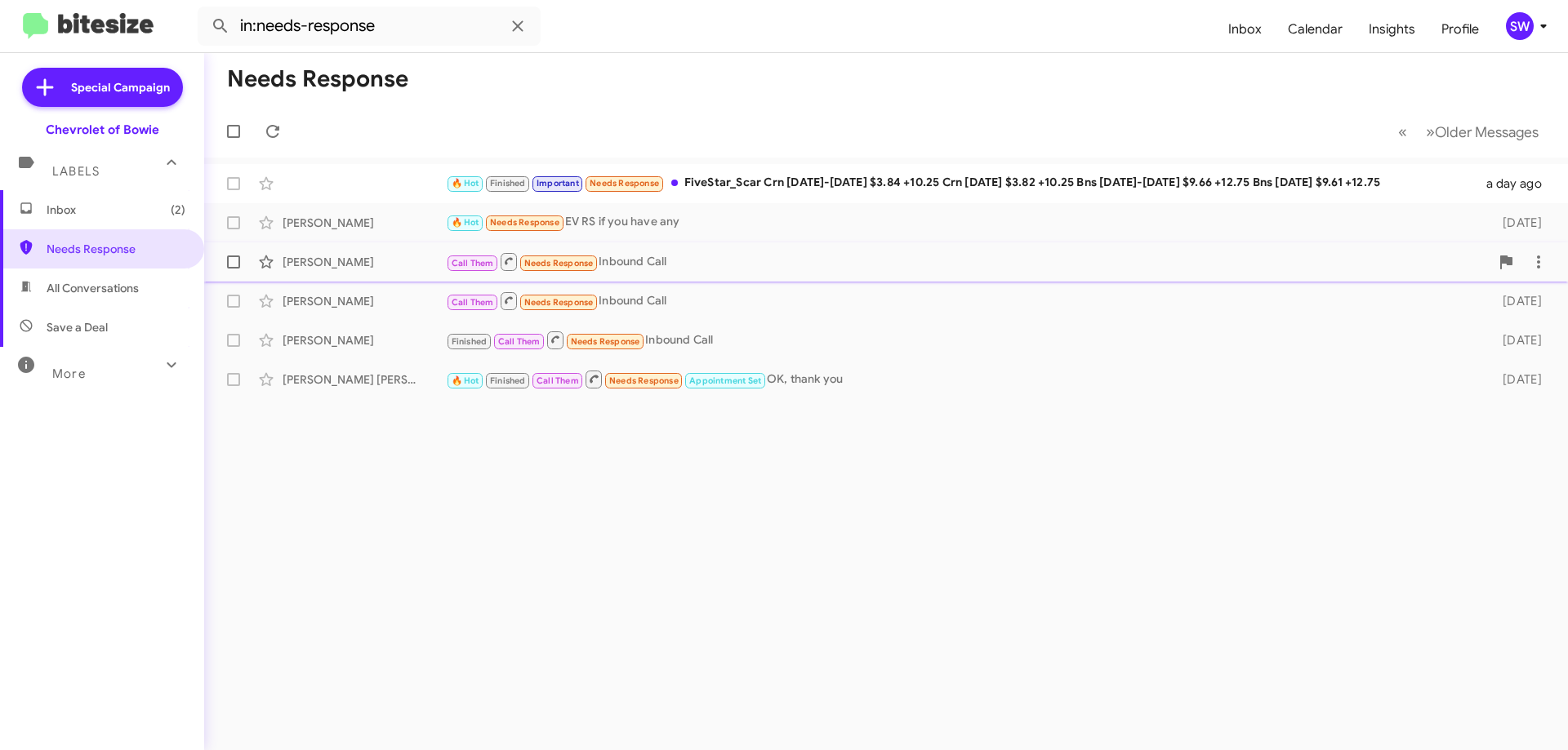
click at [644, 269] on div "Call Them Needs Response Inbound Call" at bounding box center [967, 261] width 1044 height 20
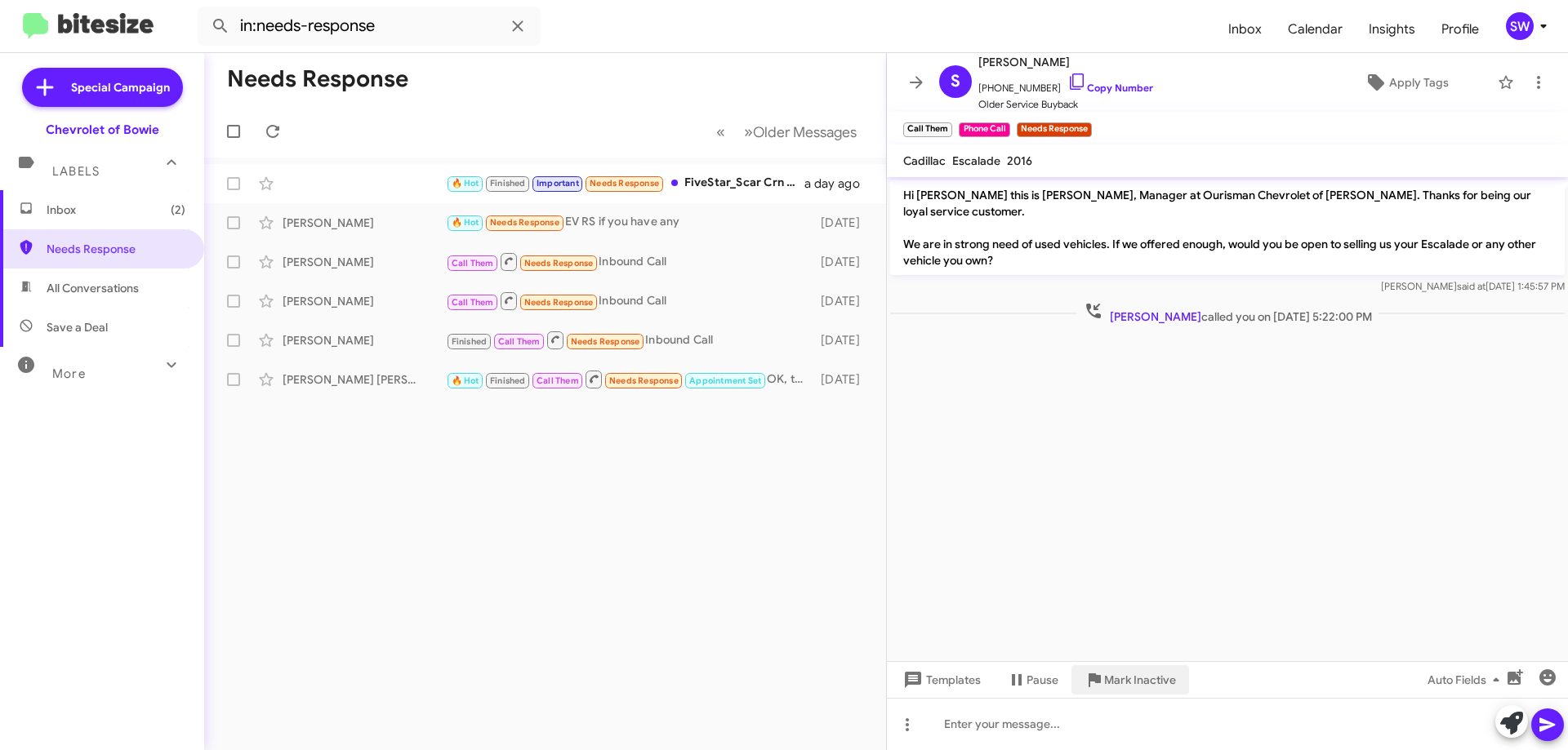
drag, startPoint x: 1103, startPoint y: 684, endPoint x: 1107, endPoint y: 663, distance: 21.4
click at [1102, 676] on span "Mark Inactive" at bounding box center [1130, 680] width 91 height 30
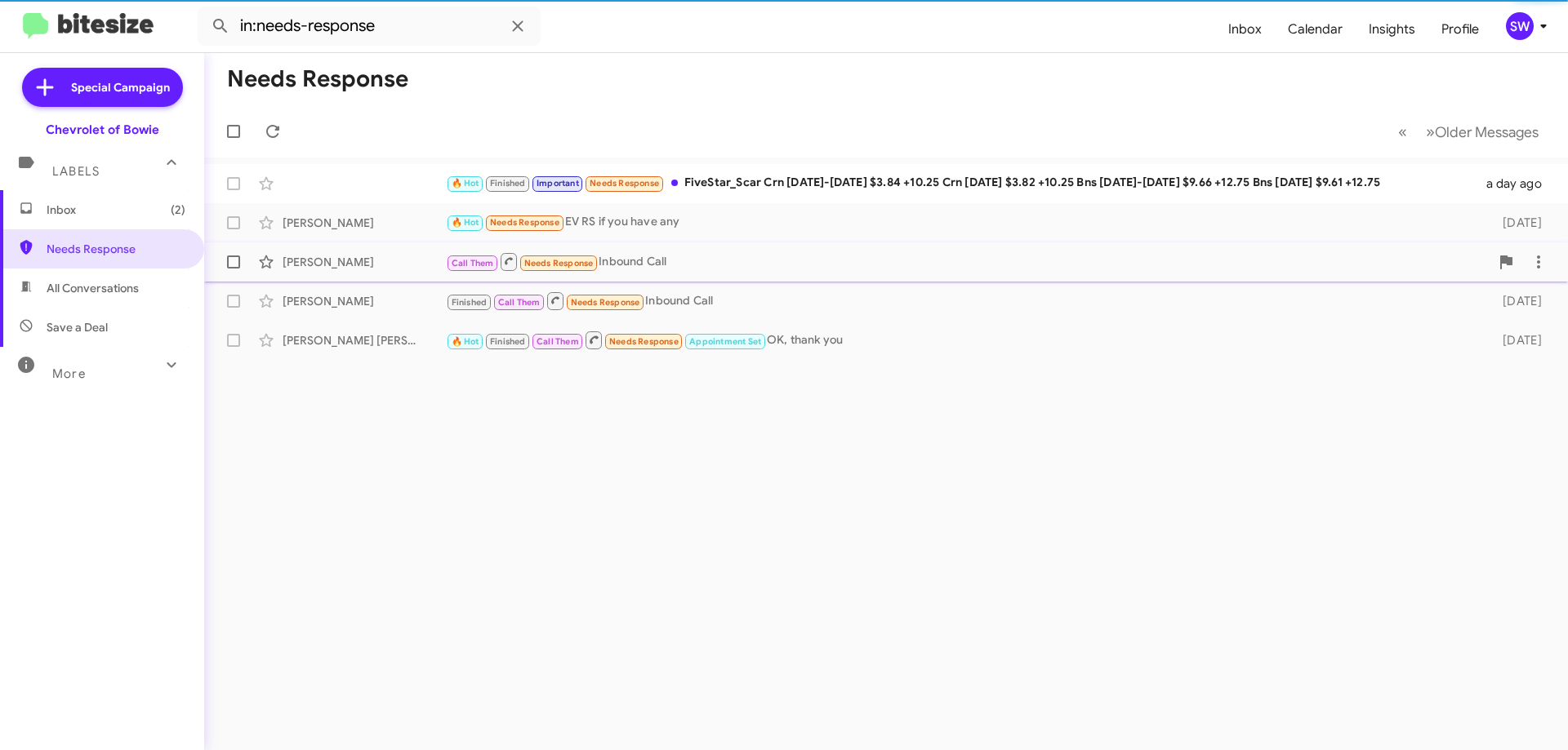
click at [653, 258] on div "Call Them Needs Response Inbound Call" at bounding box center [967, 261] width 1044 height 20
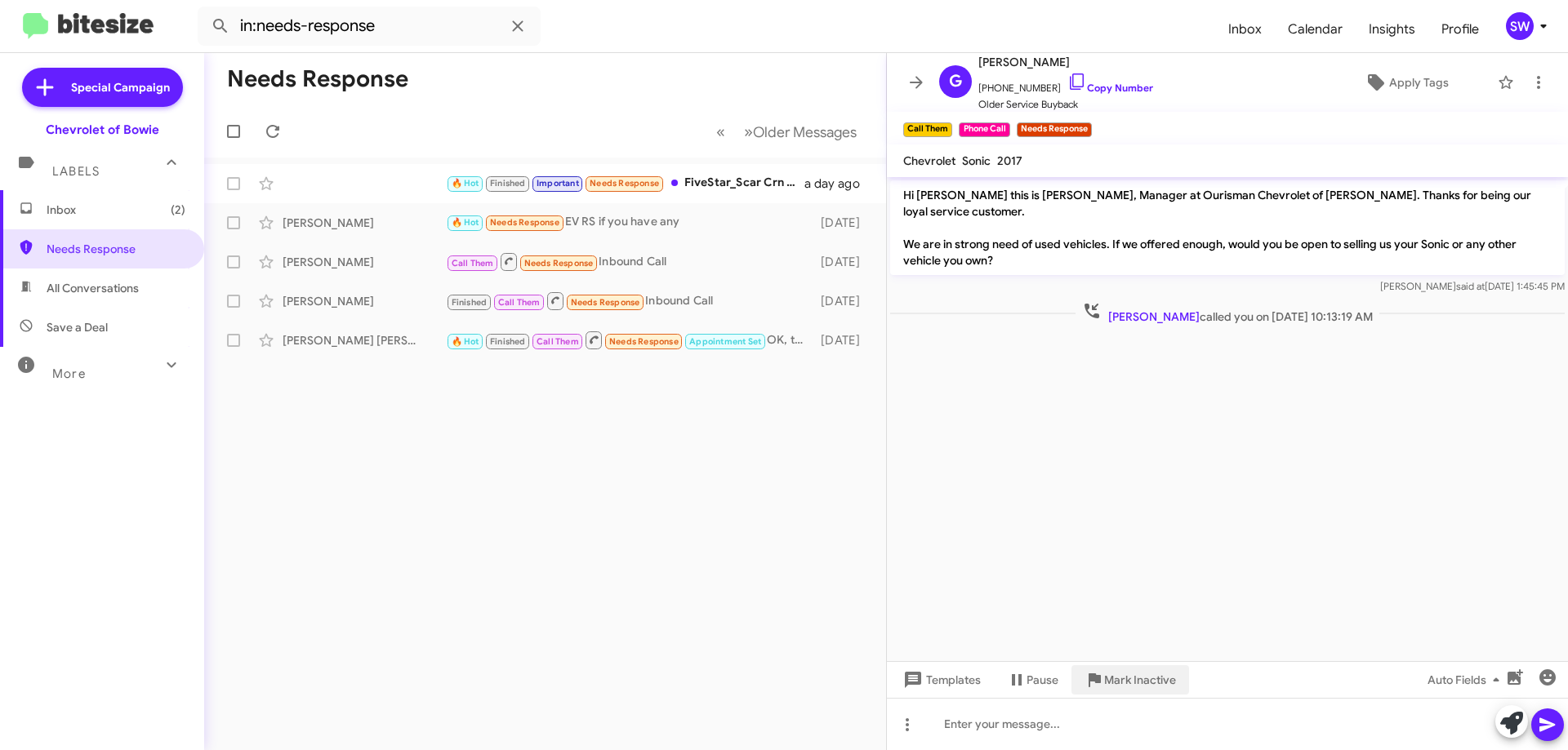
drag, startPoint x: 1098, startPoint y: 675, endPoint x: 1129, endPoint y: 655, distance: 36.9
click at [1099, 675] on icon at bounding box center [1094, 680] width 12 height 14
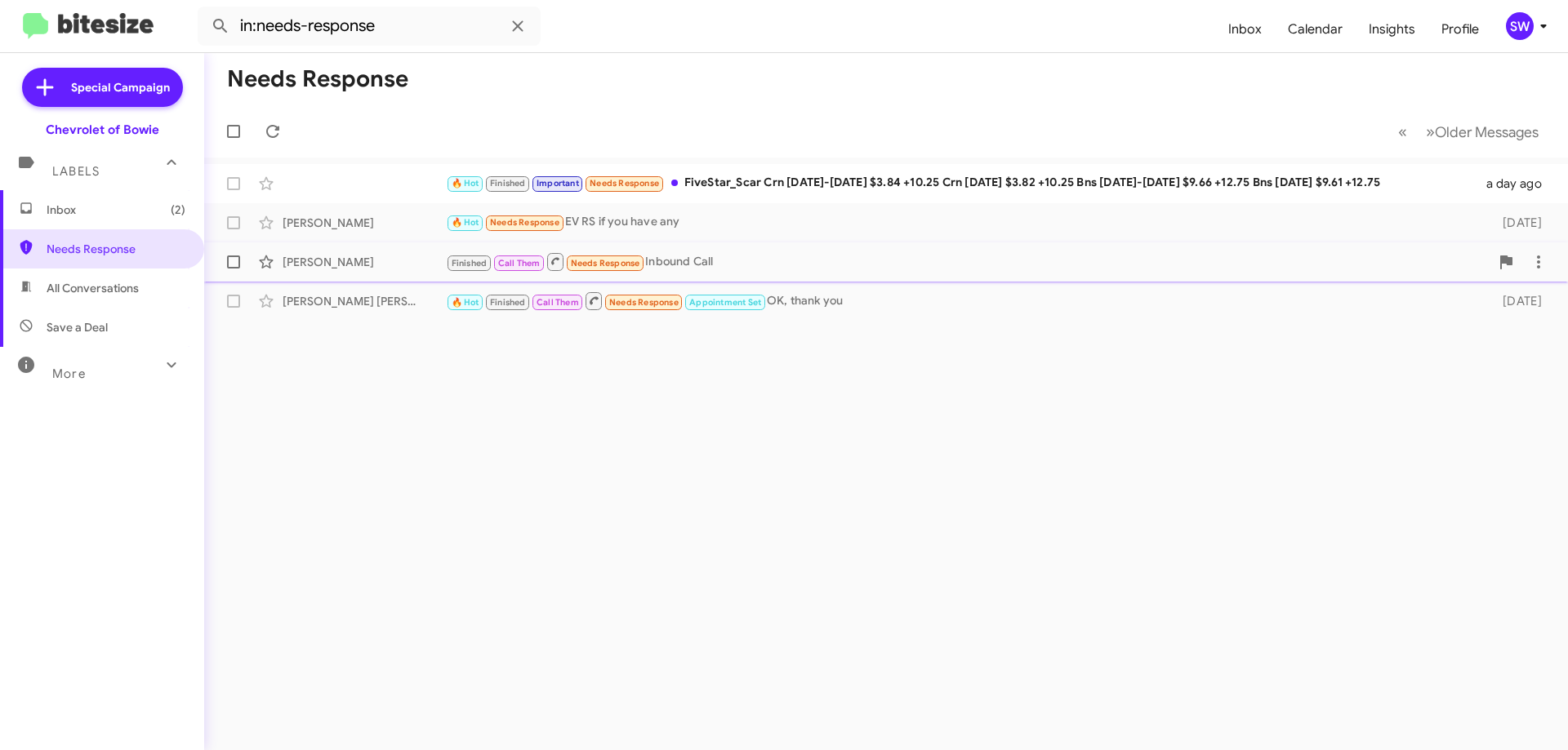
click at [688, 262] on div "Finished Call Them Needs Response Inbound Call" at bounding box center [967, 261] width 1044 height 20
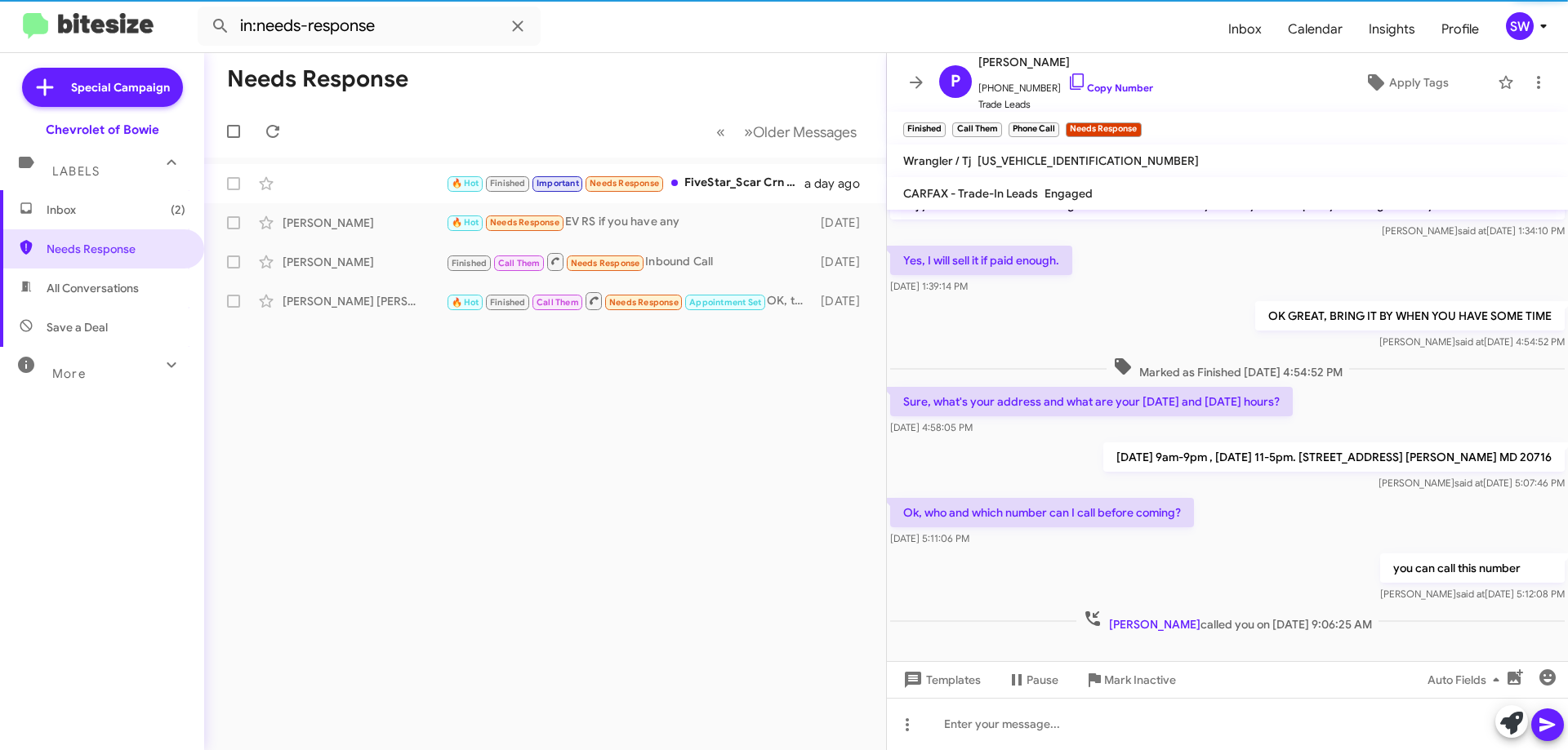
scroll to position [51, 0]
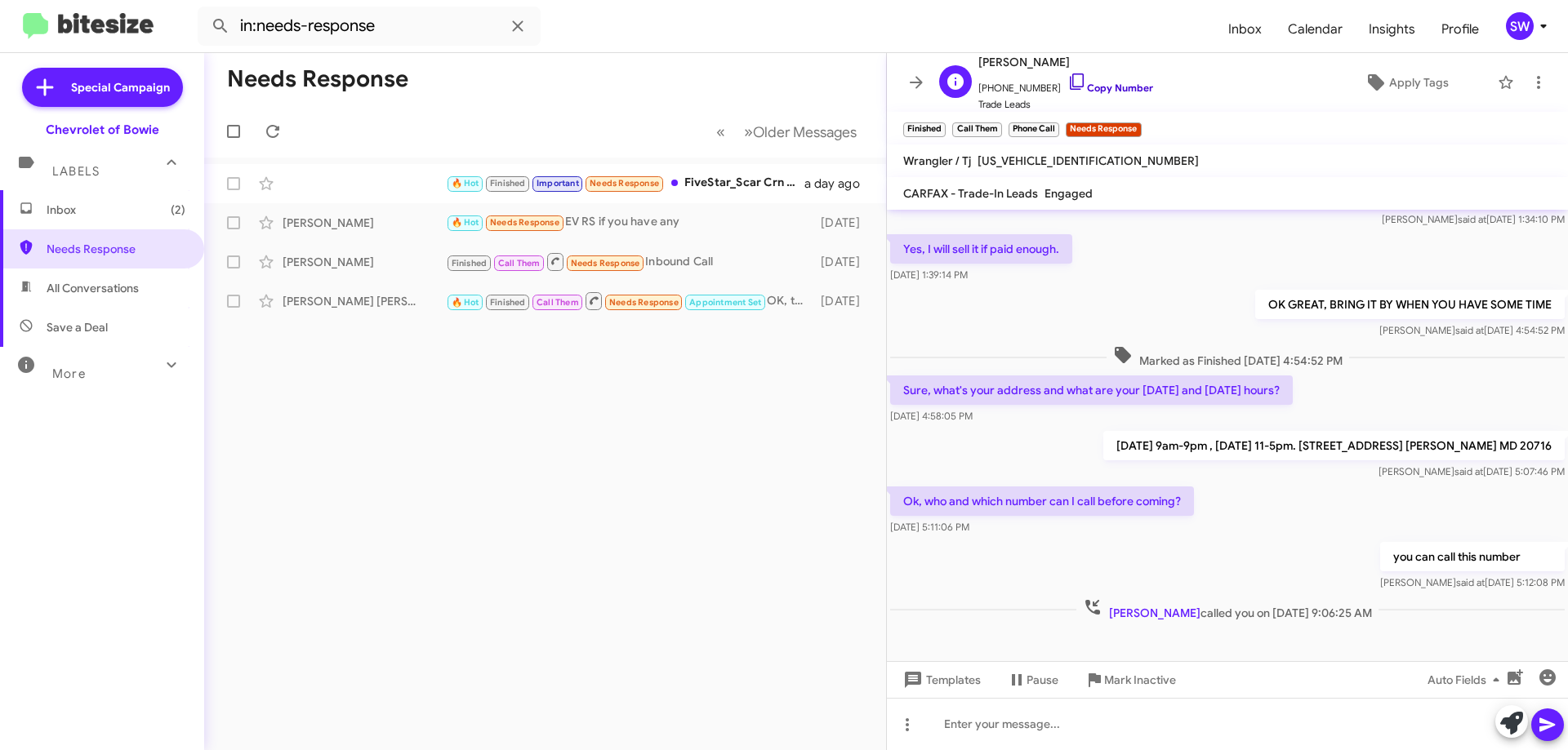
click at [1067, 79] on icon at bounding box center [1076, 81] width 19 height 19
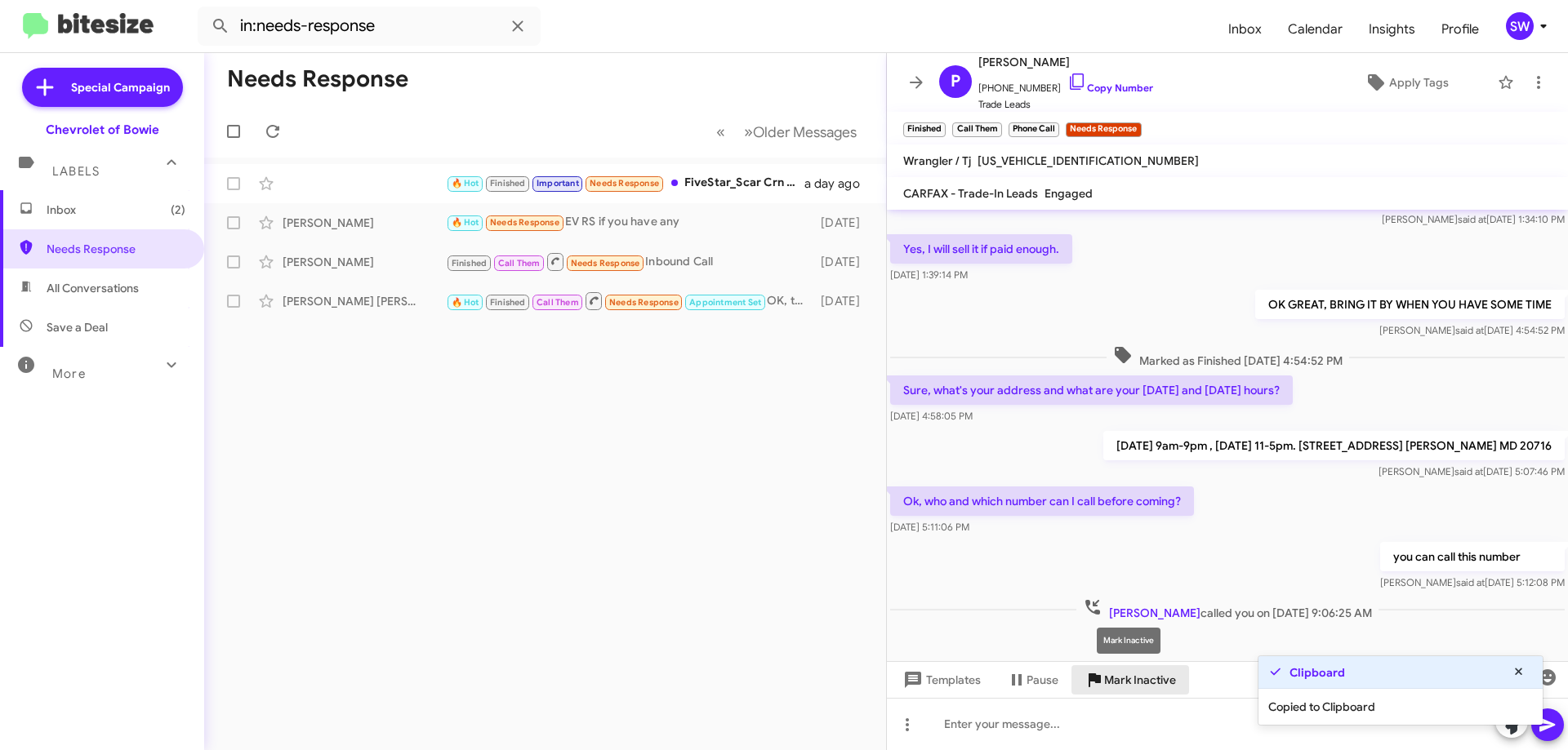
click at [1135, 683] on span "Mark Inactive" at bounding box center [1140, 680] width 72 height 30
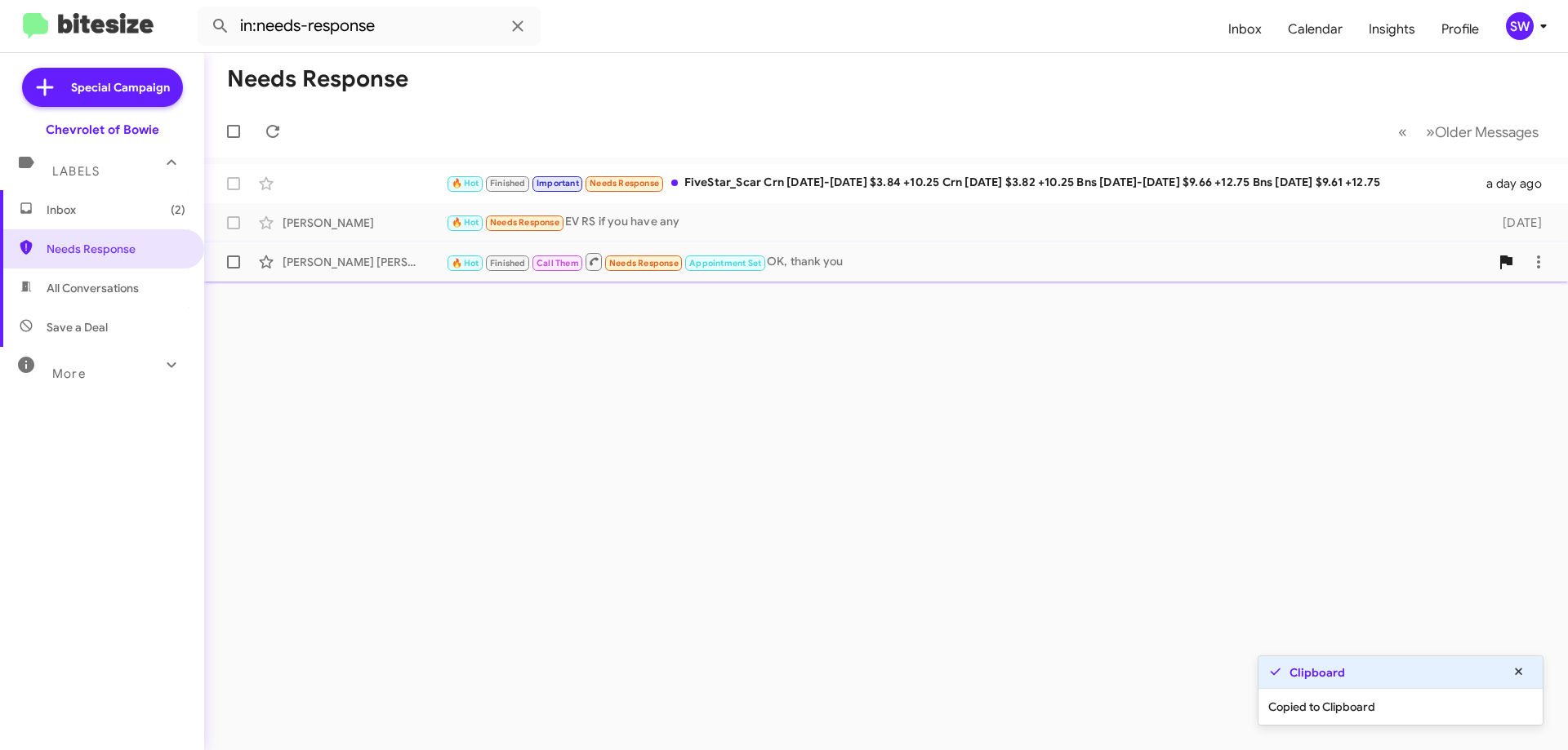
drag, startPoint x: 808, startPoint y: 258, endPoint x: 827, endPoint y: 268, distance: 21.5
click at [808, 258] on div "🔥 Hot Finished Call Them Needs Response Appointment Set OK, thank you" at bounding box center [967, 261] width 1044 height 20
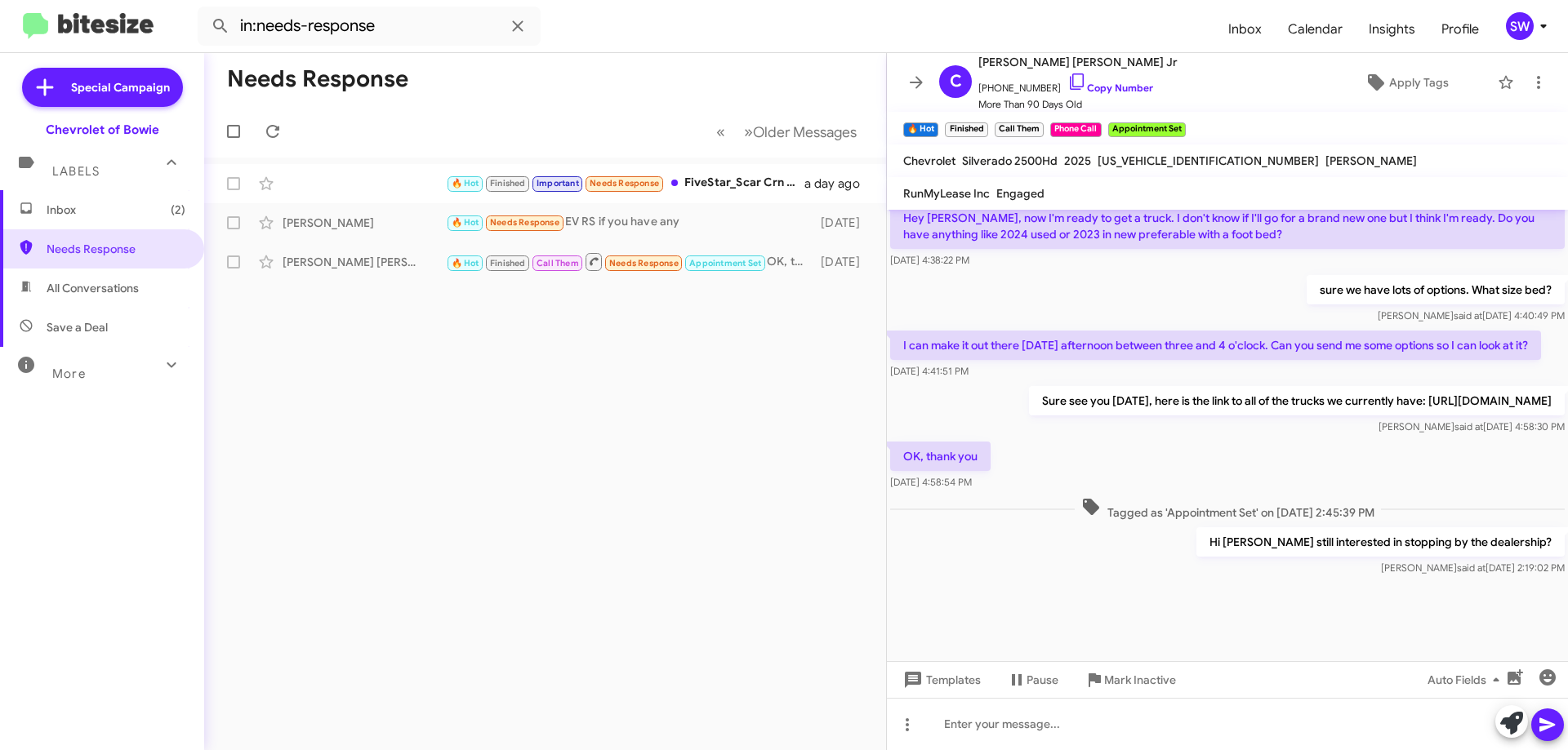
scroll to position [818, 0]
click at [619, 231] on div "🔥 Hot Needs Response EV RS if you have any" at bounding box center [627, 222] width 362 height 18
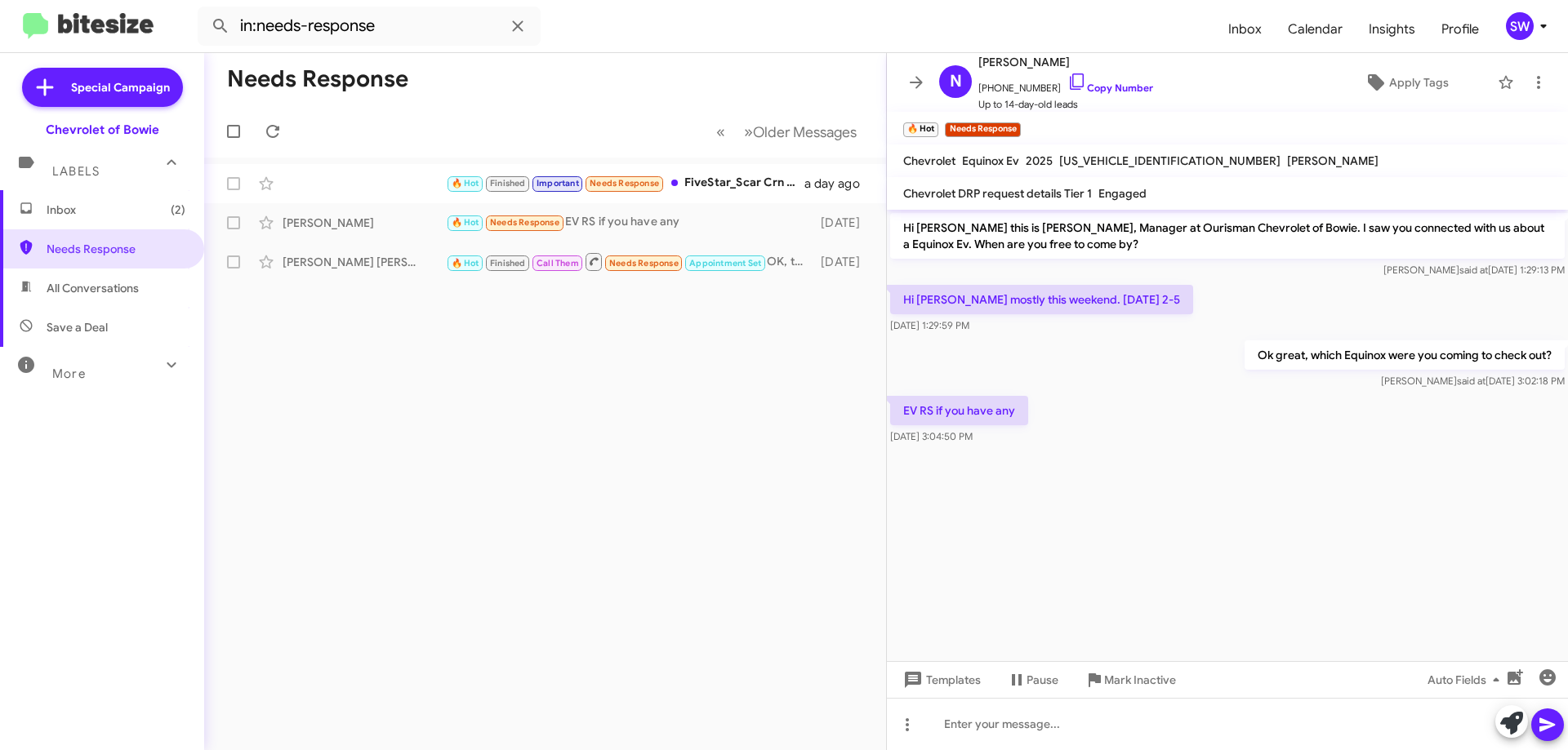
click at [70, 206] on span "Inbox (2)" at bounding box center [115, 210] width 138 height 17
